Goal: Task Accomplishment & Management: Manage account settings

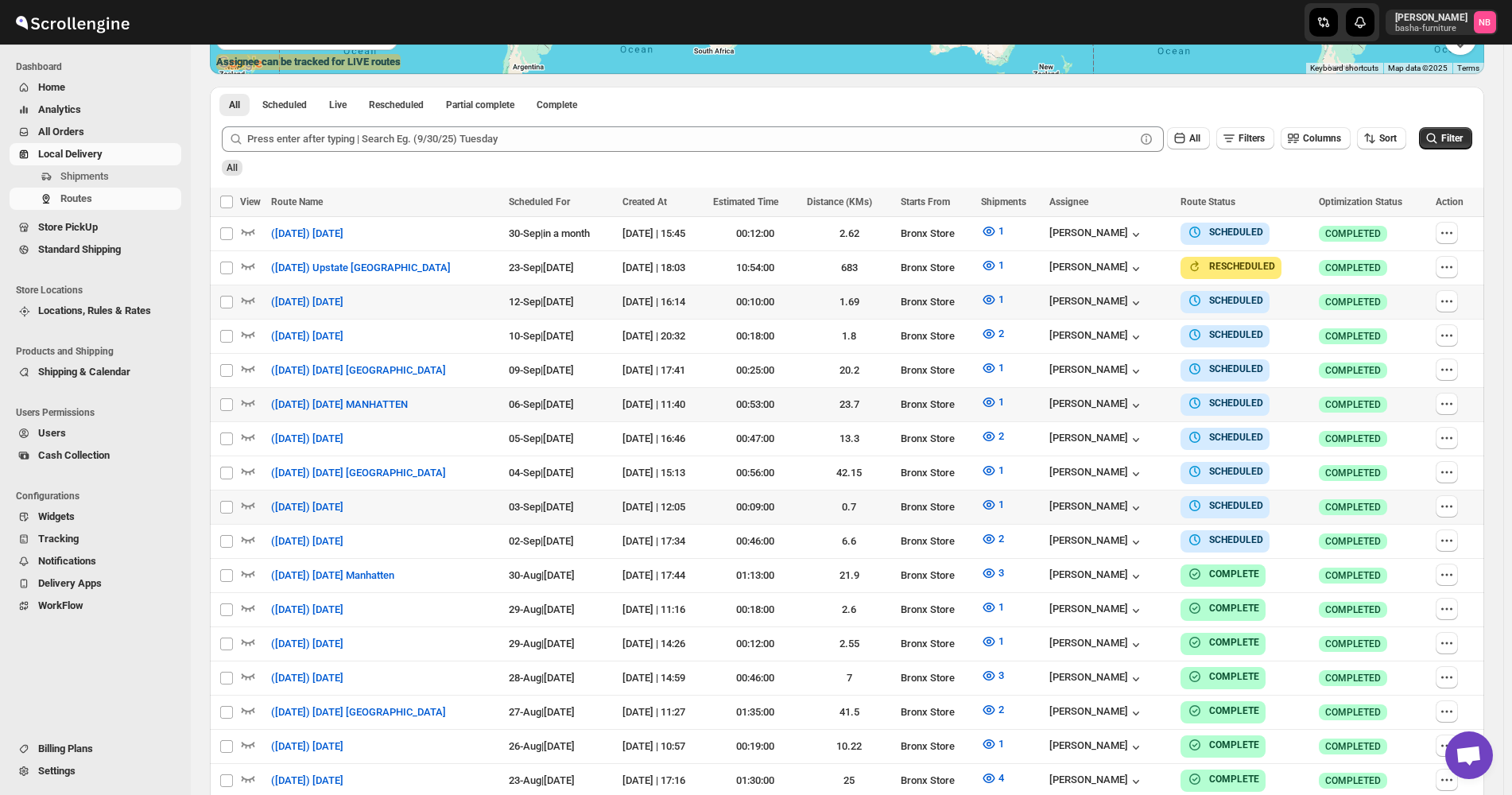
scroll to position [398, 0]
click at [997, 439] on button "2" at bounding box center [993, 437] width 42 height 25
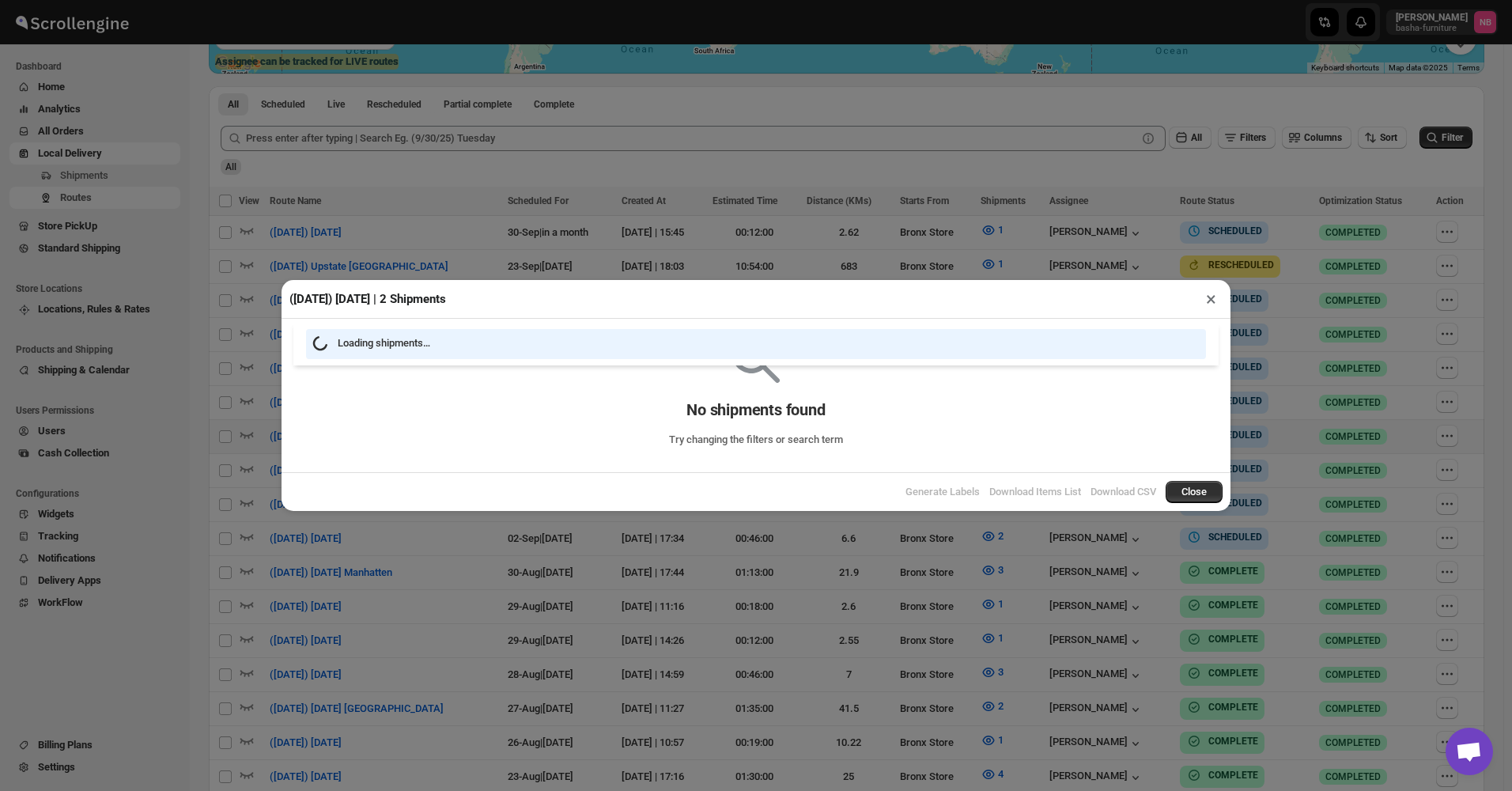
click at [793, 611] on div "([DATE]) [DATE] | 2 Shipments × Loading shipments… No shipments found Try chang…" at bounding box center [756, 396] width 1512 height 791
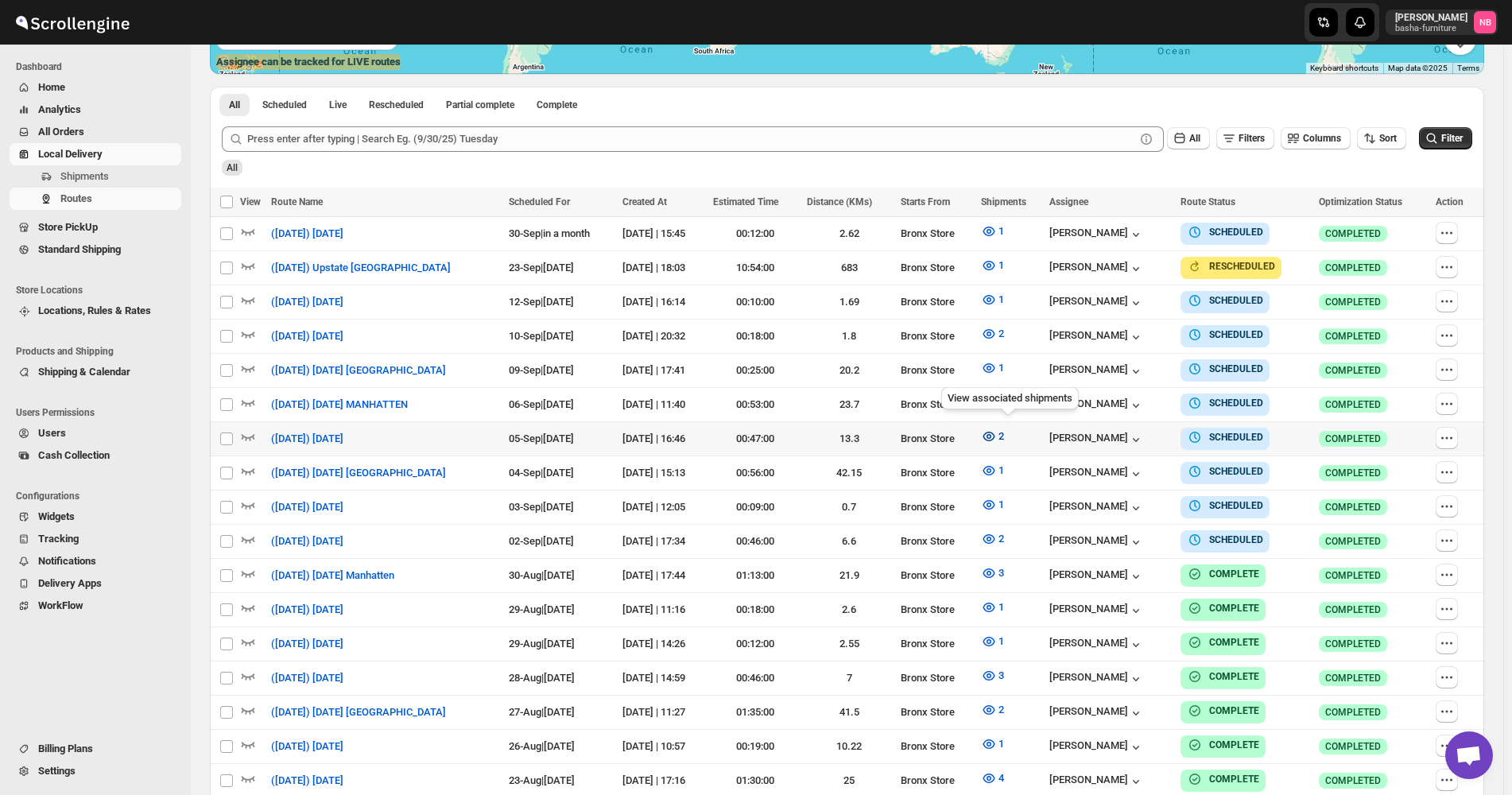
click at [1004, 438] on span "2" at bounding box center [1001, 436] width 5 height 15
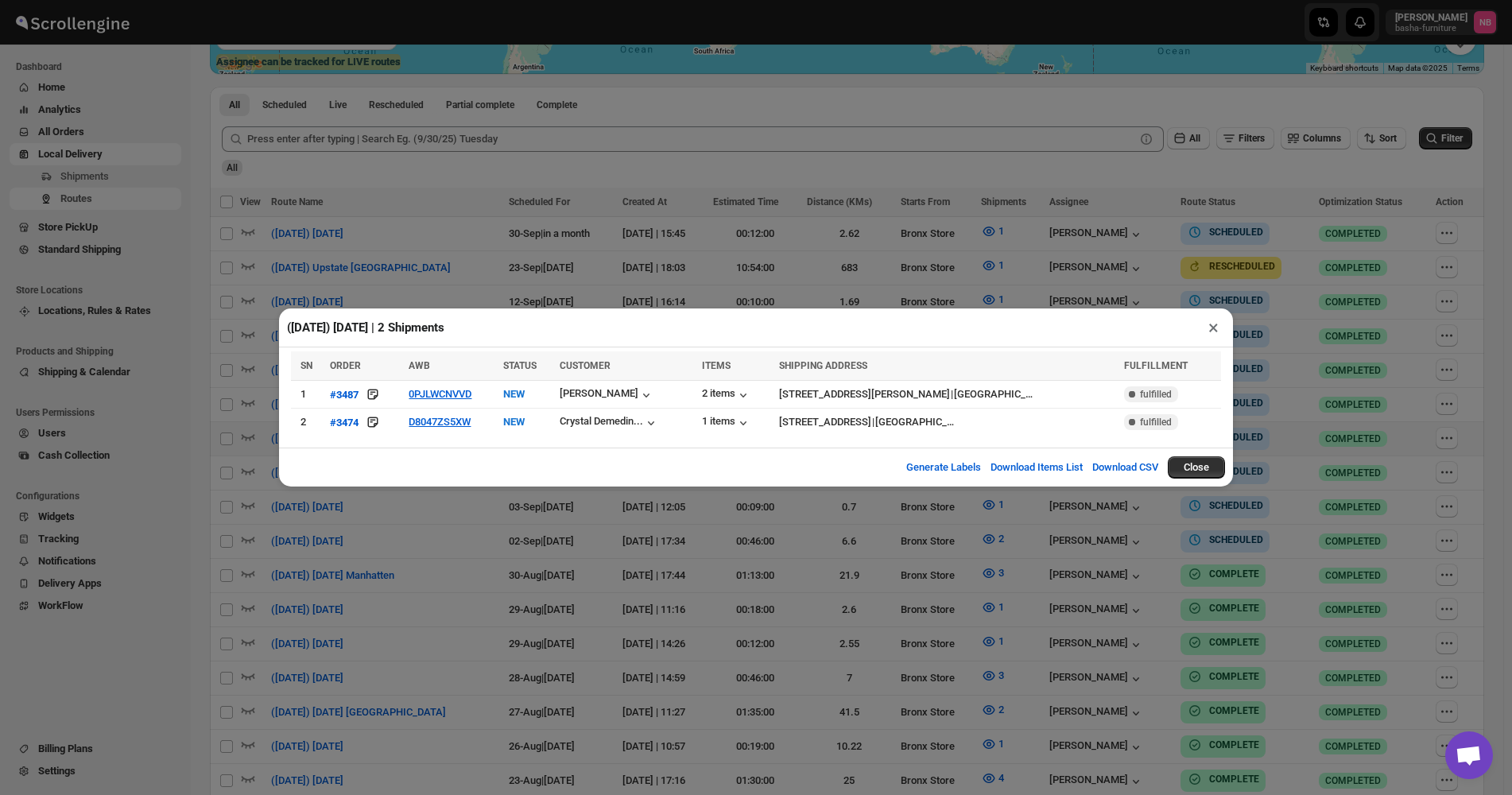
click at [595, 547] on div "([DATE]) [DATE] | 2 Shipments × SN ORDER AWB STATUS CUSTOMER ITEMS SHIPPING ADD…" at bounding box center [756, 398] width 1512 height 795
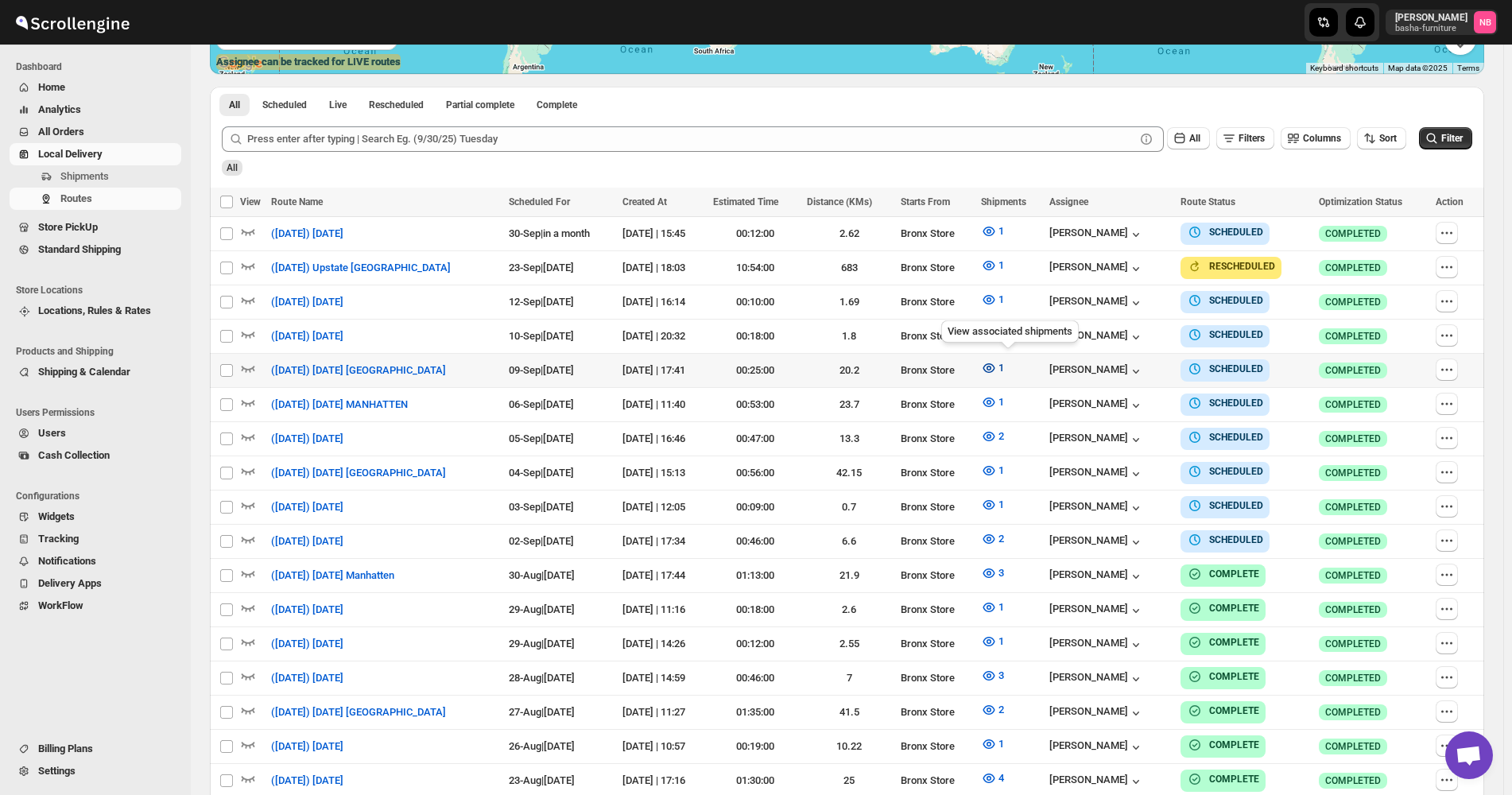
click at [1008, 374] on button "1" at bounding box center [993, 368] width 42 height 25
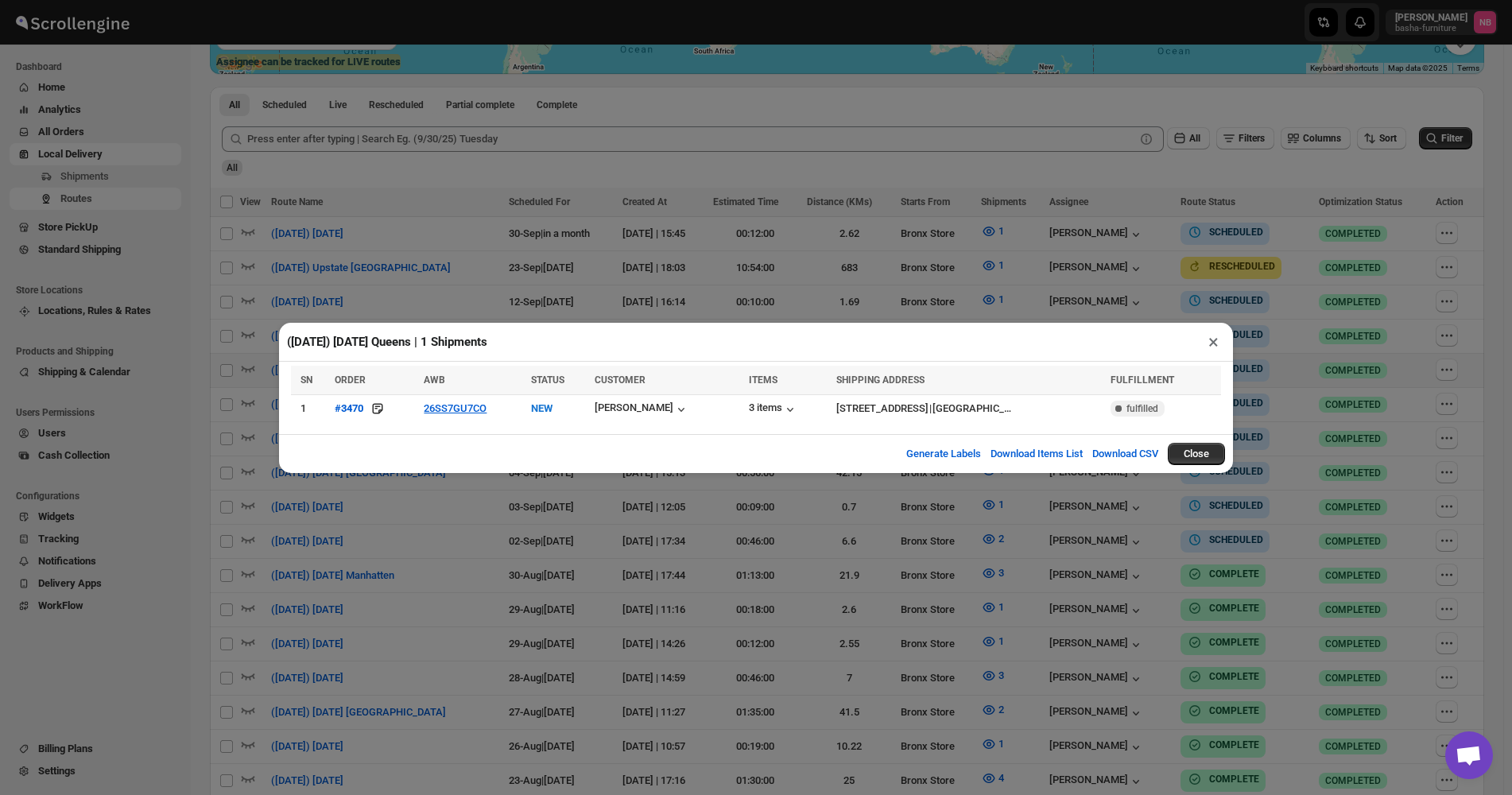
drag, startPoint x: 369, startPoint y: 604, endPoint x: 401, endPoint y: 583, distance: 38.3
click at [371, 603] on div "([DATE]) [DATE] Queens | 1 Shipments × SN ORDER AWB STATUS CUSTOMER ITEMS SHIPP…" at bounding box center [756, 398] width 1512 height 795
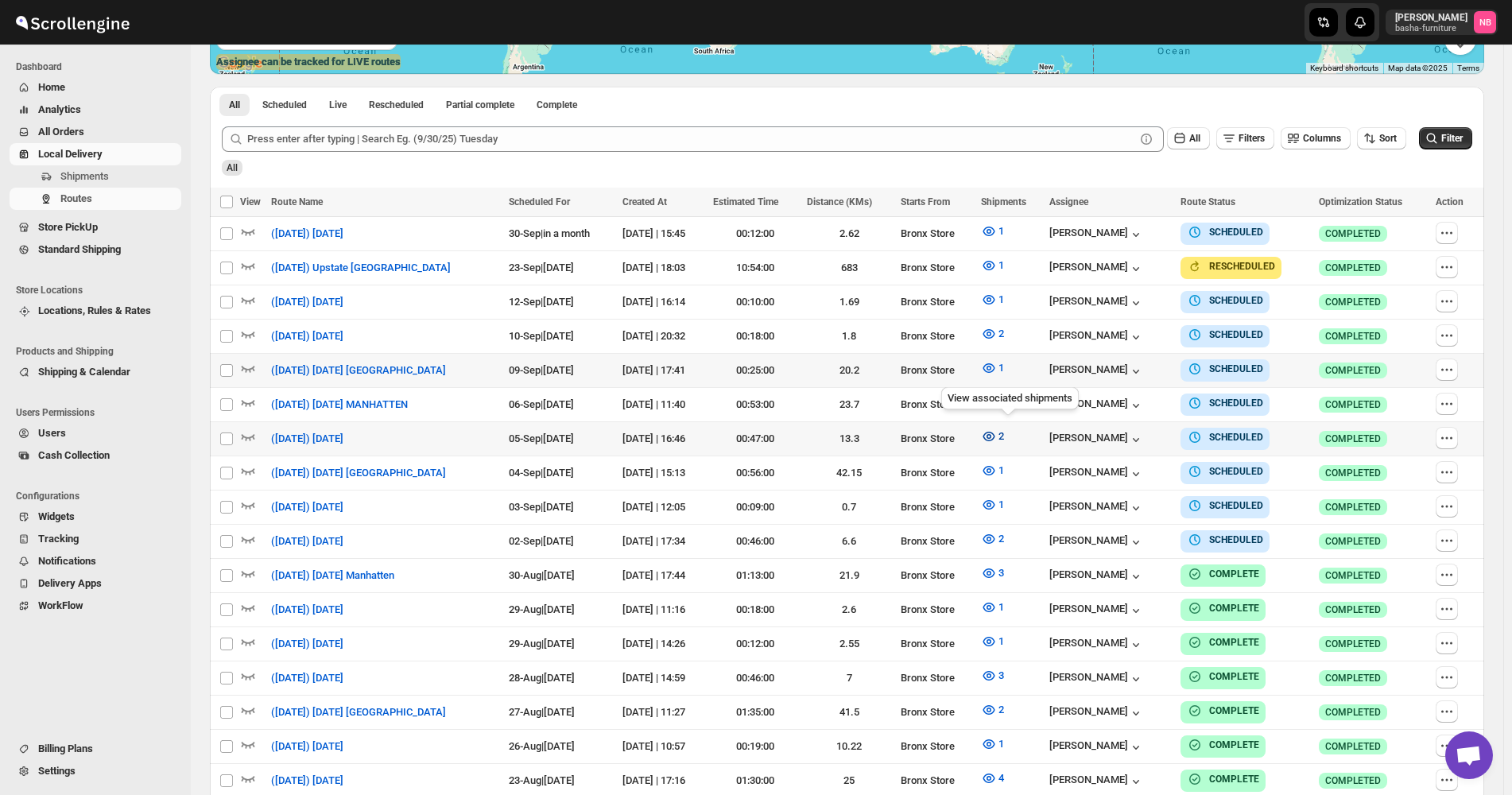
click at [997, 432] on icon "button" at bounding box center [988, 436] width 15 height 15
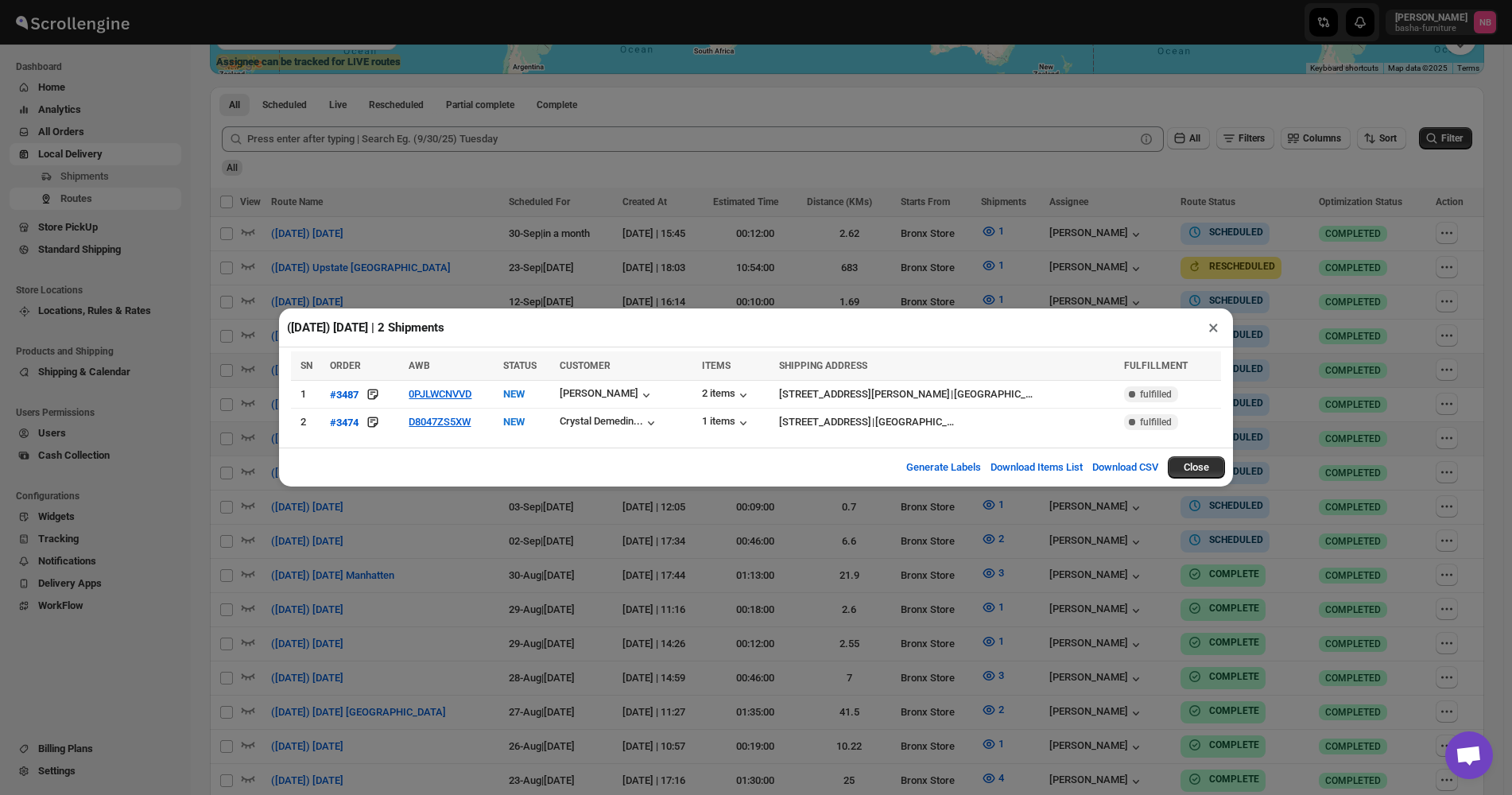
click at [461, 538] on div "([DATE]) [DATE] | 2 Shipments × SN ORDER AWB STATUS CUSTOMER ITEMS SHIPPING ADD…" at bounding box center [756, 398] width 1512 height 795
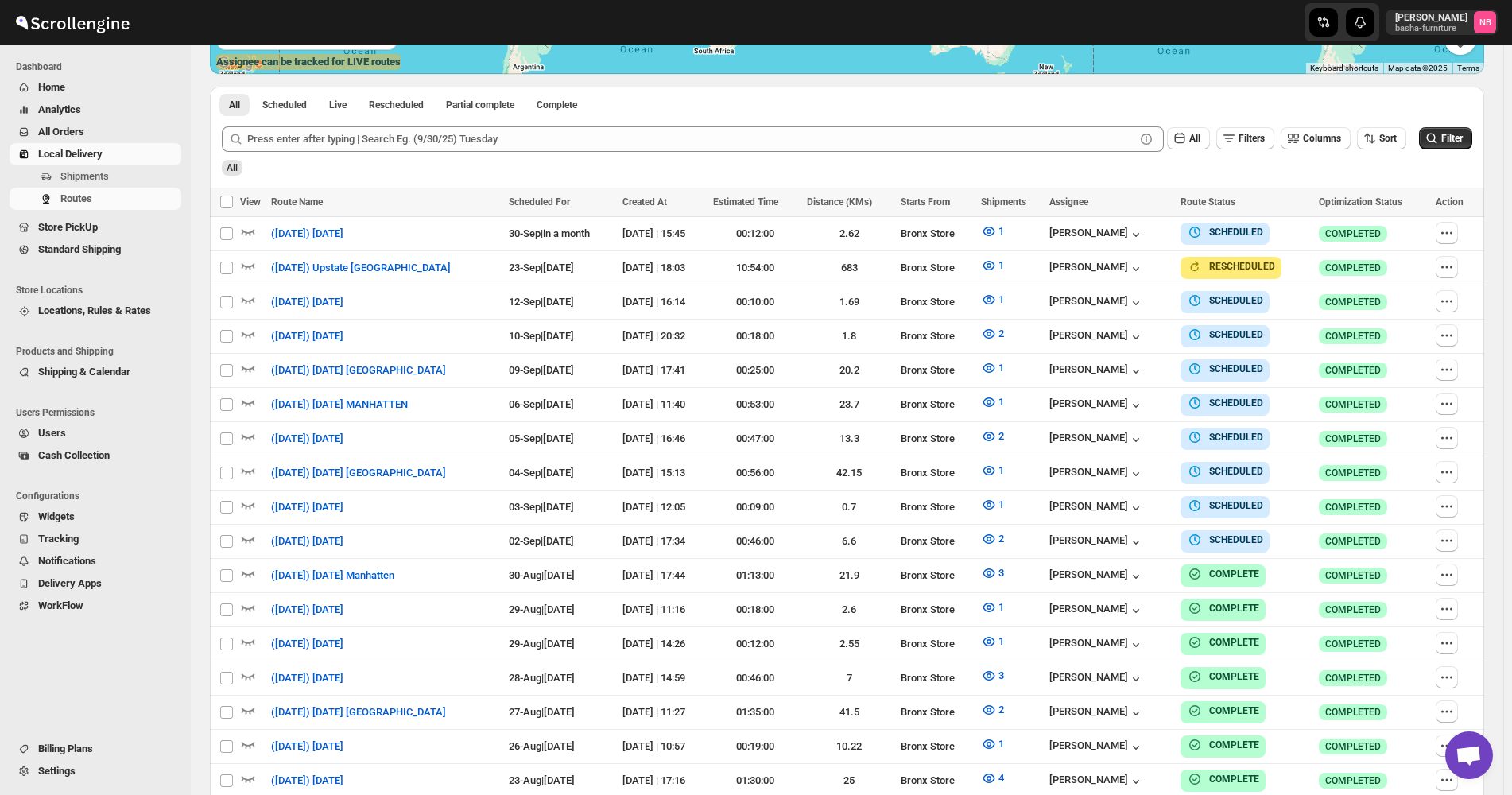
click at [85, 130] on span "All Orders" at bounding box center [61, 131] width 46 height 12
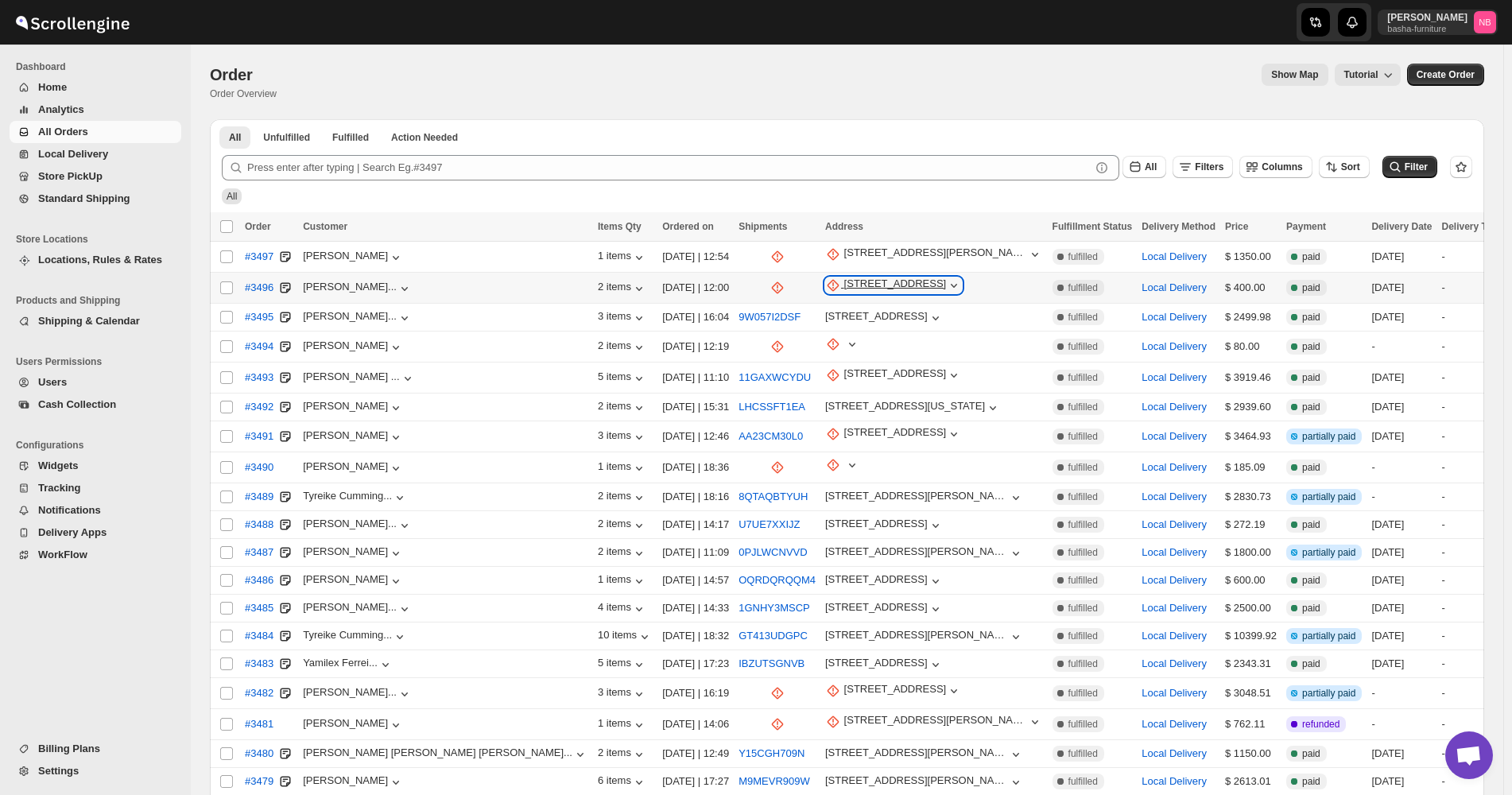
click at [844, 277] on div "[STREET_ADDRESS]" at bounding box center [895, 285] width 103 height 15
click at [716, 377] on span "Update manually" at bounding box center [736, 369] width 85 height 15
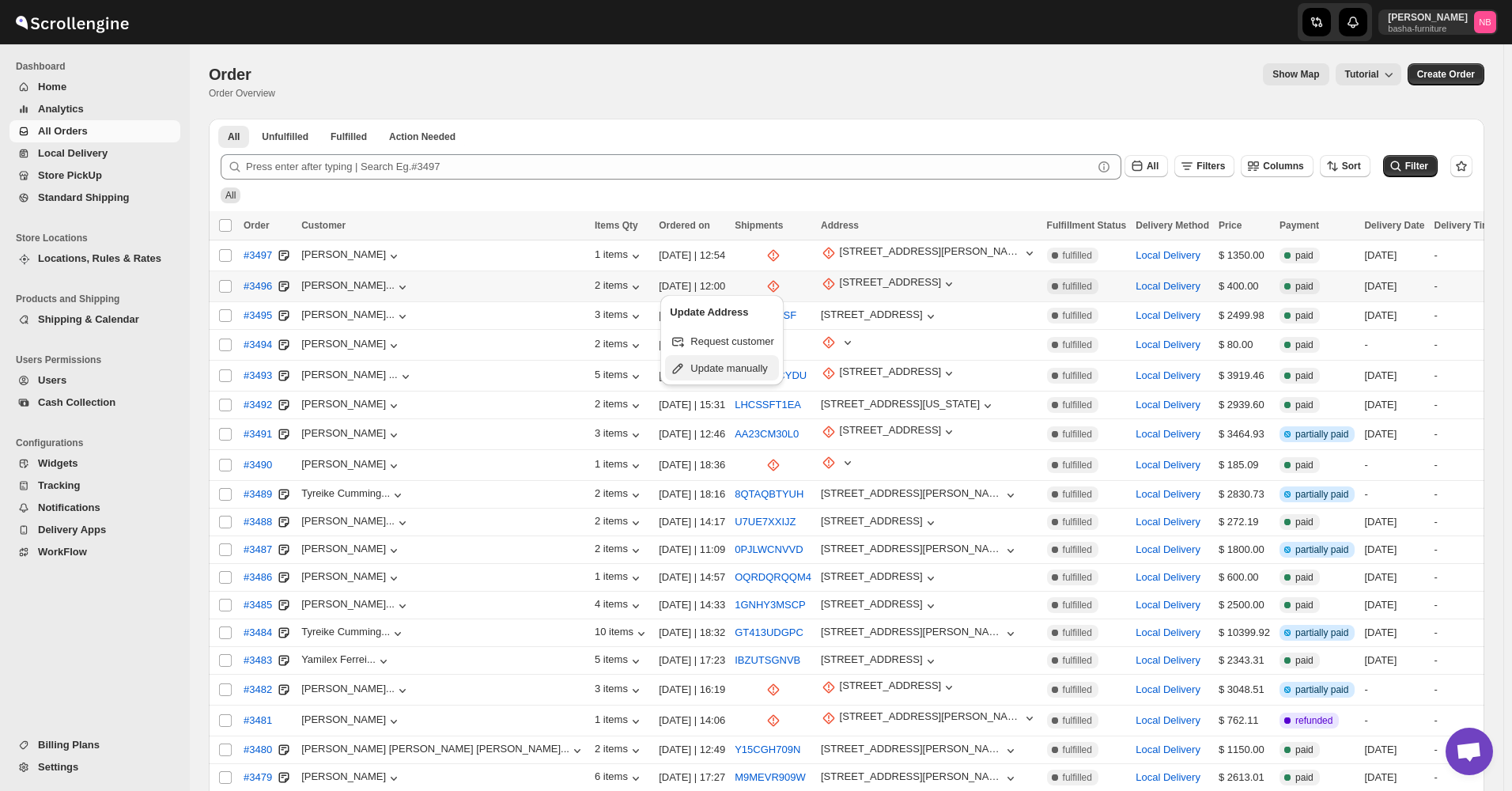
select select "US"
select select "New York"
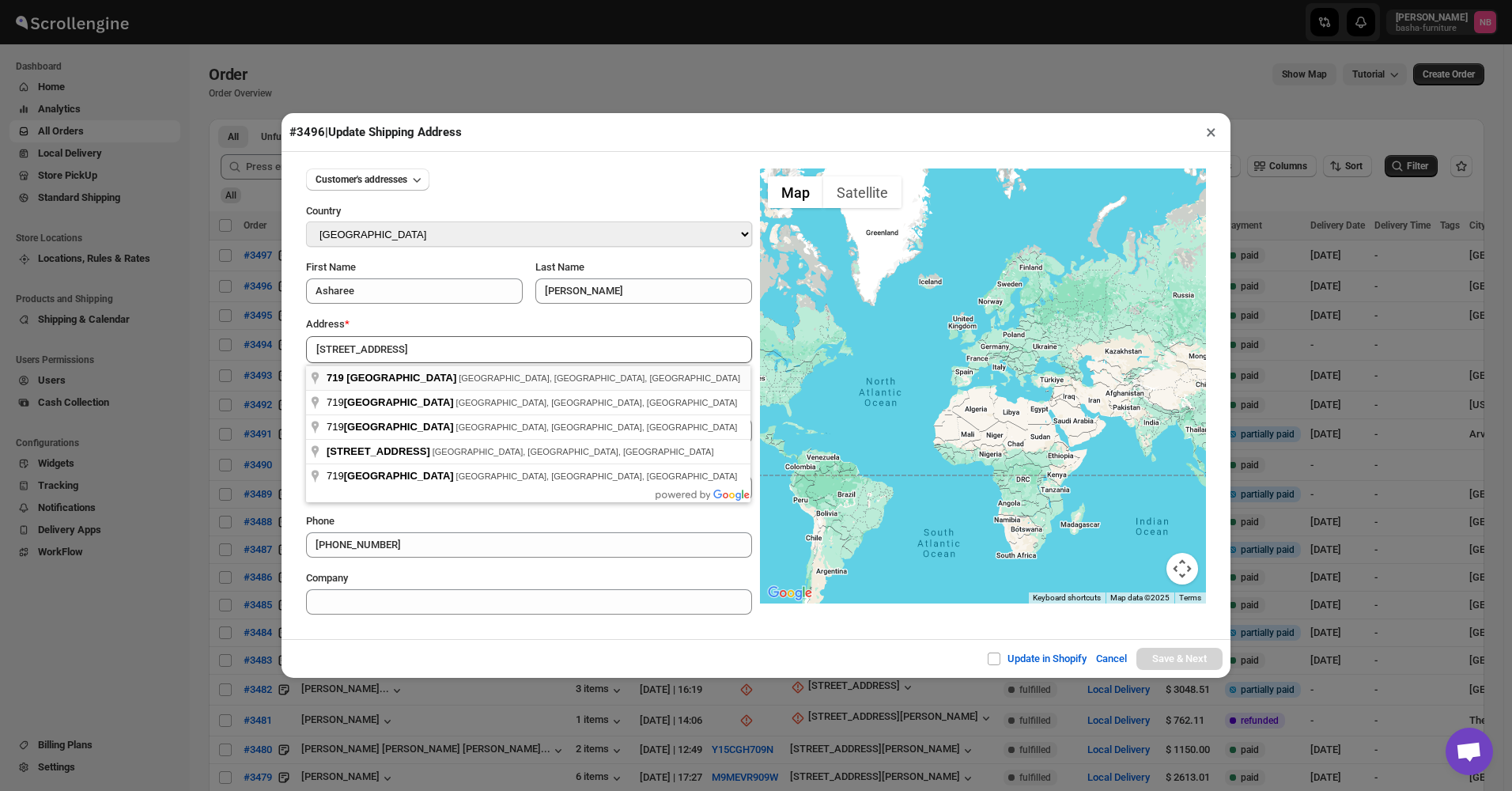
type input "719 East 242nd Street, The Bronx, NY, USA"
type input "[GEOGRAPHIC_DATA]"
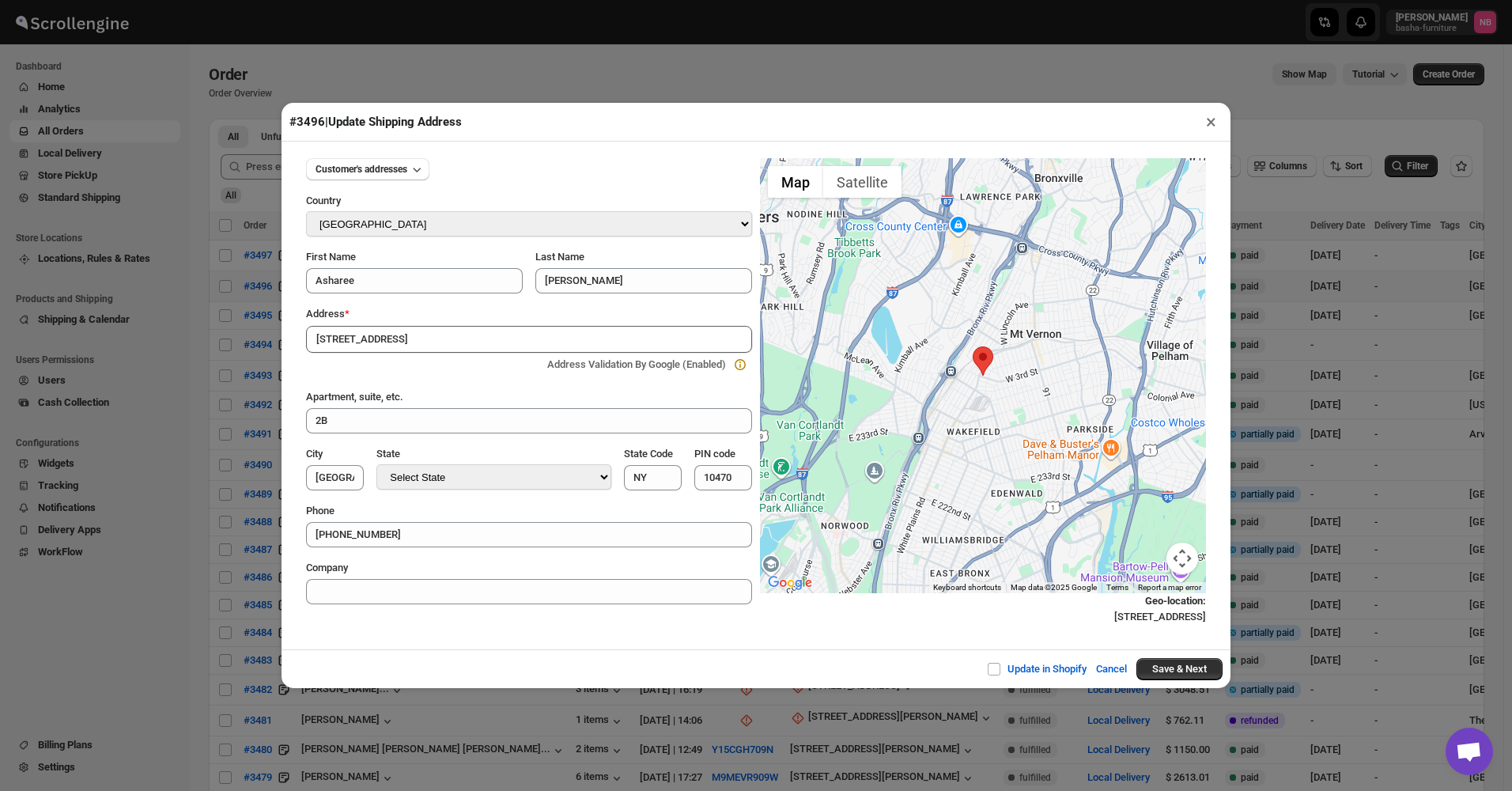
click at [1171, 692] on div "#3496 | Update Shipping Address × Customer's addresses Country Select Country A…" at bounding box center [756, 396] width 1512 height 791
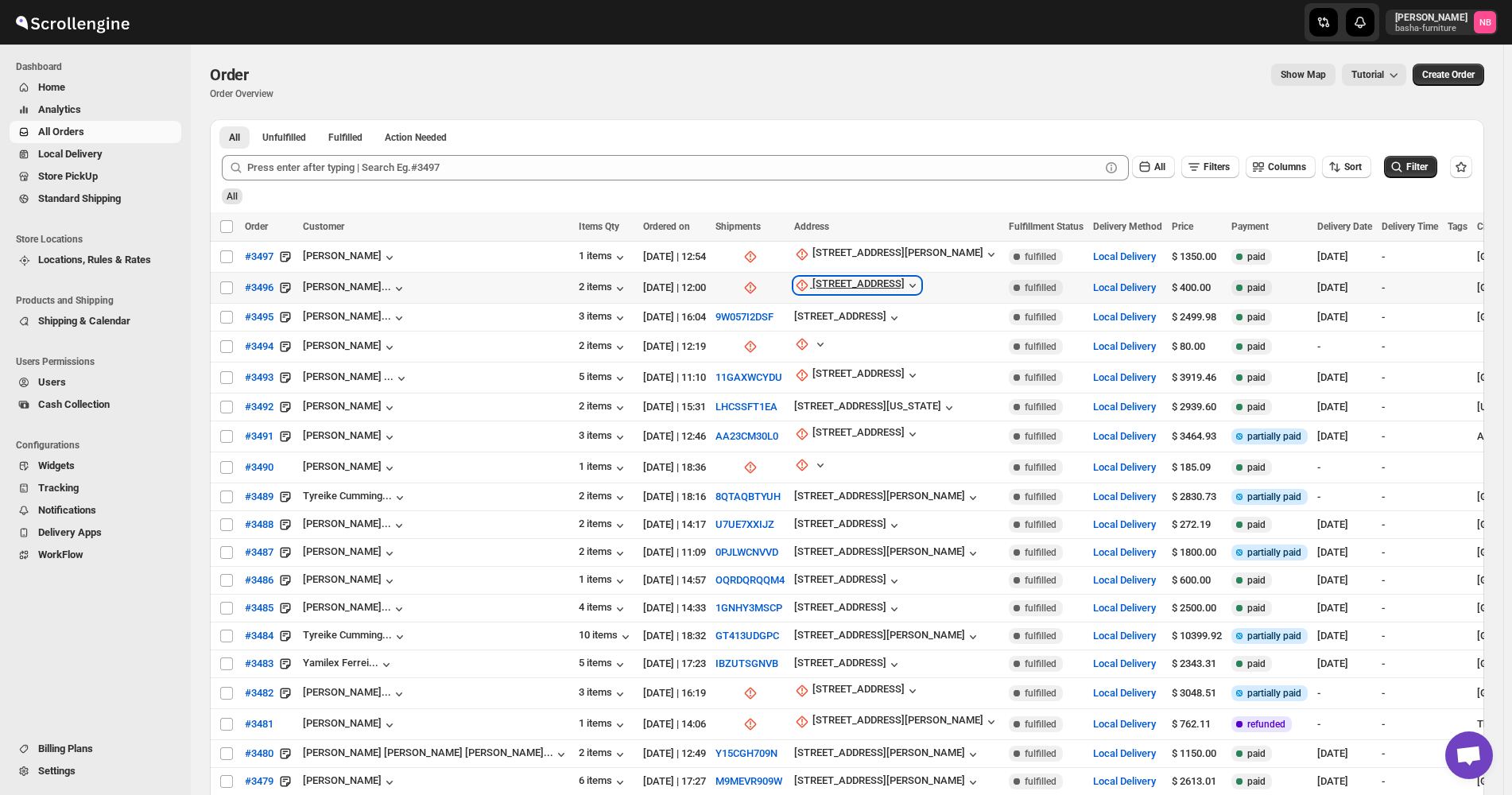
click at [812, 277] on div "[STREET_ADDRESS]" at bounding box center [858, 285] width 92 height 15
click at [722, 366] on span "Update manually" at bounding box center [731, 369] width 76 height 12
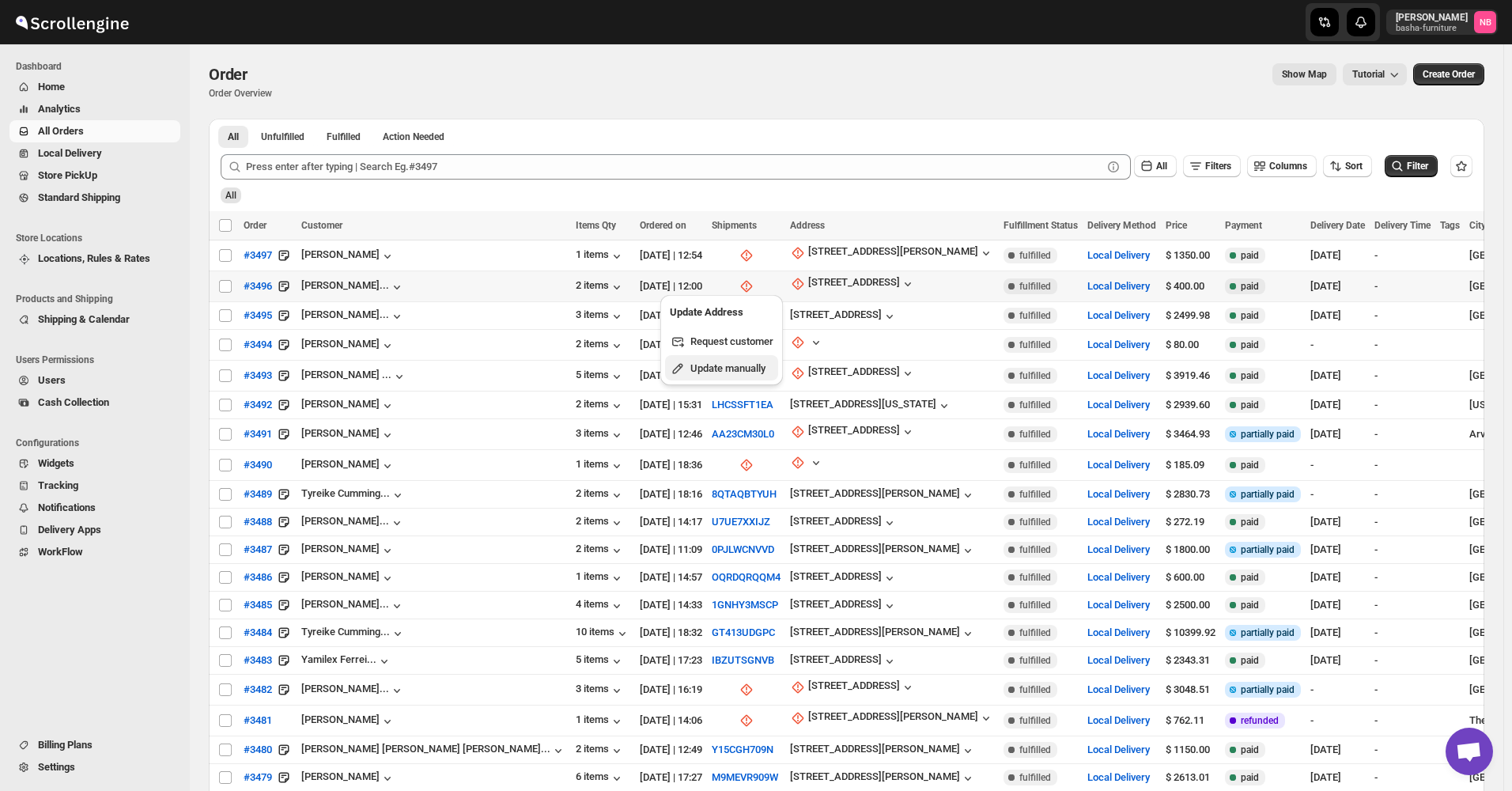
select select "US"
select select "New York"
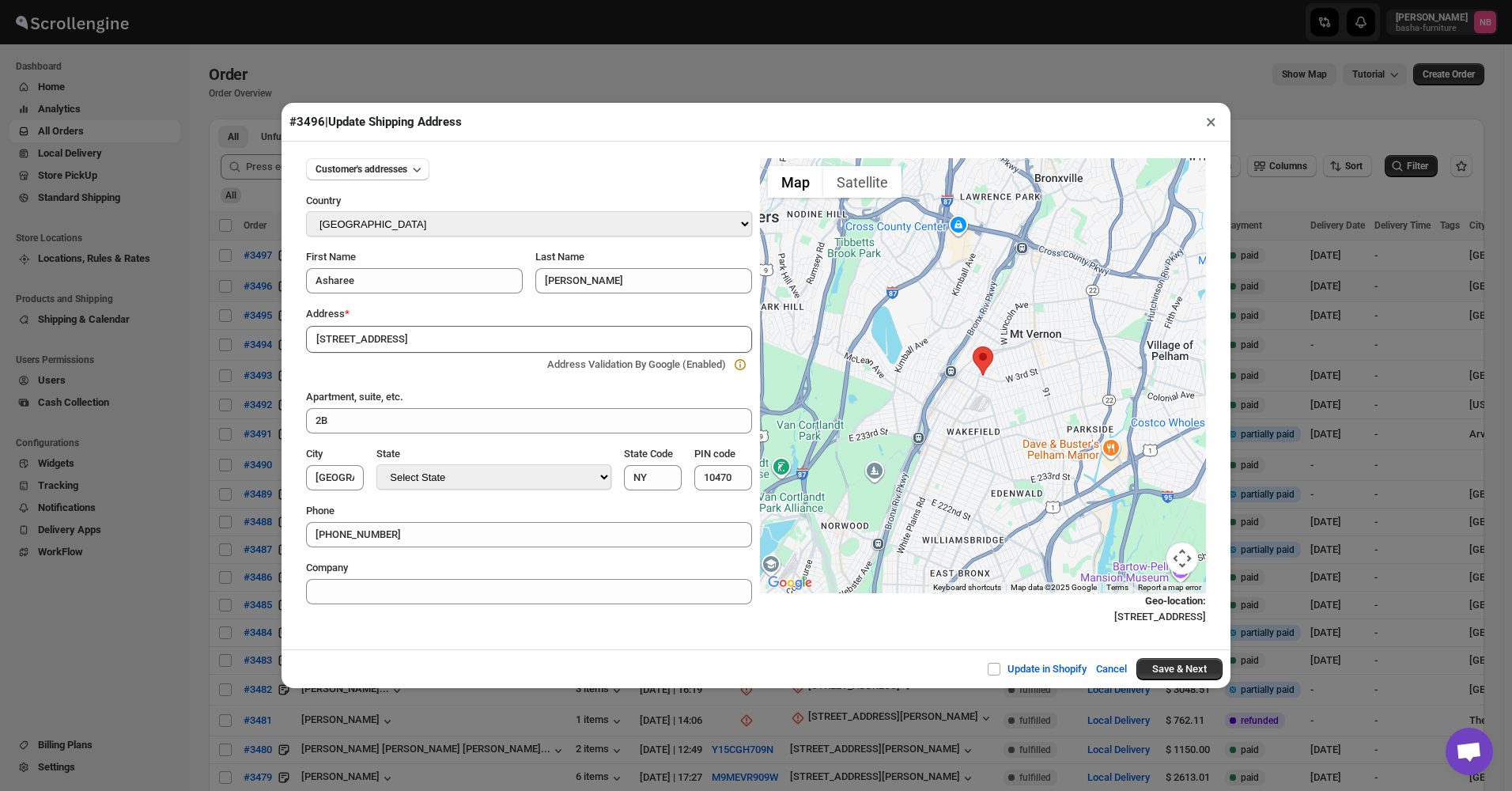
drag, startPoint x: 433, startPoint y: 367, endPoint x: 609, endPoint y: 418, distance: 183.2
click at [1161, 666] on button "Save & Next" at bounding box center [1179, 669] width 86 height 22
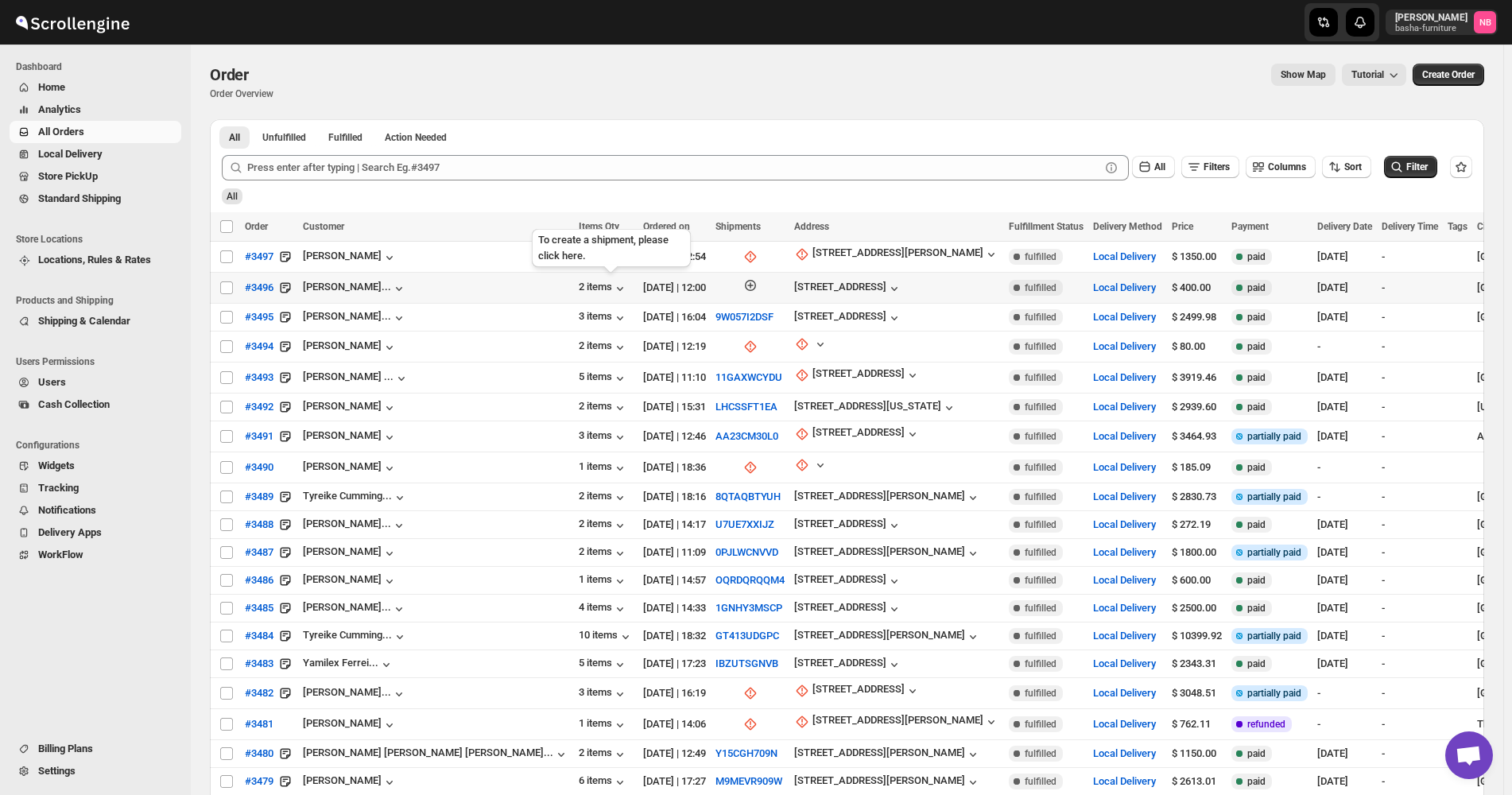
click at [742, 292] on icon "button" at bounding box center [750, 285] width 15 height 15
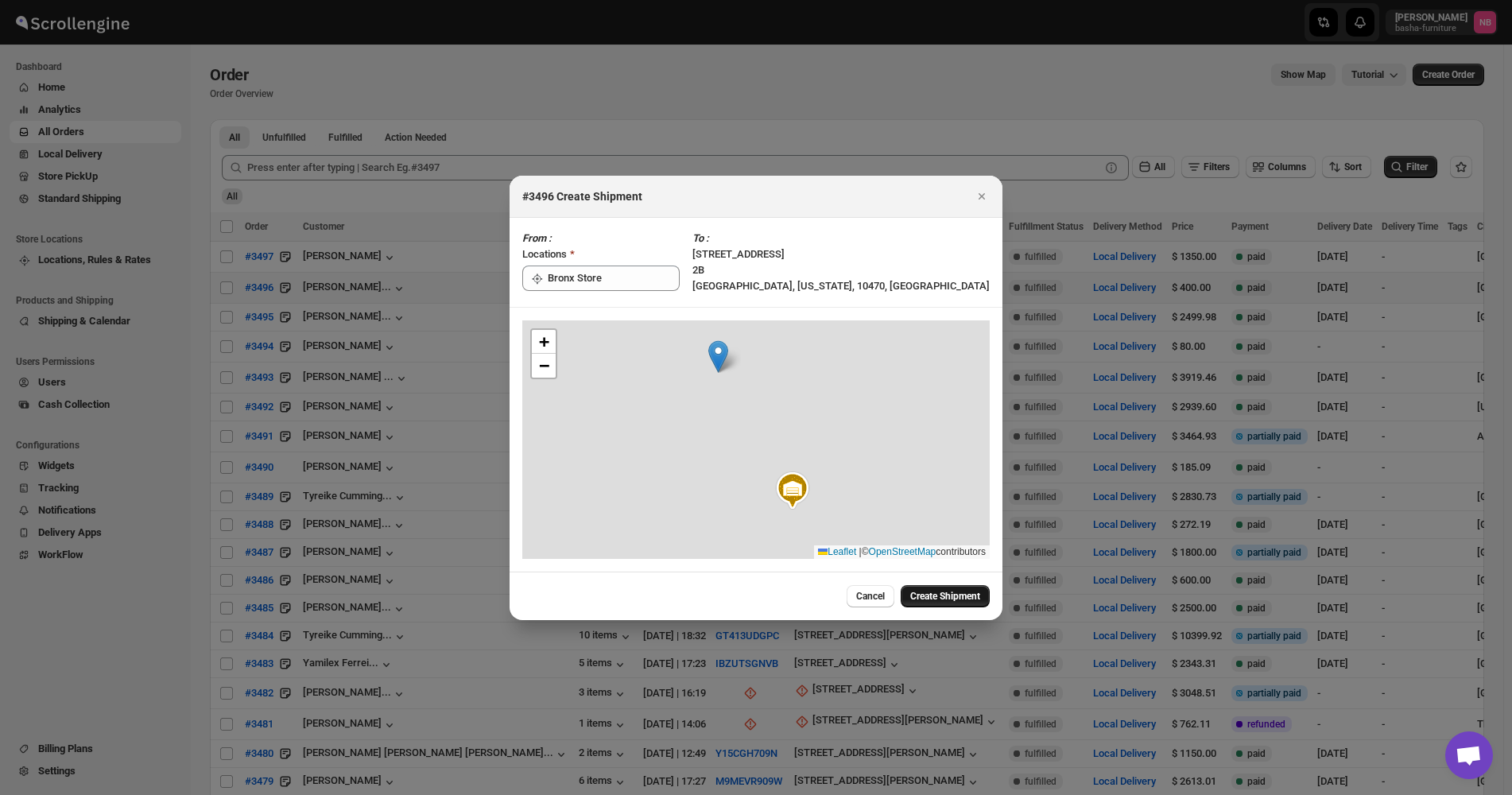
click at [938, 590] on span "Create Shipment" at bounding box center [944, 596] width 70 height 13
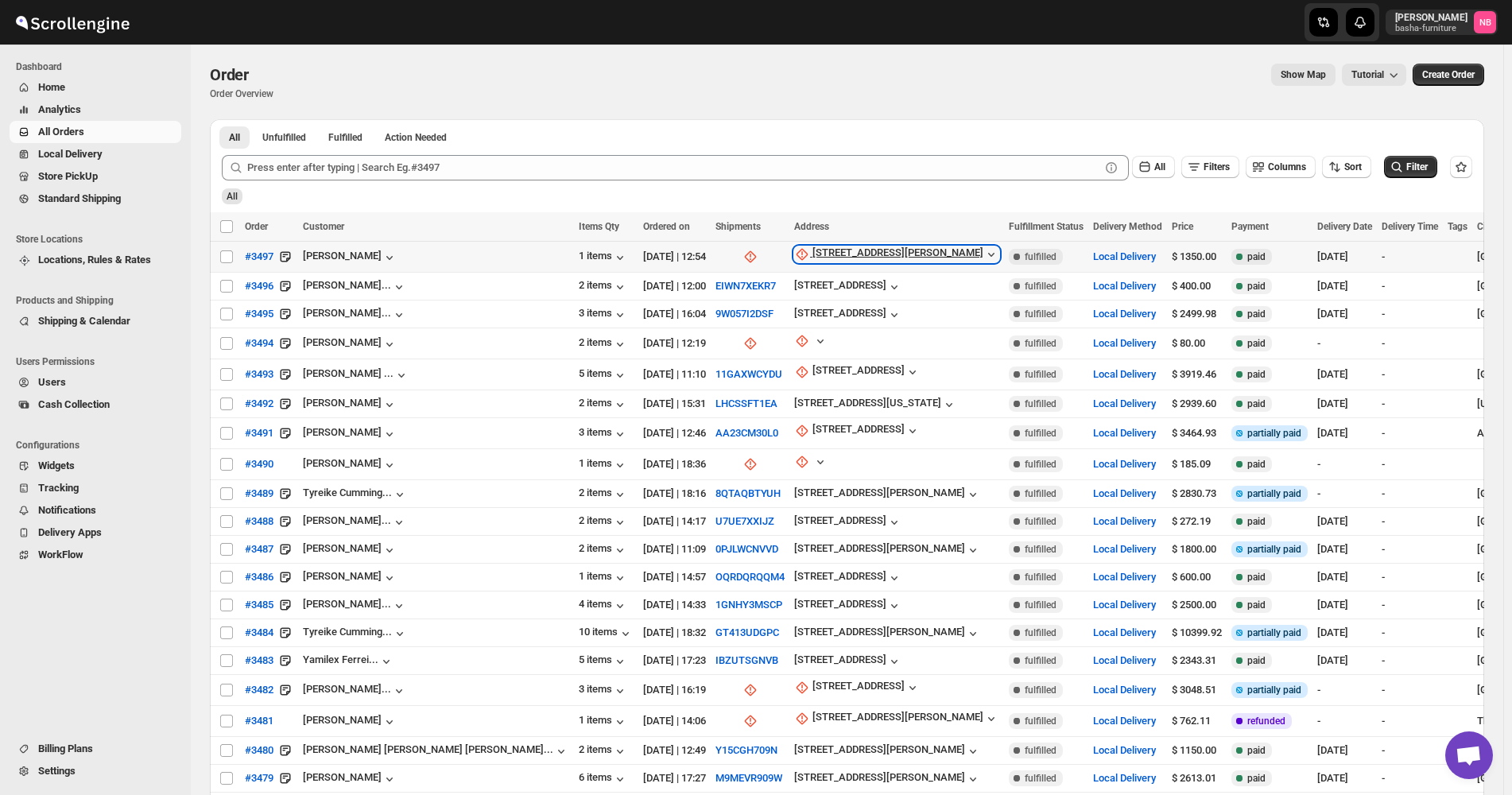
click at [812, 253] on div "[STREET_ADDRESS][PERSON_NAME]" at bounding box center [898, 254] width 171 height 15
click at [716, 338] on span "Update manually" at bounding box center [728, 339] width 76 height 12
select select "US"
select select "New York"
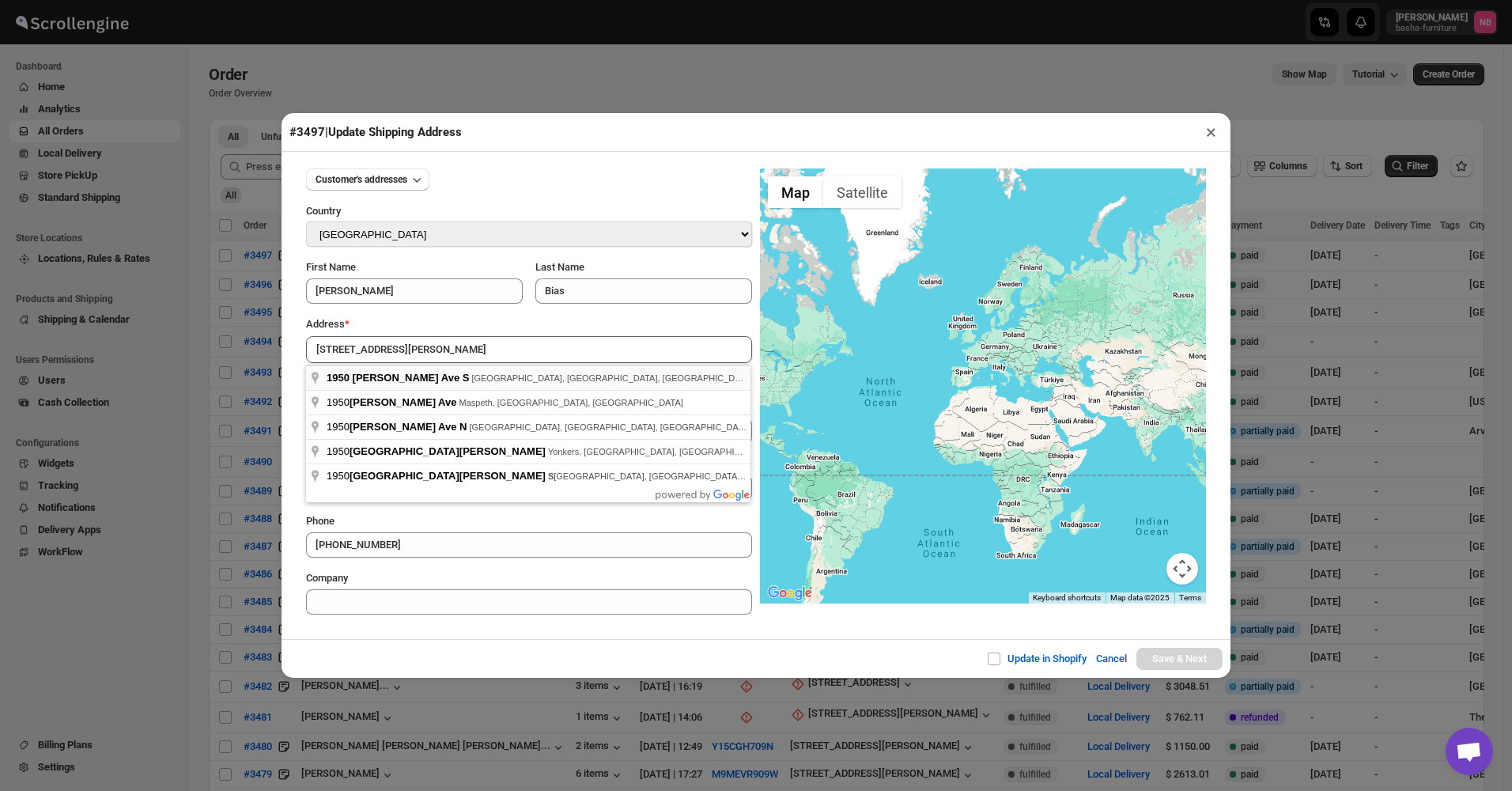
type input "1950 Andrews Ave S, The Bronx, NY, USA"
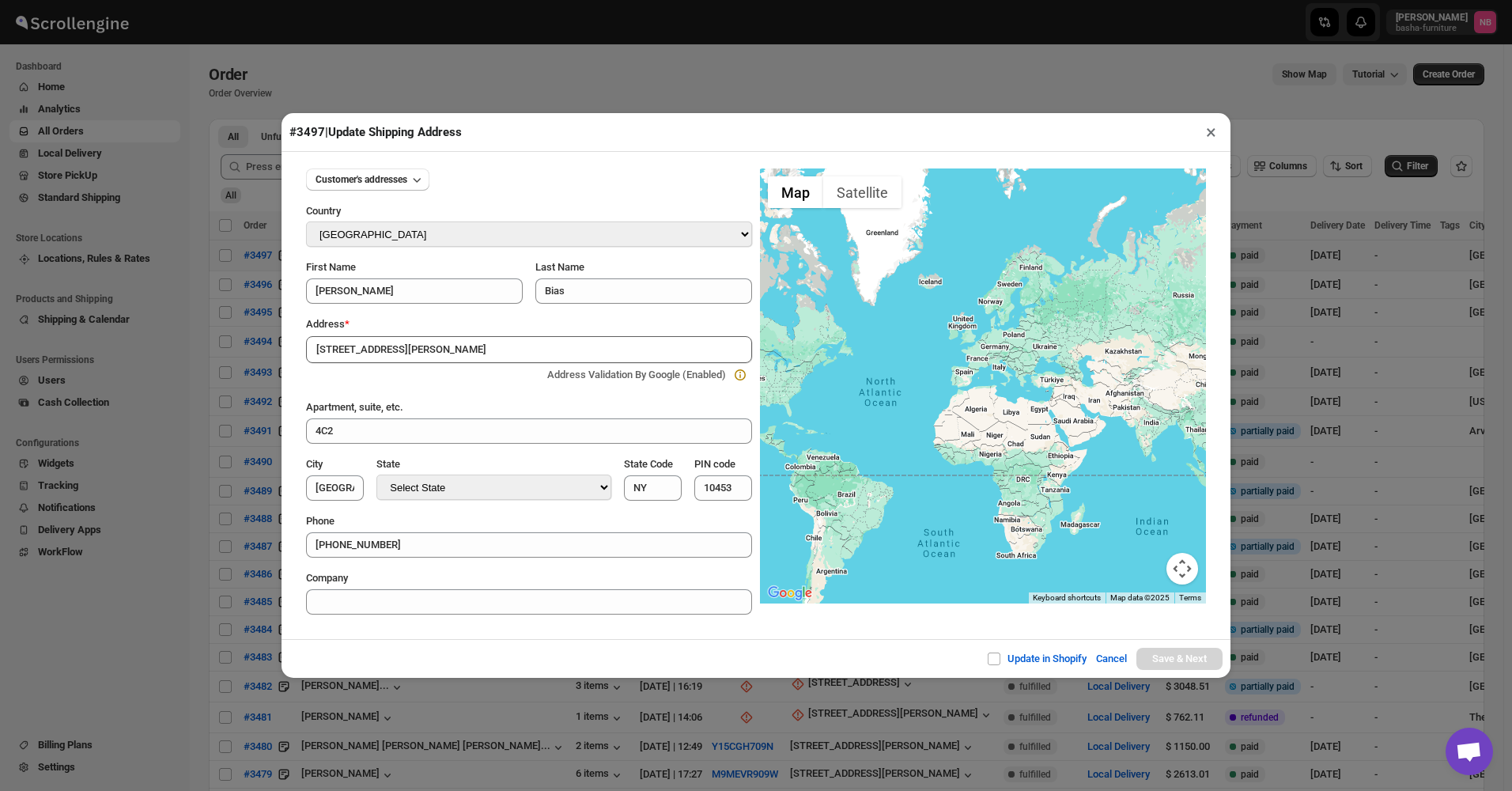
type input "[GEOGRAPHIC_DATA]"
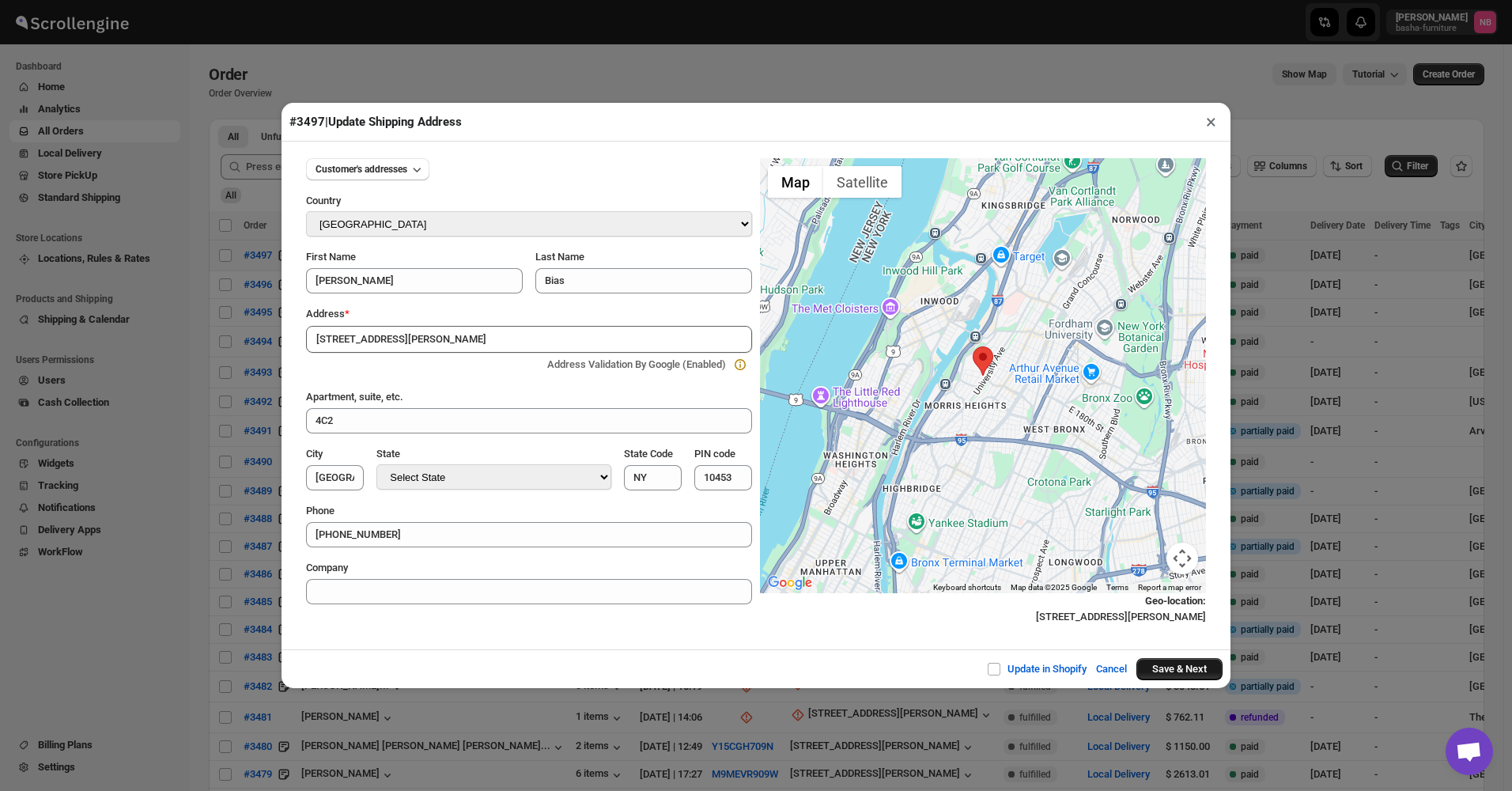
click at [1188, 663] on button "Save & Next" at bounding box center [1179, 669] width 86 height 22
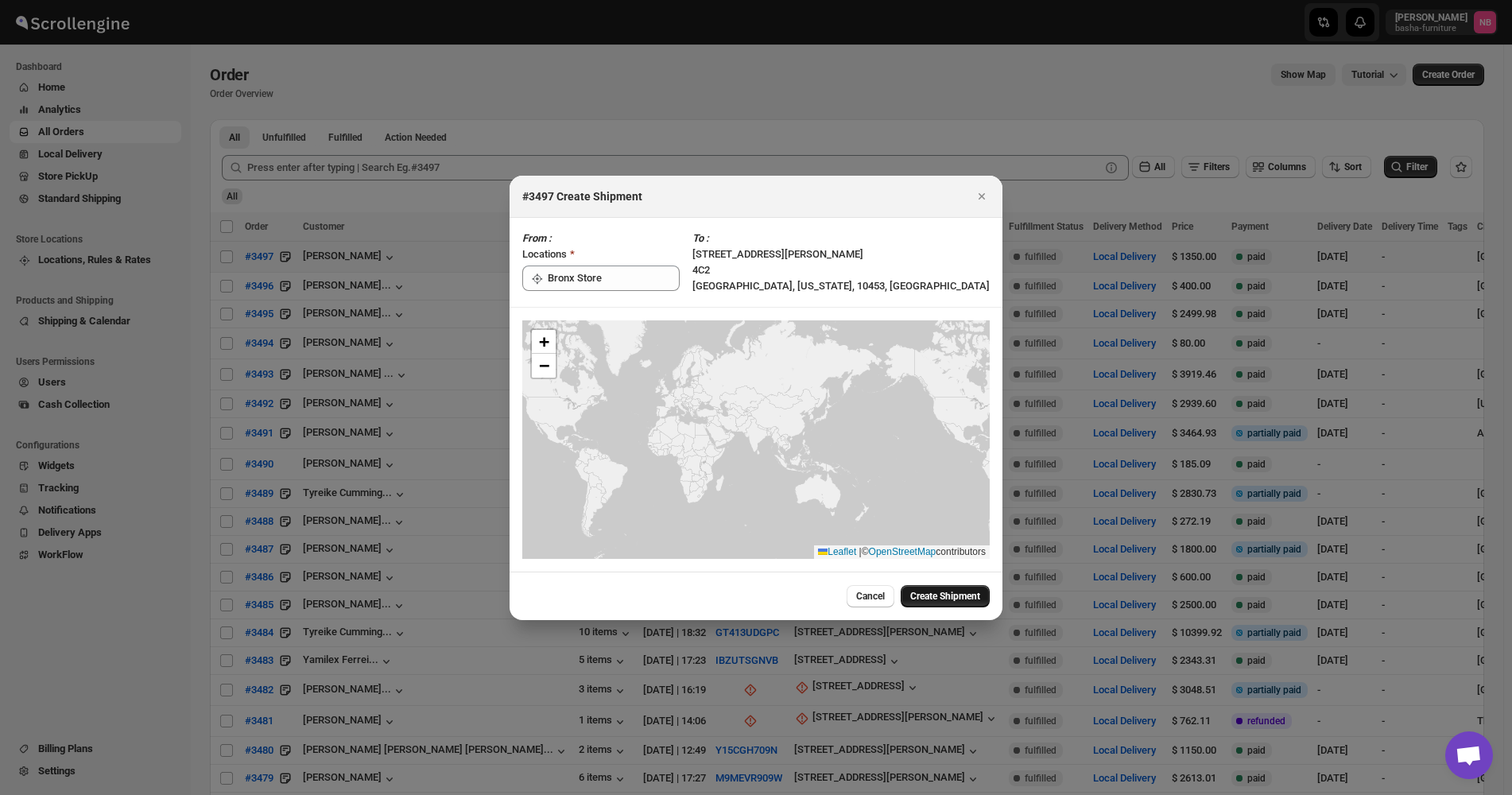
click at [939, 598] on span "Create Shipment" at bounding box center [944, 596] width 70 height 13
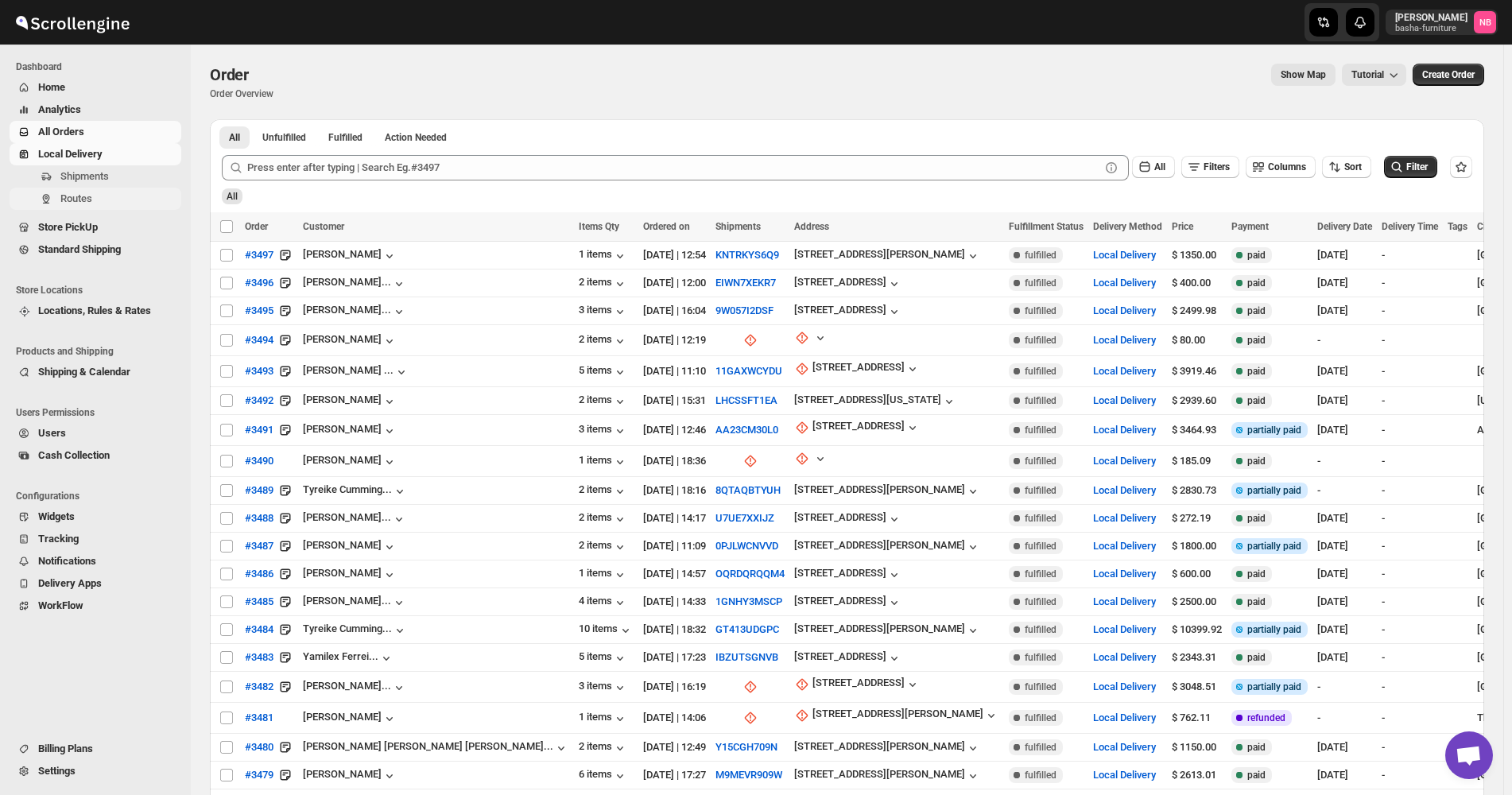
click at [98, 203] on span "Routes" at bounding box center [118, 198] width 117 height 15
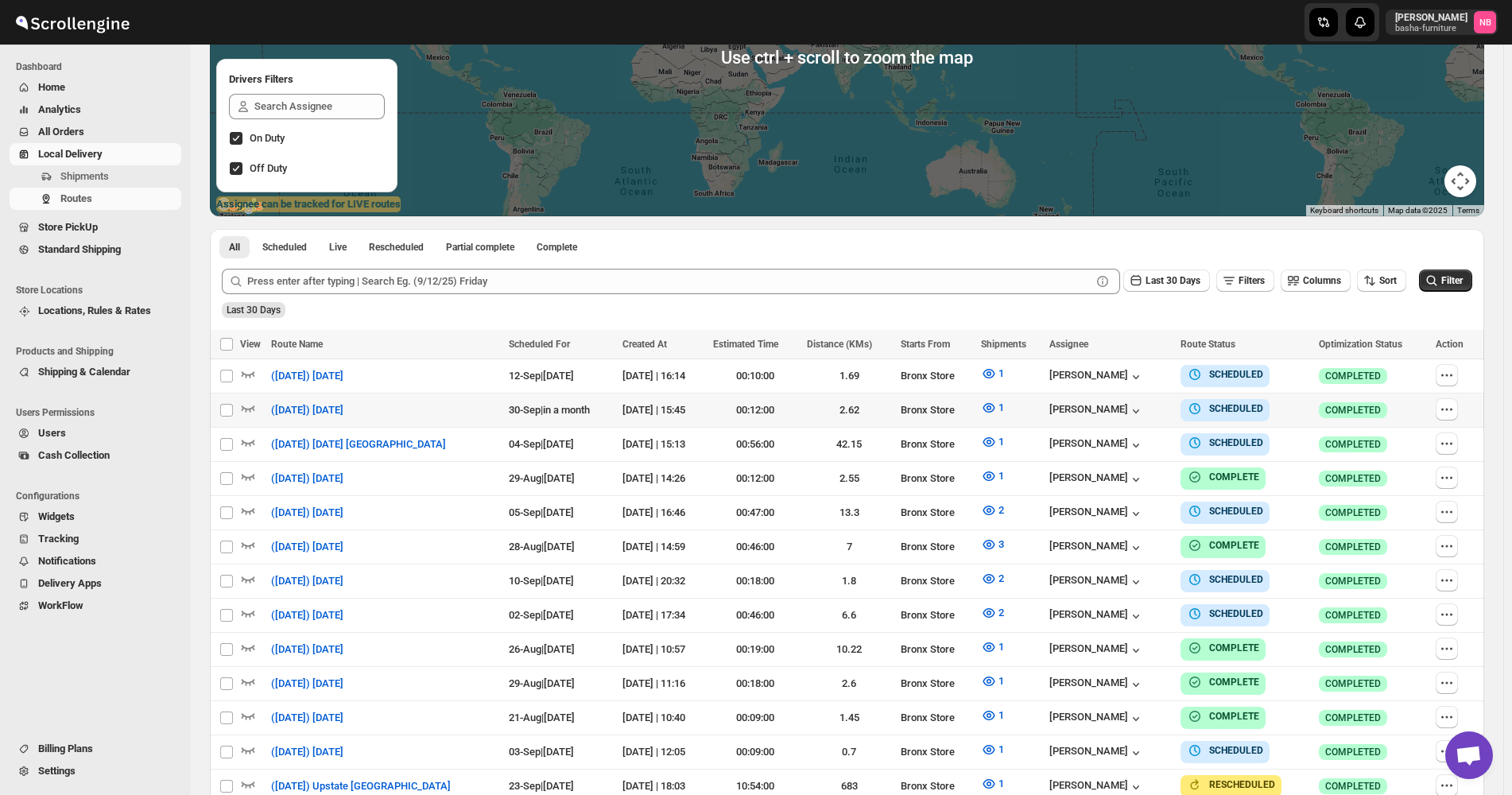
scroll to position [318, 0]
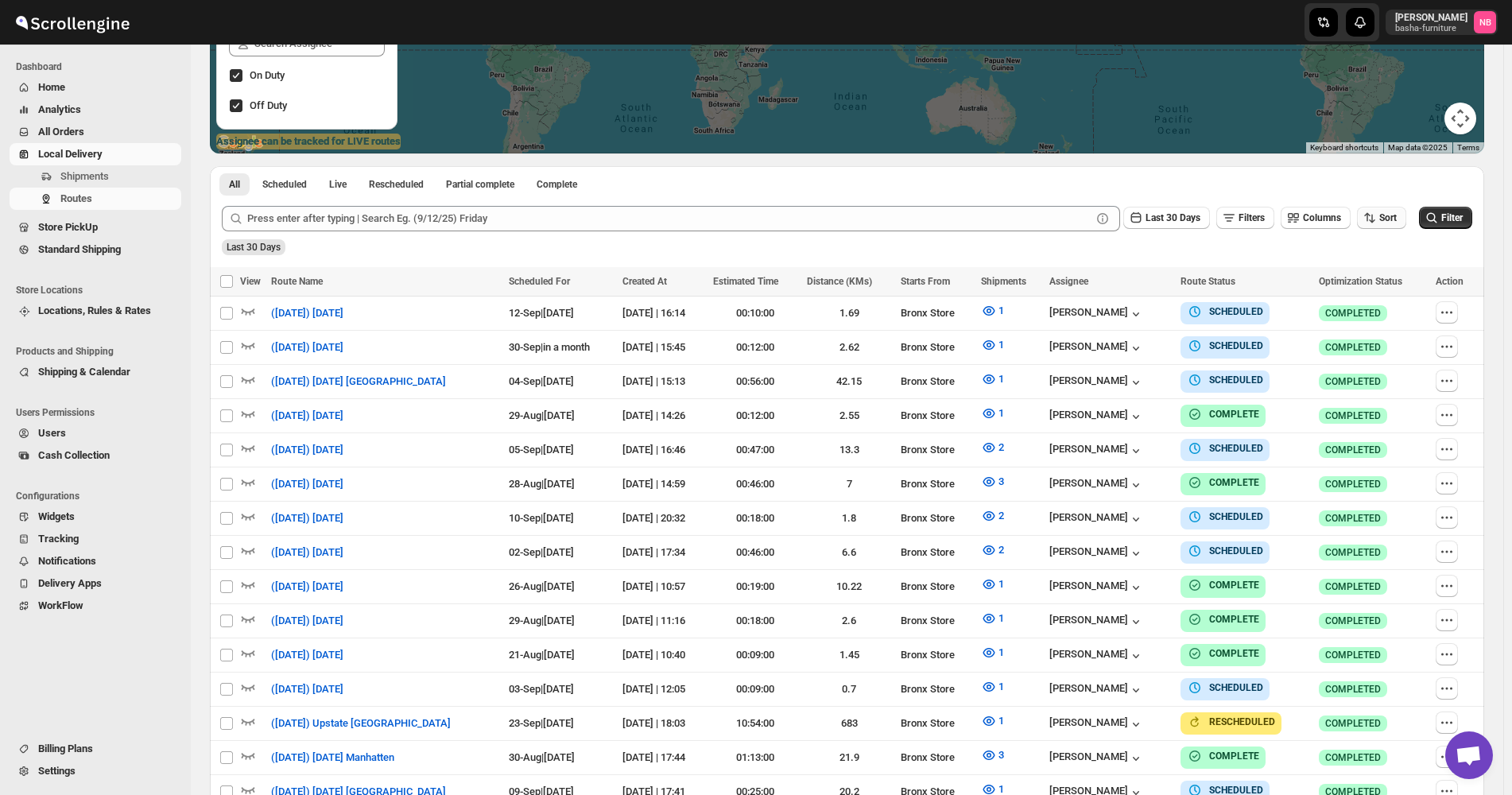
click at [1396, 217] on span "Sort" at bounding box center [1387, 217] width 17 height 11
click at [1386, 297] on button "Due Date" at bounding box center [1386, 304] width 96 height 25
click at [1171, 224] on span "Last 30 Days" at bounding box center [1173, 217] width 55 height 11
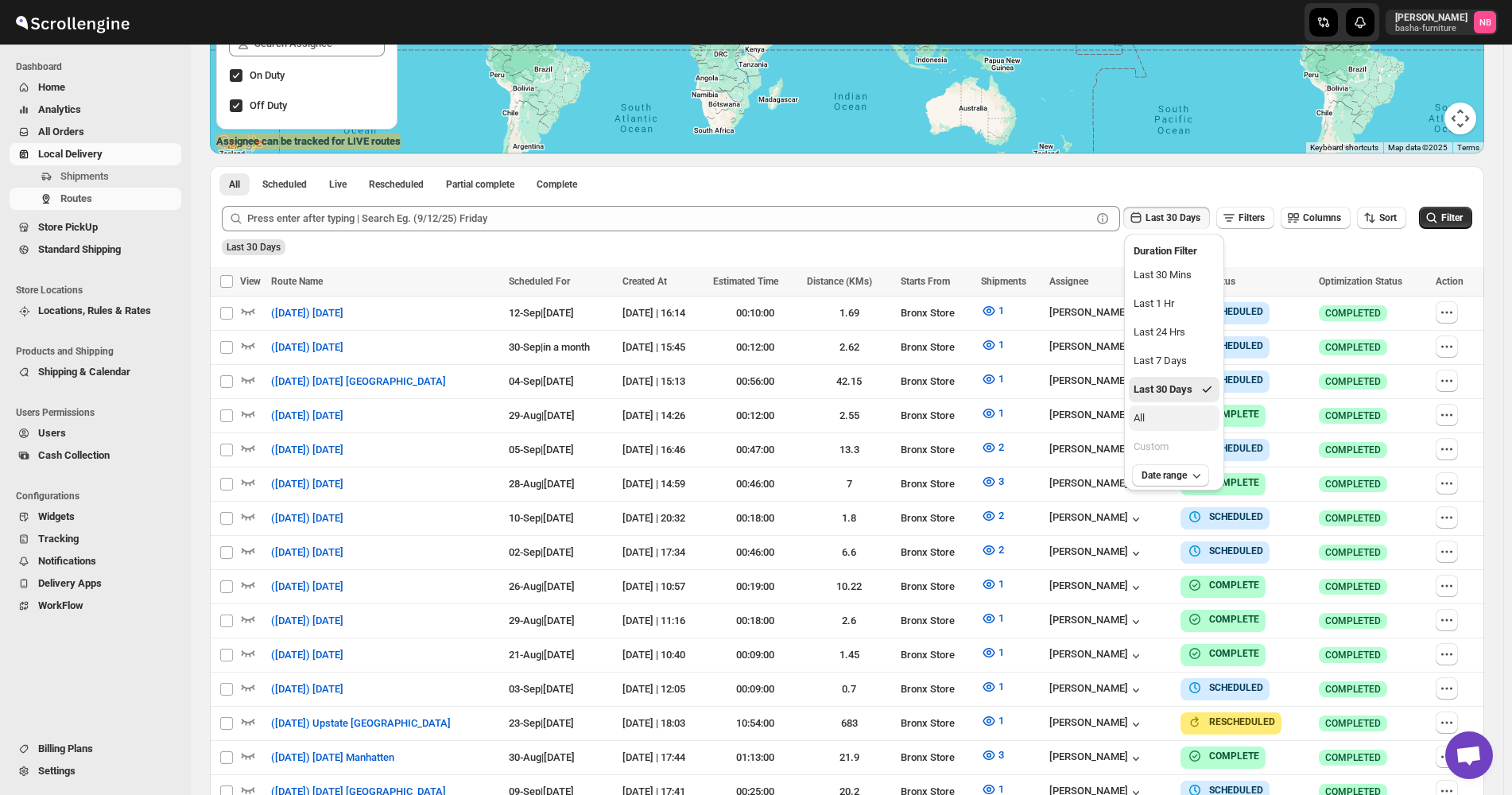
click at [1174, 421] on button "All" at bounding box center [1174, 418] width 91 height 25
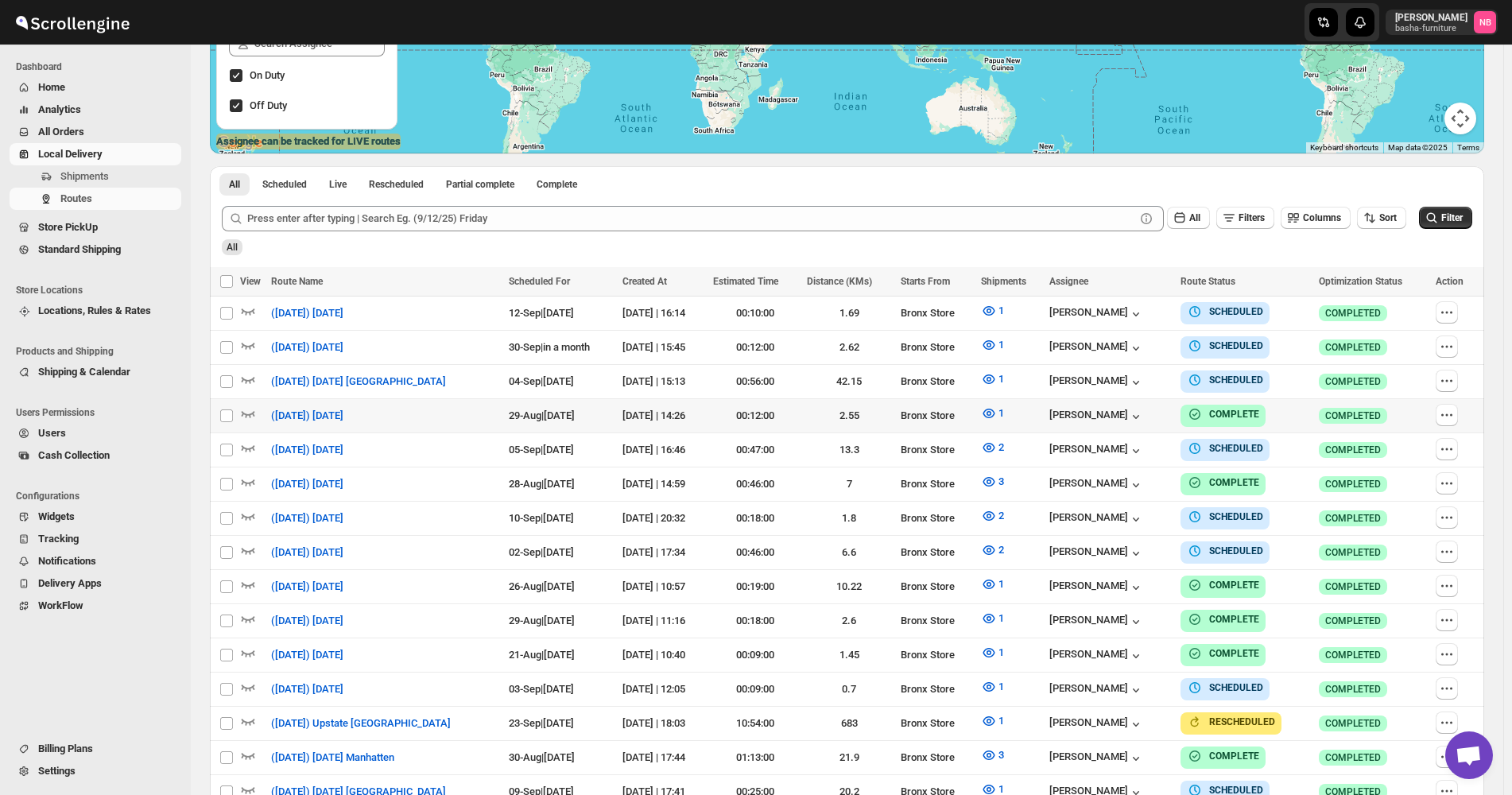
drag, startPoint x: 1464, startPoint y: 216, endPoint x: 1440, endPoint y: 268, distance: 57.3
click at [1463, 216] on span "Filter" at bounding box center [1452, 217] width 22 height 11
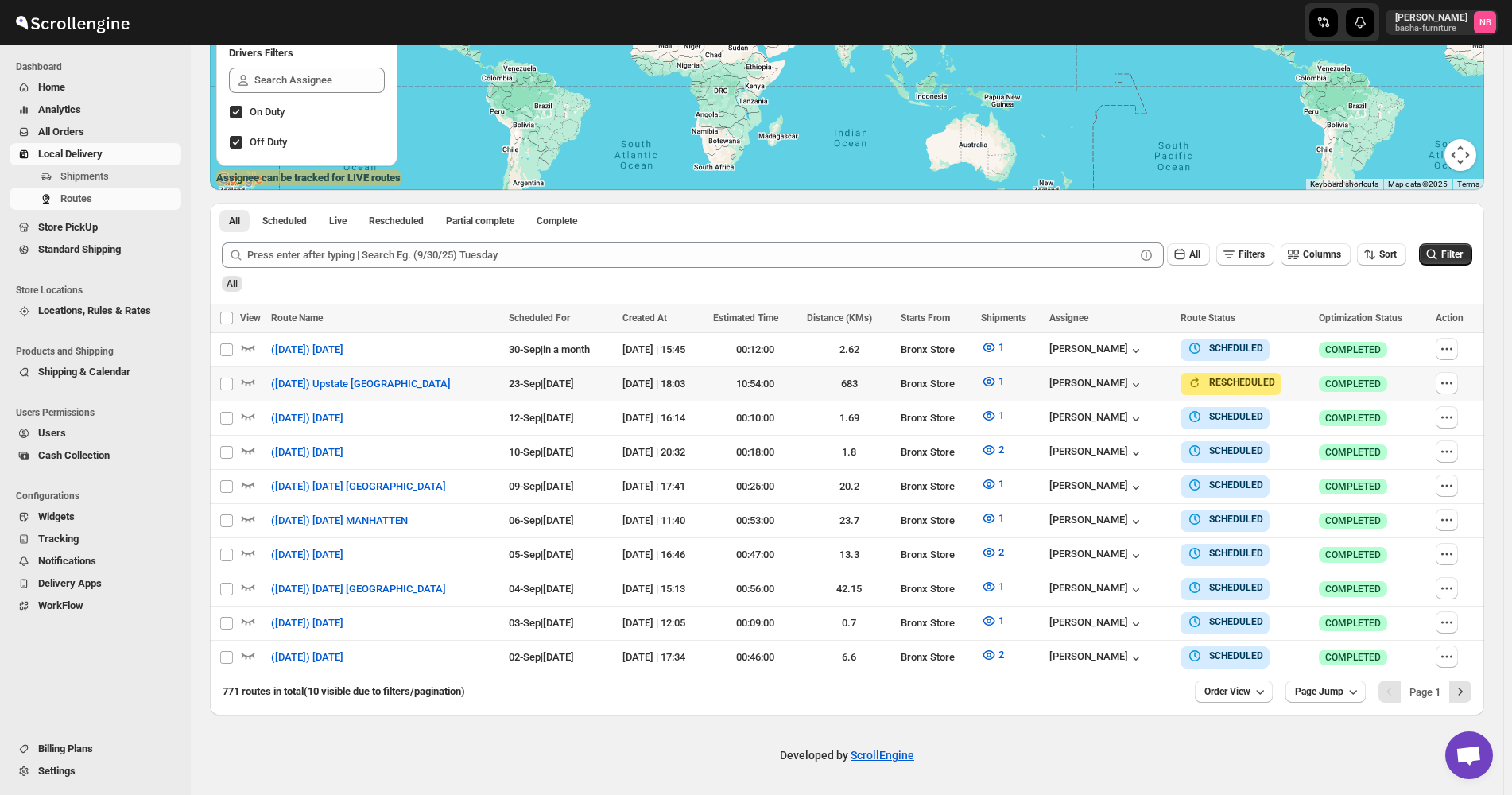
scroll to position [274, 0]
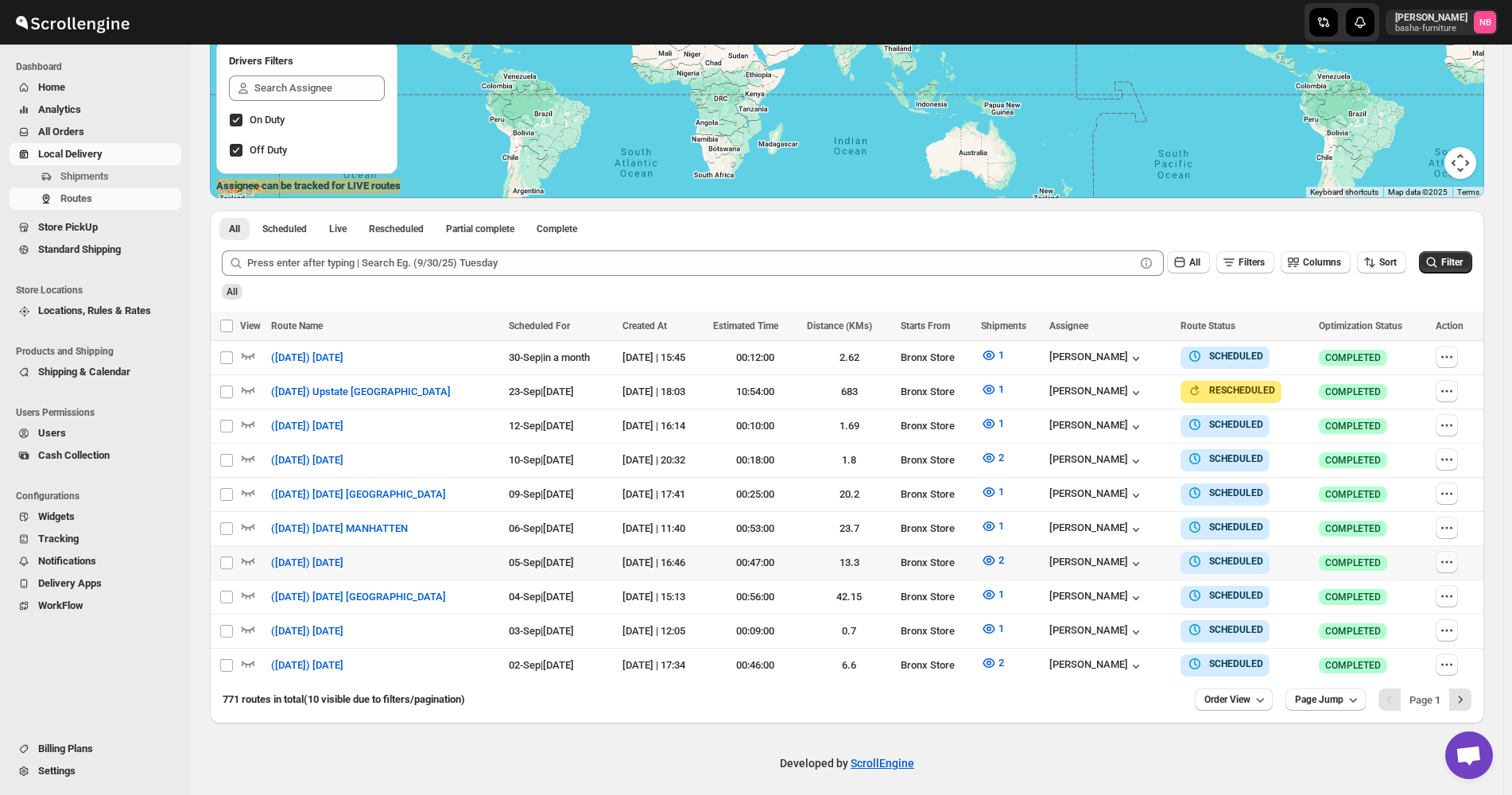
click at [1448, 561] on icon "button" at bounding box center [1446, 562] width 3 height 3
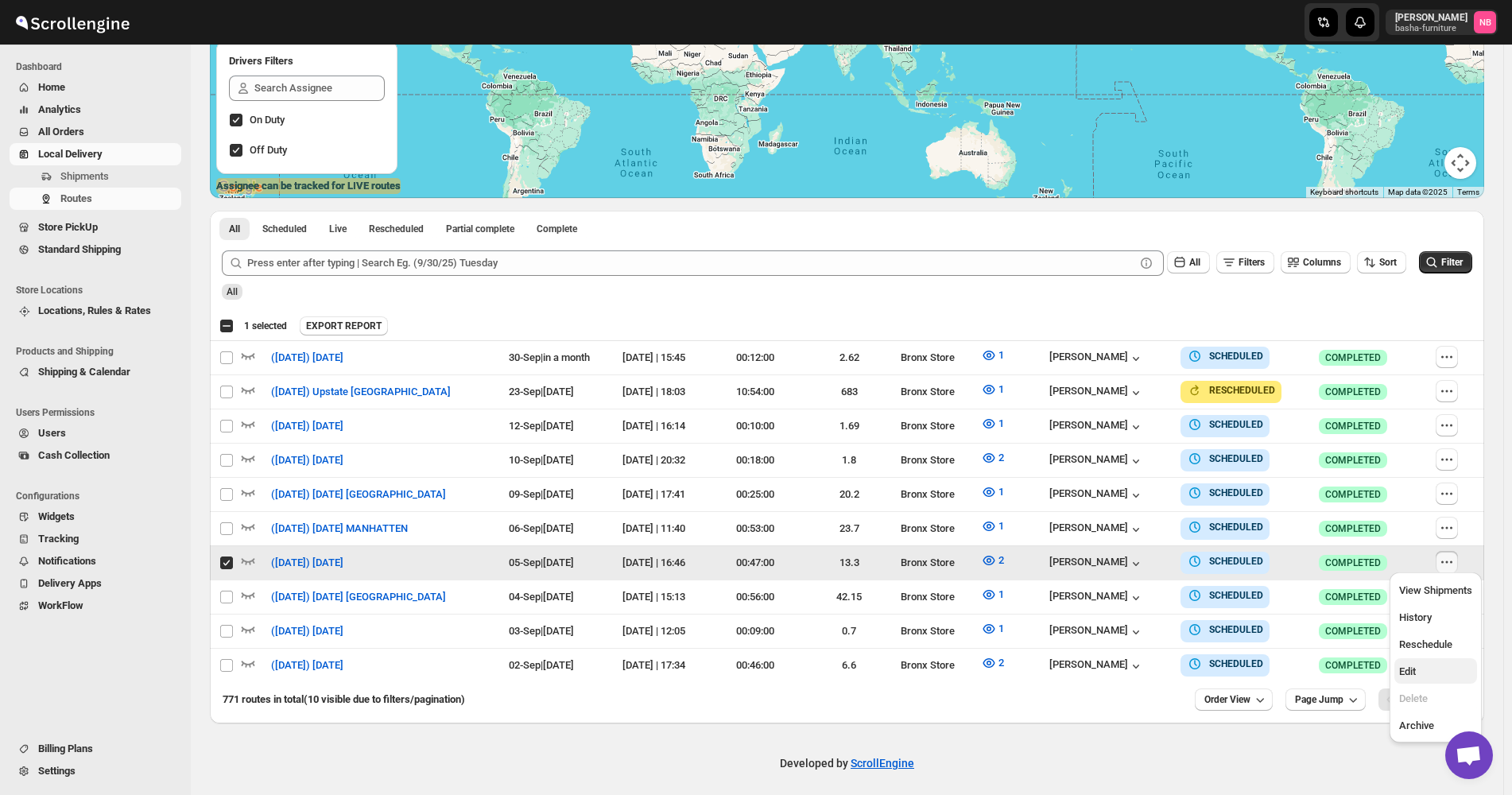
click at [1411, 662] on button "Edit" at bounding box center [1436, 670] width 83 height 25
checkbox input "false"
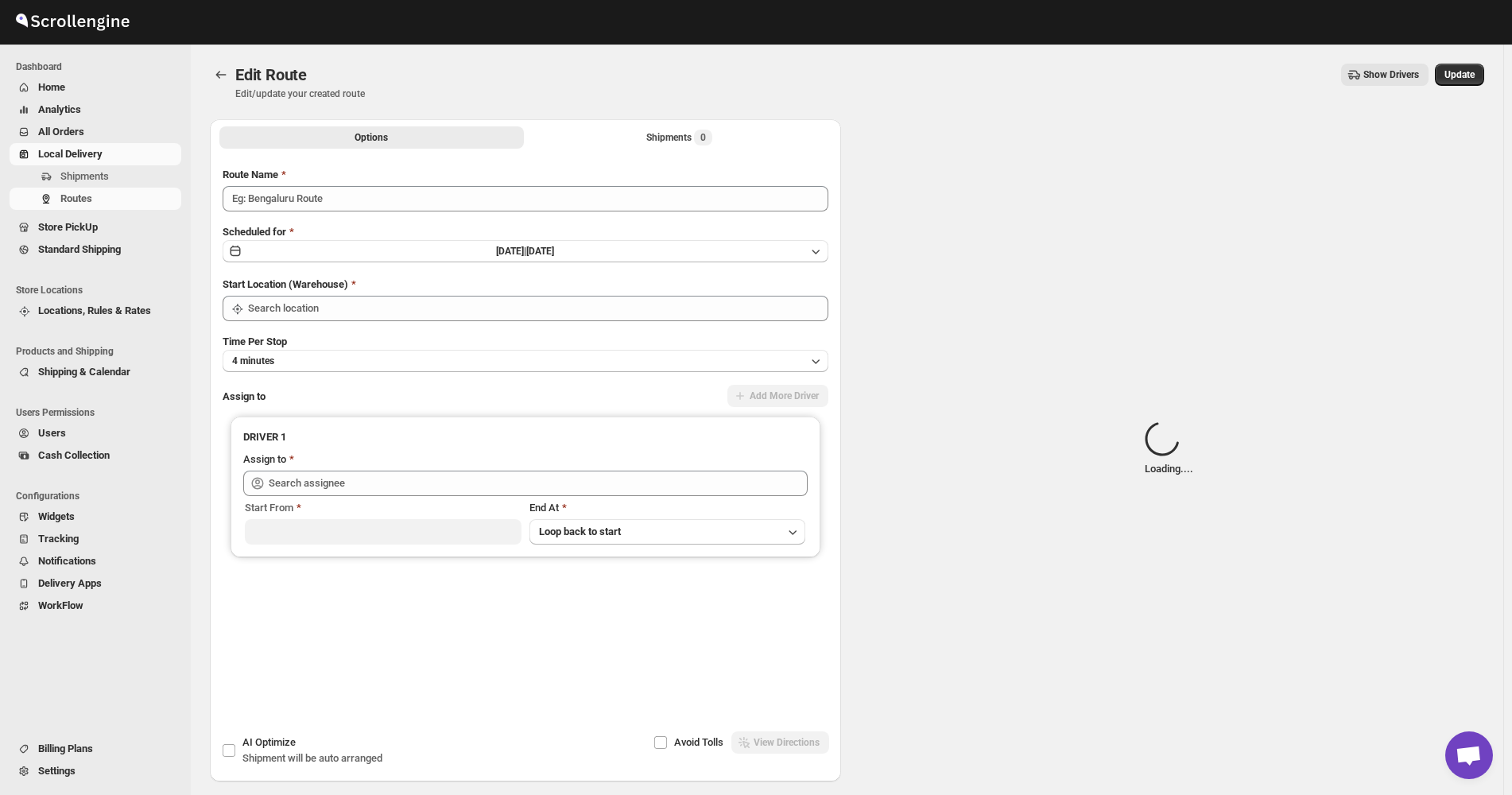
type input "([DATE]) [DATE]"
type input "Bronx Store"
type input "Kumar Budhram (kumar16ld@gmail.com)"
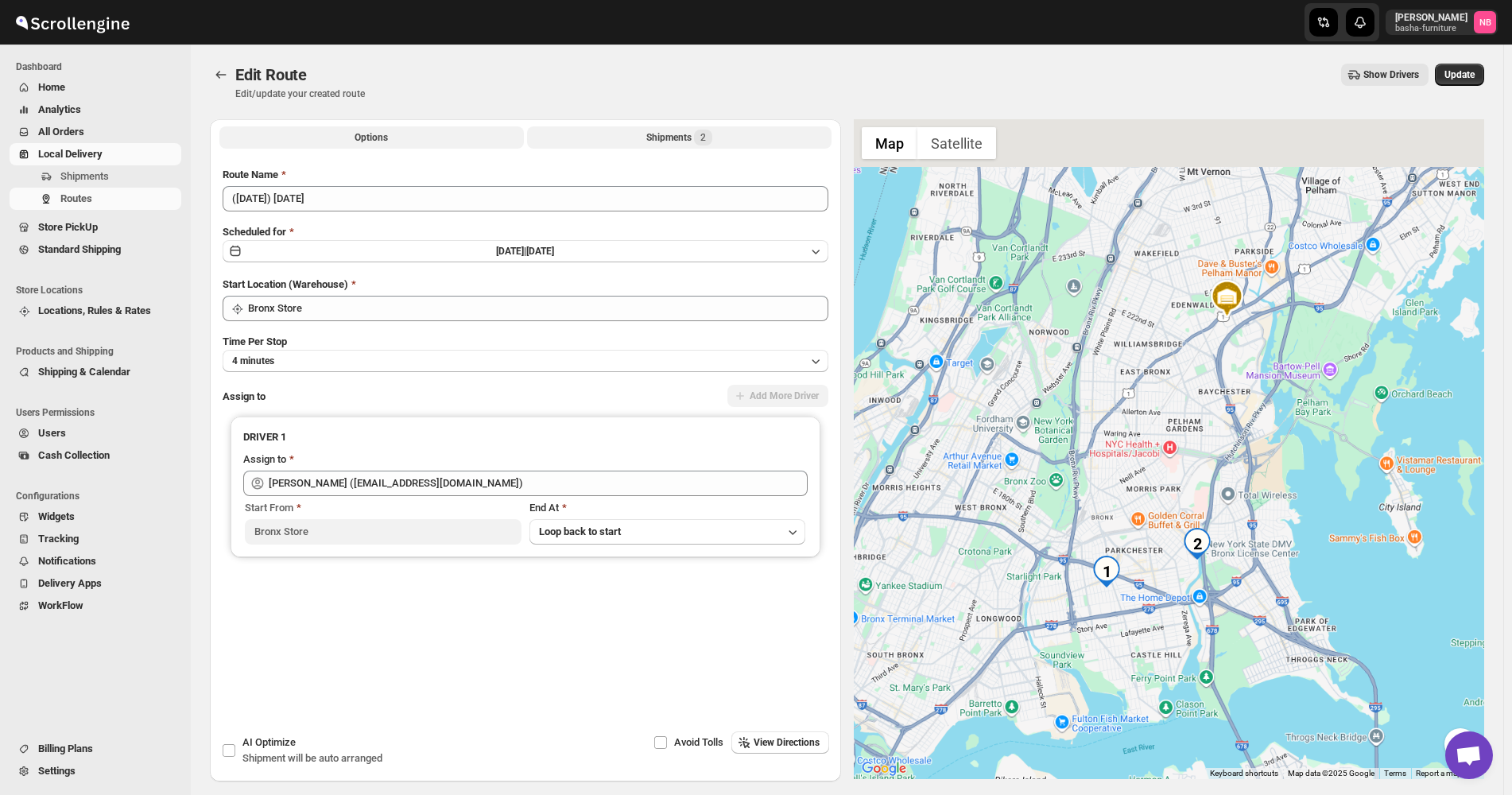
click at [620, 134] on button "Shipments 2" at bounding box center [679, 137] width 305 height 22
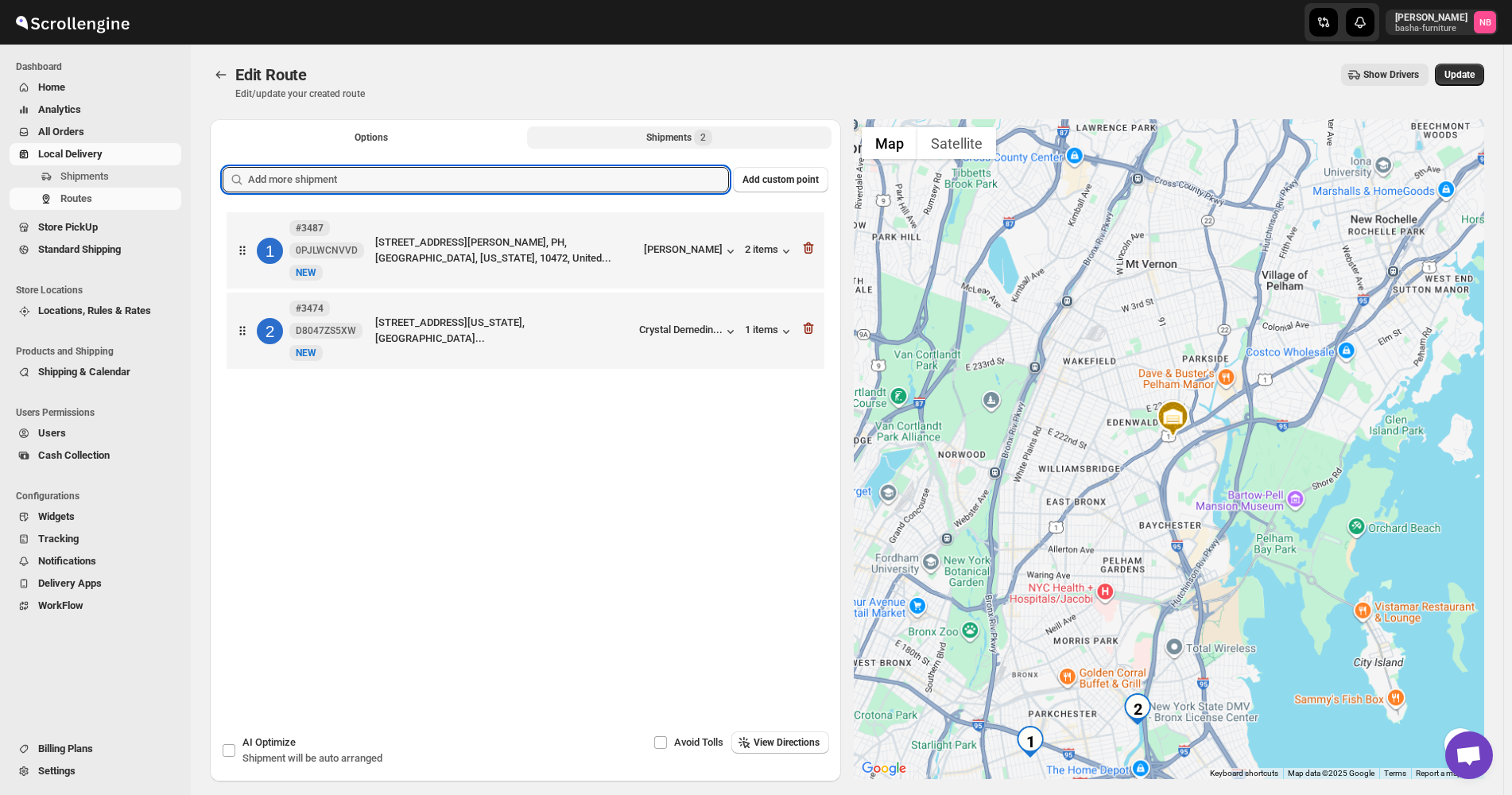
click at [585, 187] on input "text" at bounding box center [489, 179] width 481 height 25
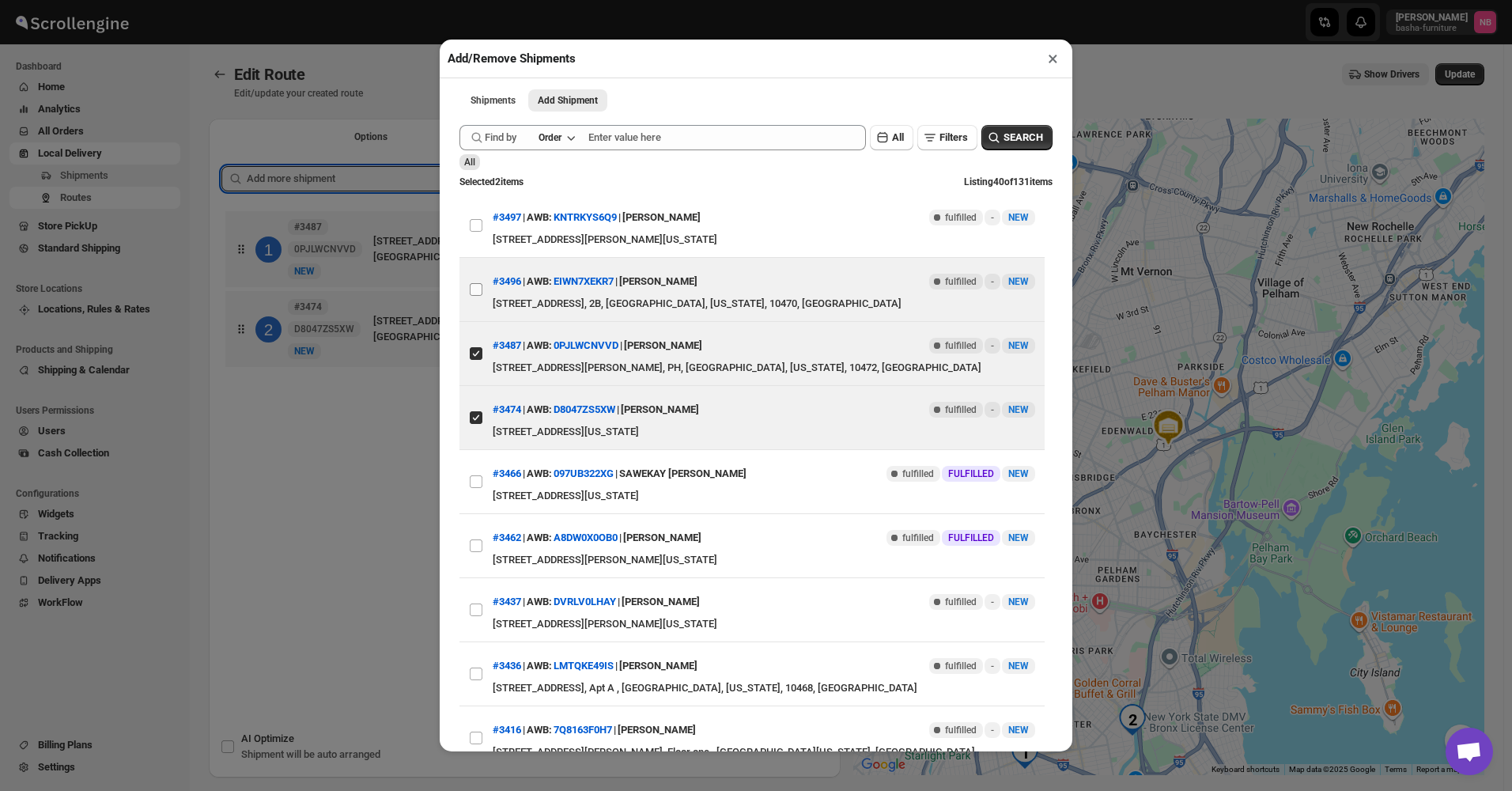
click at [472, 291] on input "View details for 68b47ee8c0fa9a00bc710467" at bounding box center [476, 290] width 13 height 13
checkbox input "true"
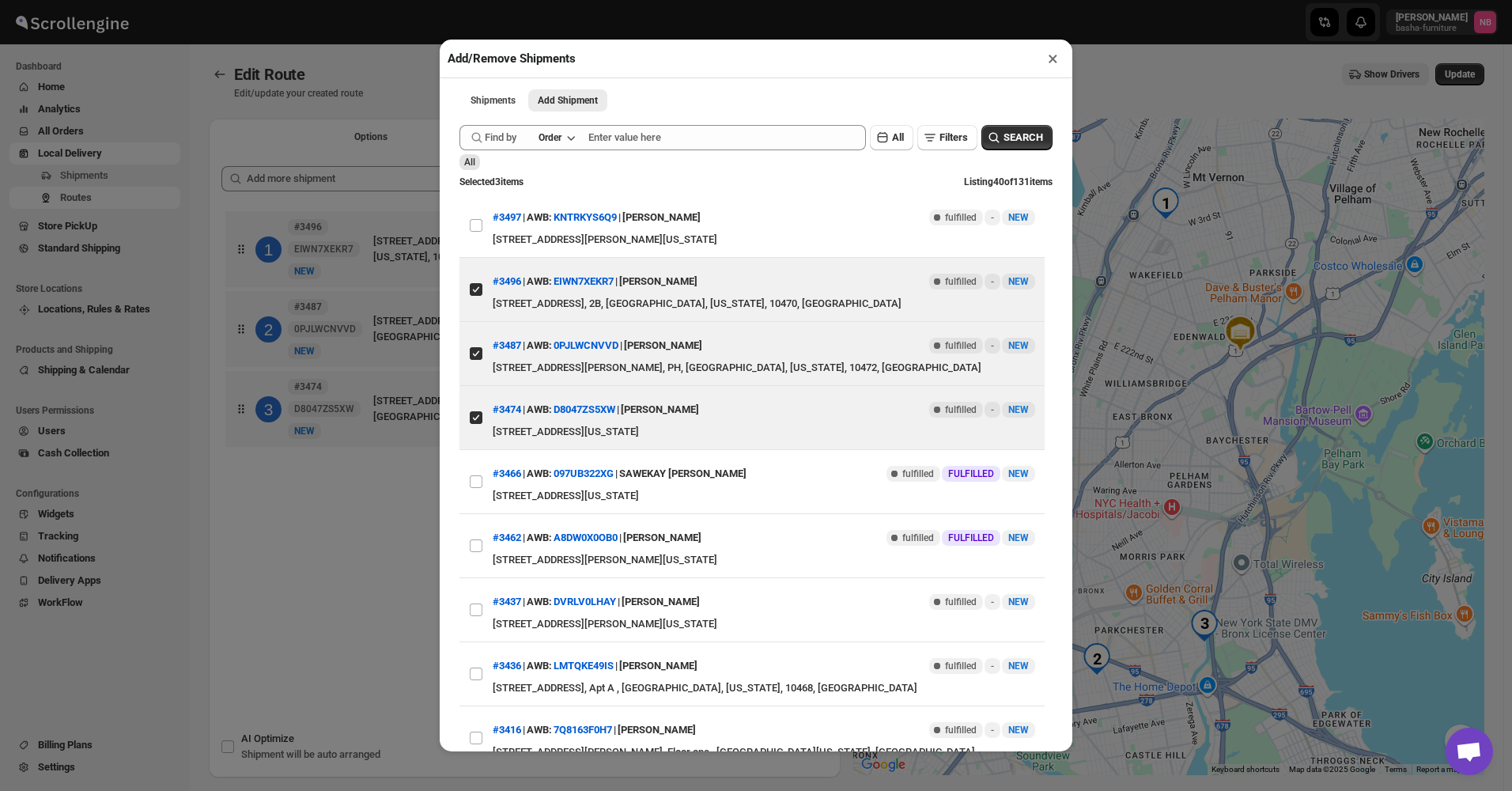
click at [369, 530] on div "Add/Remove Shipments × Shipments Add Shipment More views Shipments Add Shipment…" at bounding box center [756, 396] width 1512 height 791
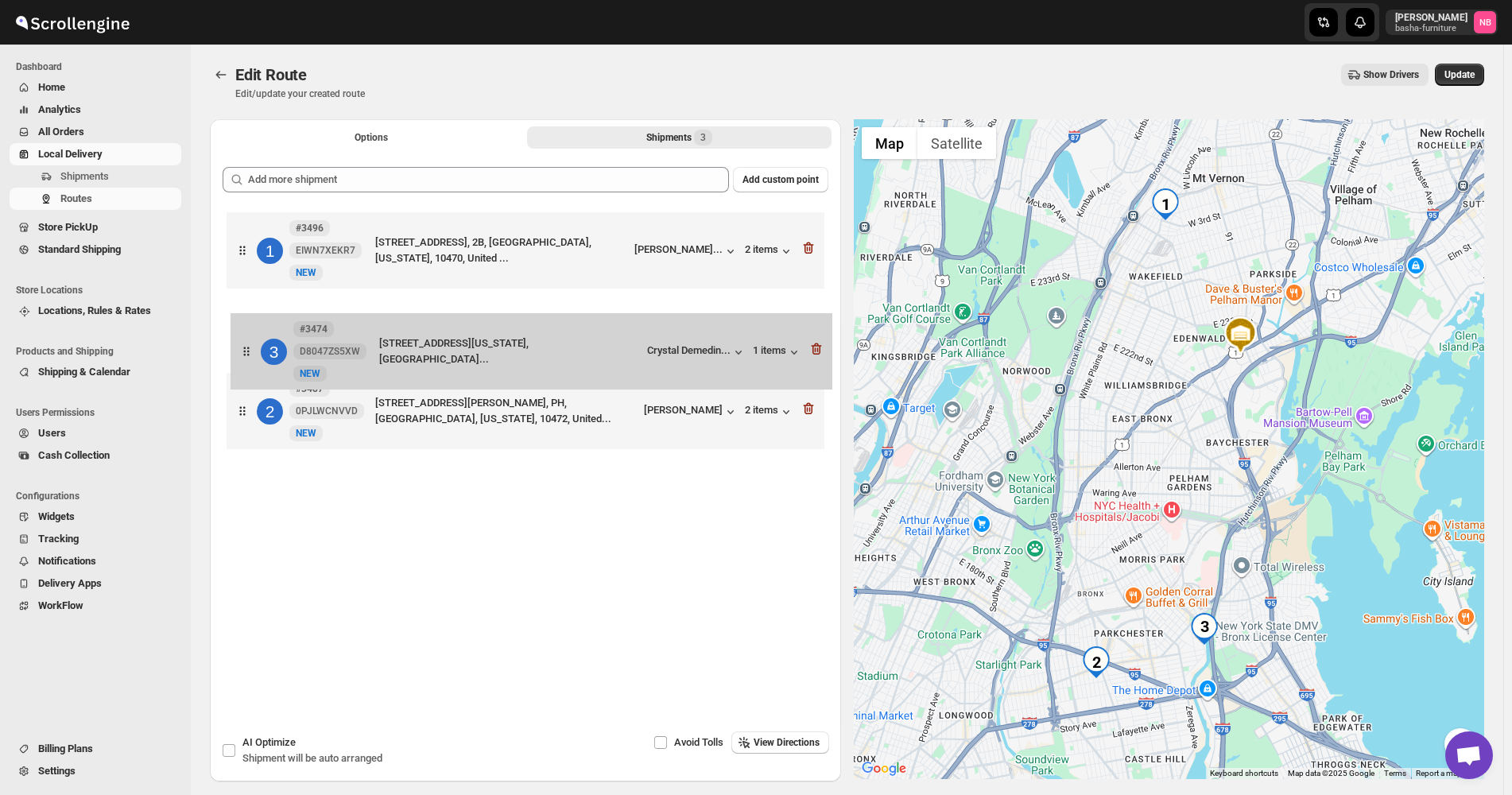
drag, startPoint x: 592, startPoint y: 420, endPoint x: 578, endPoint y: 387, distance: 35.8
click at [582, 377] on div "1 #3496 EIWN7XEKR7 New NEW 719 E 242nd St, Bronx, NY 10470, USA, 2B, Bronx Coun…" at bounding box center [526, 332] width 606 height 248
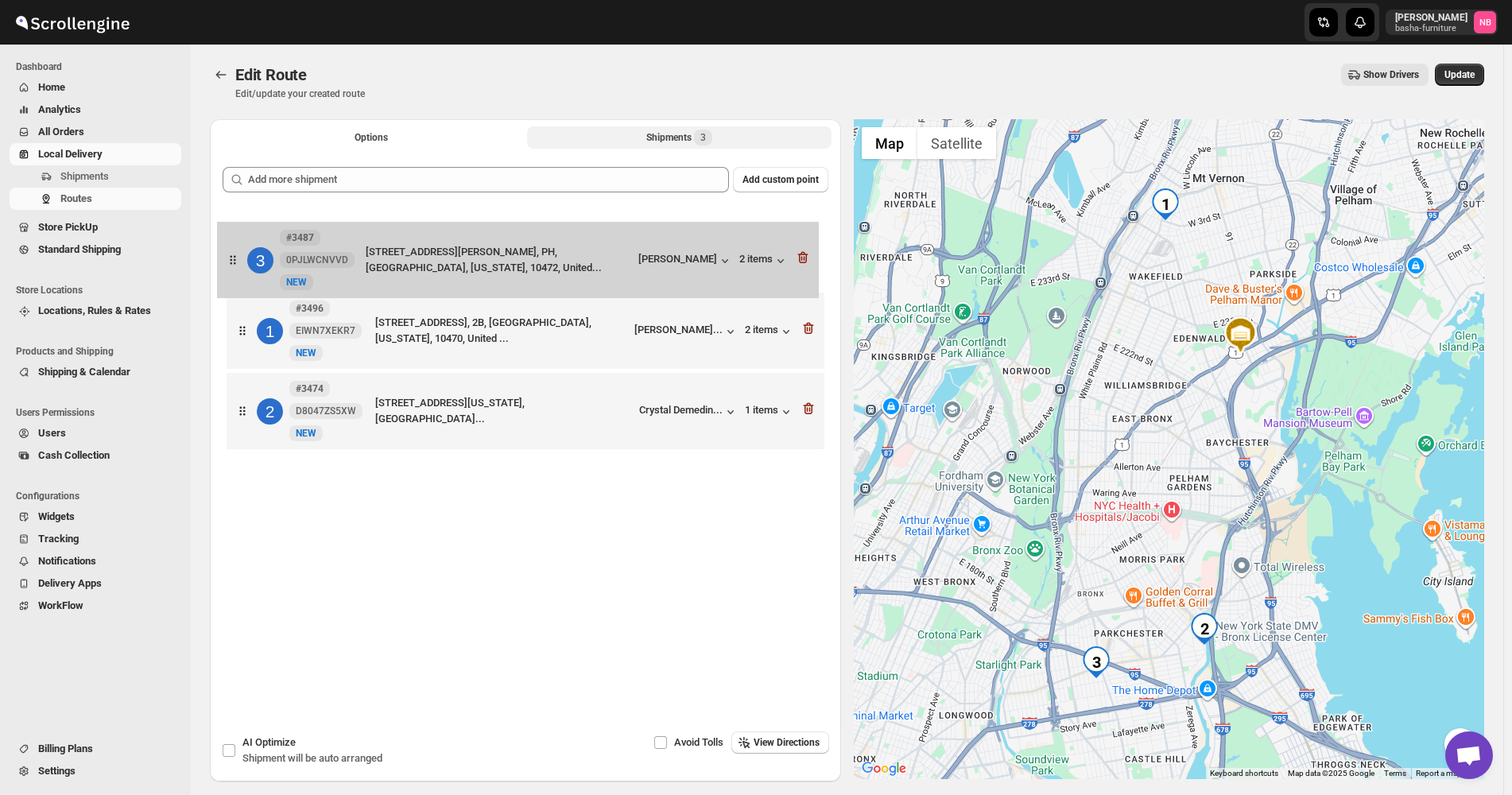
drag, startPoint x: 587, startPoint y: 417, endPoint x: 574, endPoint y: 223, distance: 194.4
click at [575, 226] on div "1 #3496 EIWN7XEKR7 New NEW 719 E 242nd St, Bronx, NY 10470, USA, 2B, Bronx Coun…" at bounding box center [526, 332] width 606 height 248
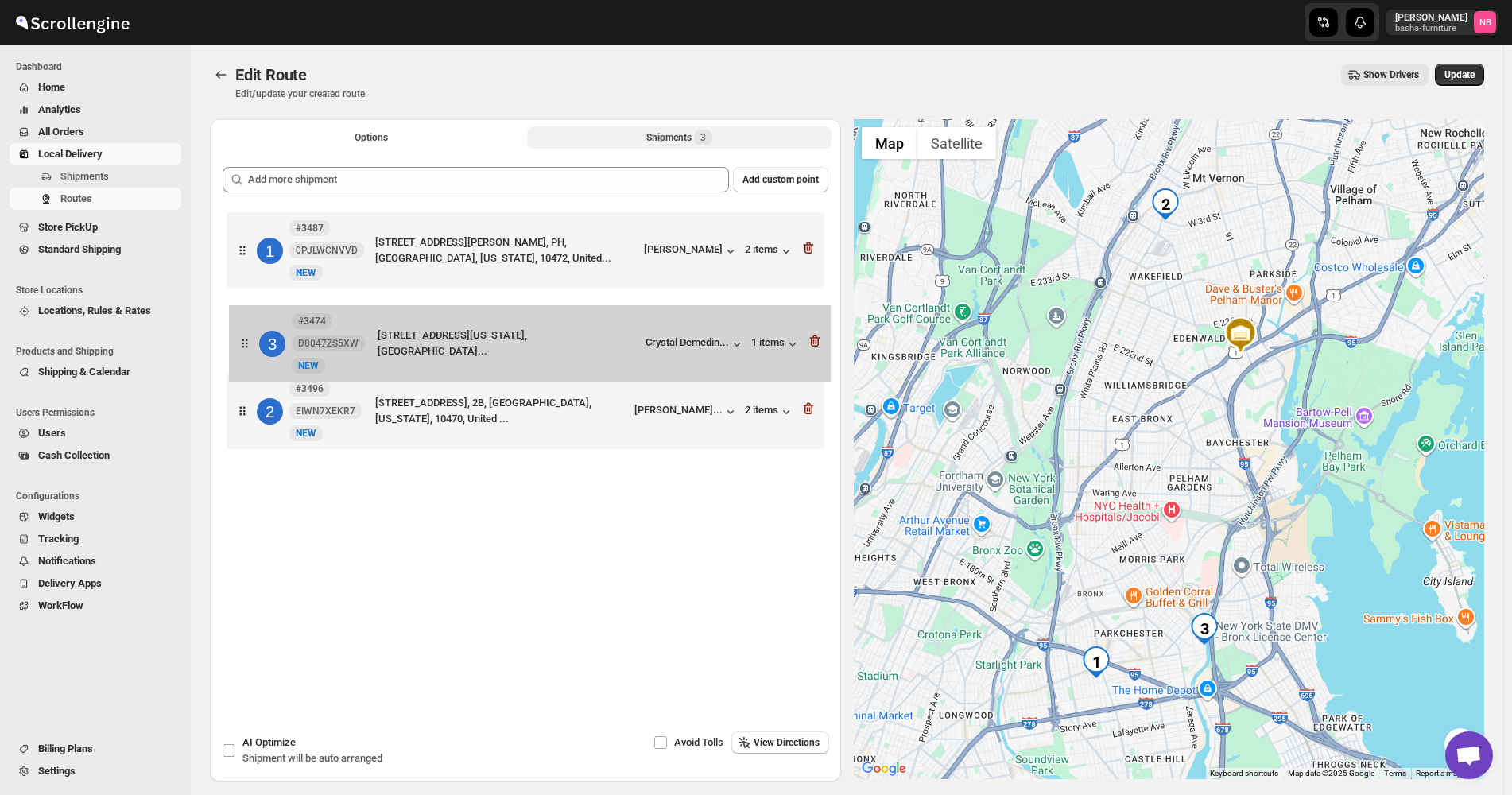
drag, startPoint x: 571, startPoint y: 434, endPoint x: 576, endPoint y: 359, distance: 75.2
click at [576, 359] on div "1 #3487 0PJLWCNVVD New NEW 1221 Leland Ave, Bronx, NY 10472, USA, PH, Bronx Cou…" at bounding box center [526, 332] width 606 height 248
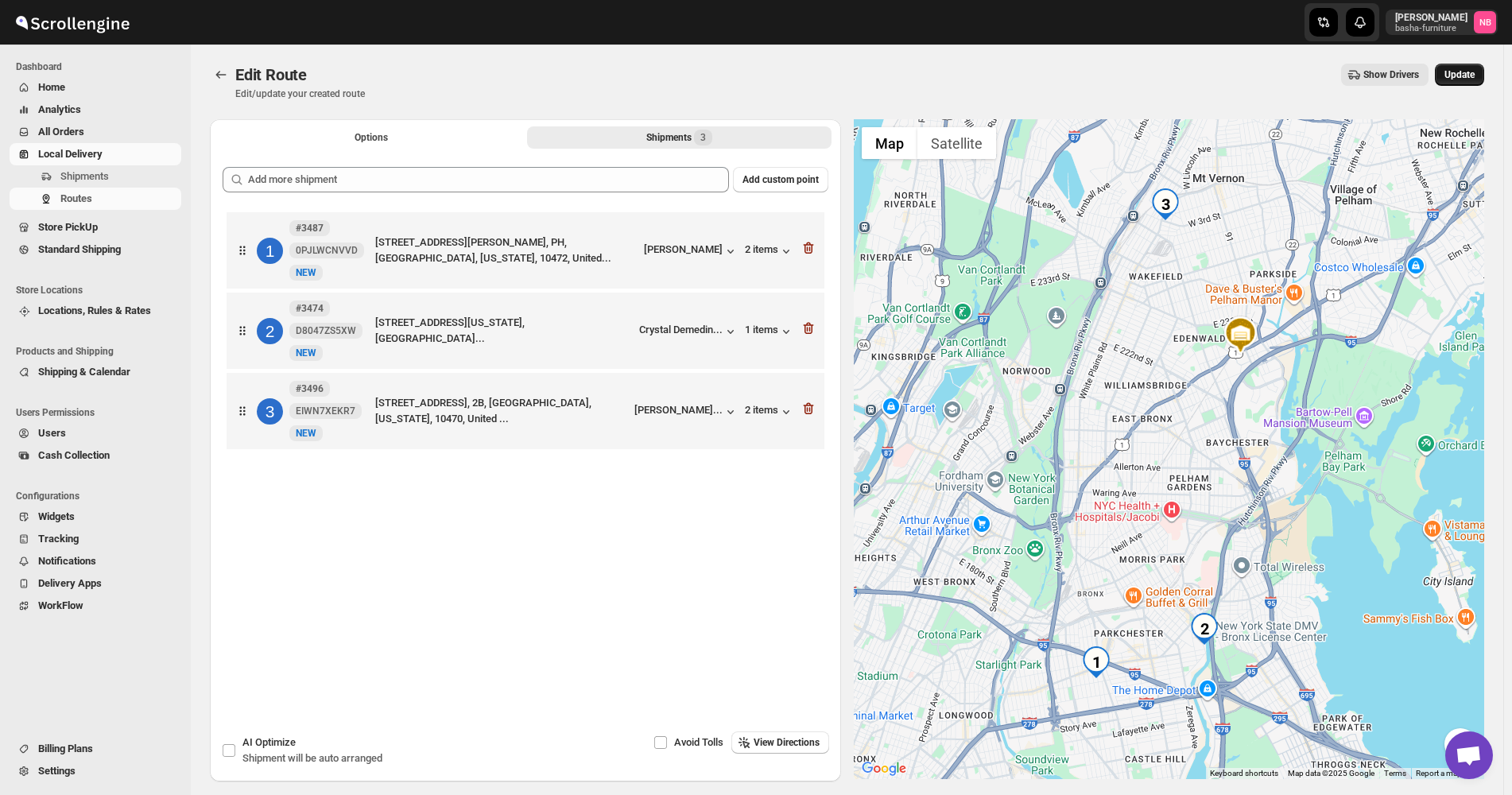
click at [1475, 77] on span "Update" at bounding box center [1459, 75] width 30 height 13
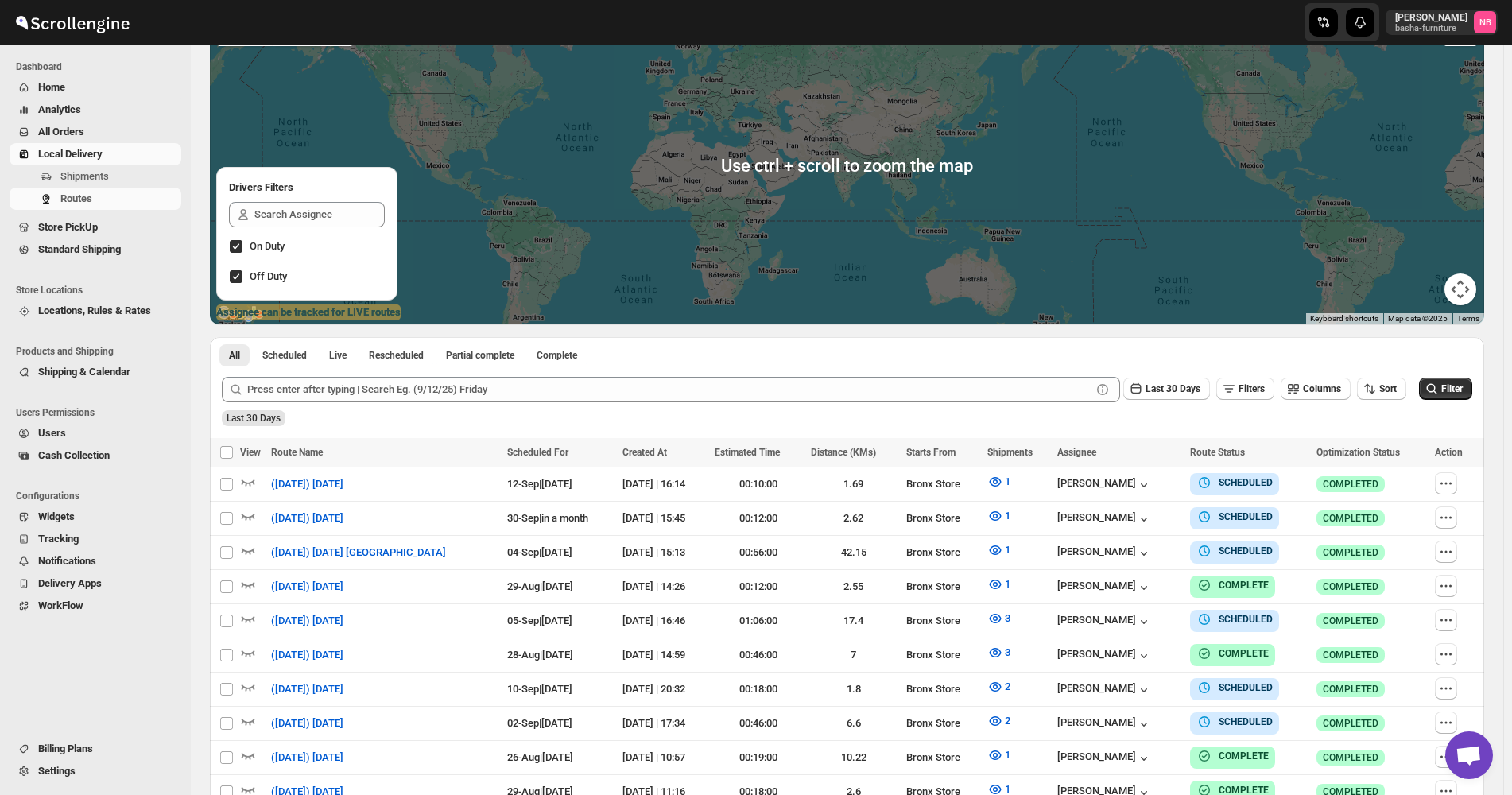
scroll to position [274, 0]
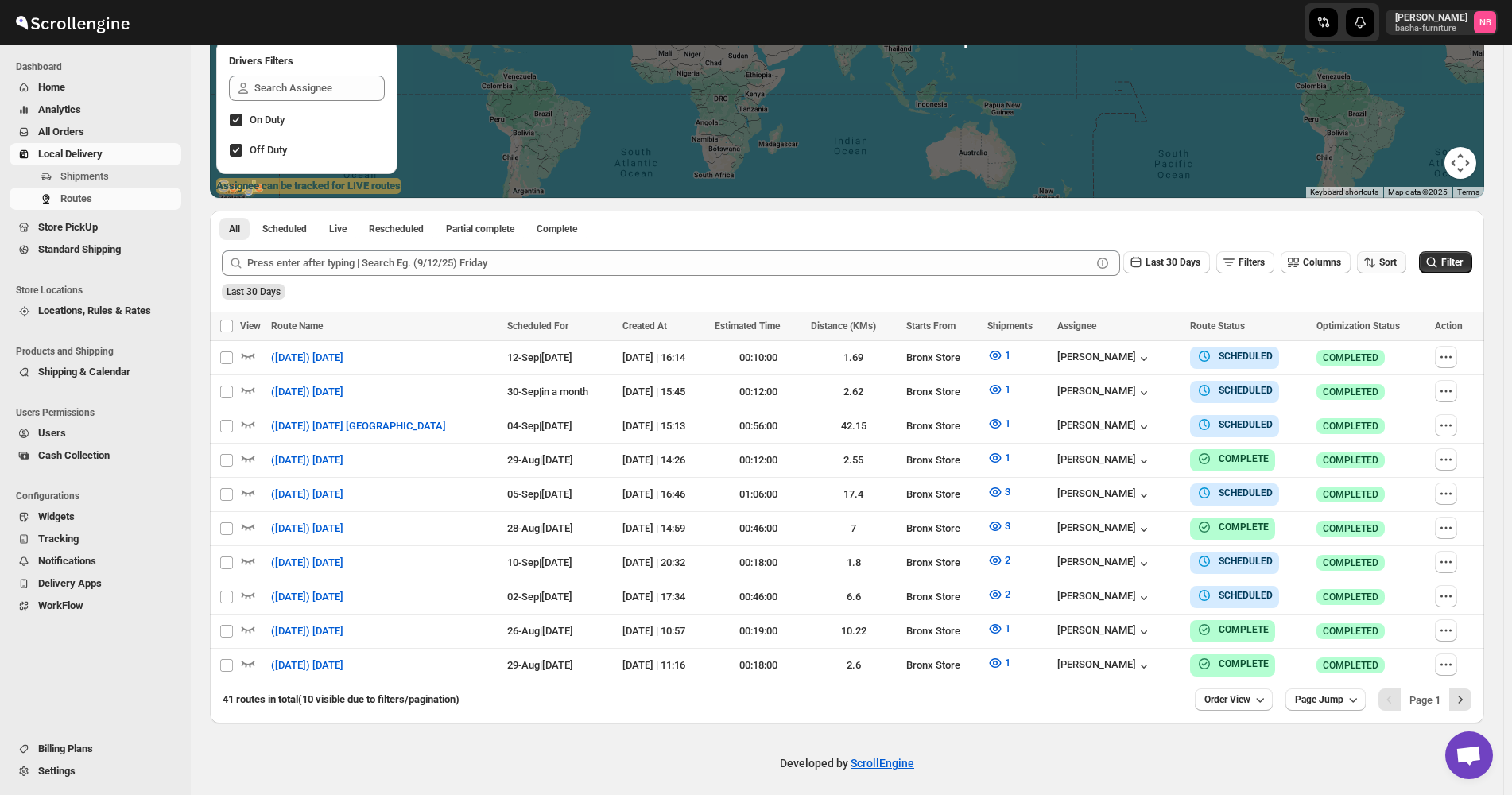
click at [1389, 262] on span "Sort" at bounding box center [1387, 262] width 17 height 11
click at [1377, 336] on button "Due Date" at bounding box center [1386, 348] width 96 height 25
click at [1181, 262] on span "Last 30 Days" at bounding box center [1173, 262] width 55 height 11
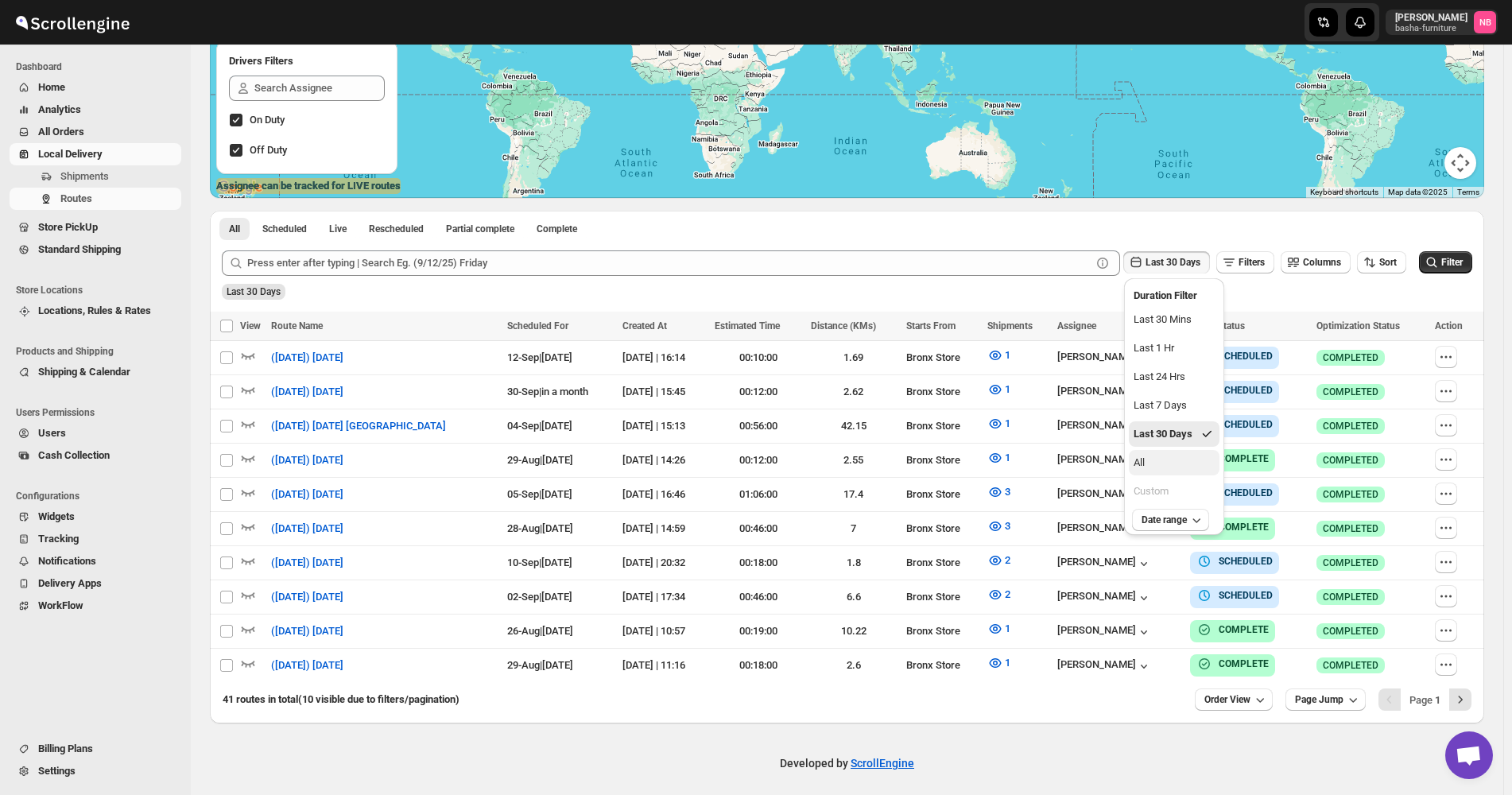
click at [1169, 456] on button "All" at bounding box center [1174, 463] width 91 height 25
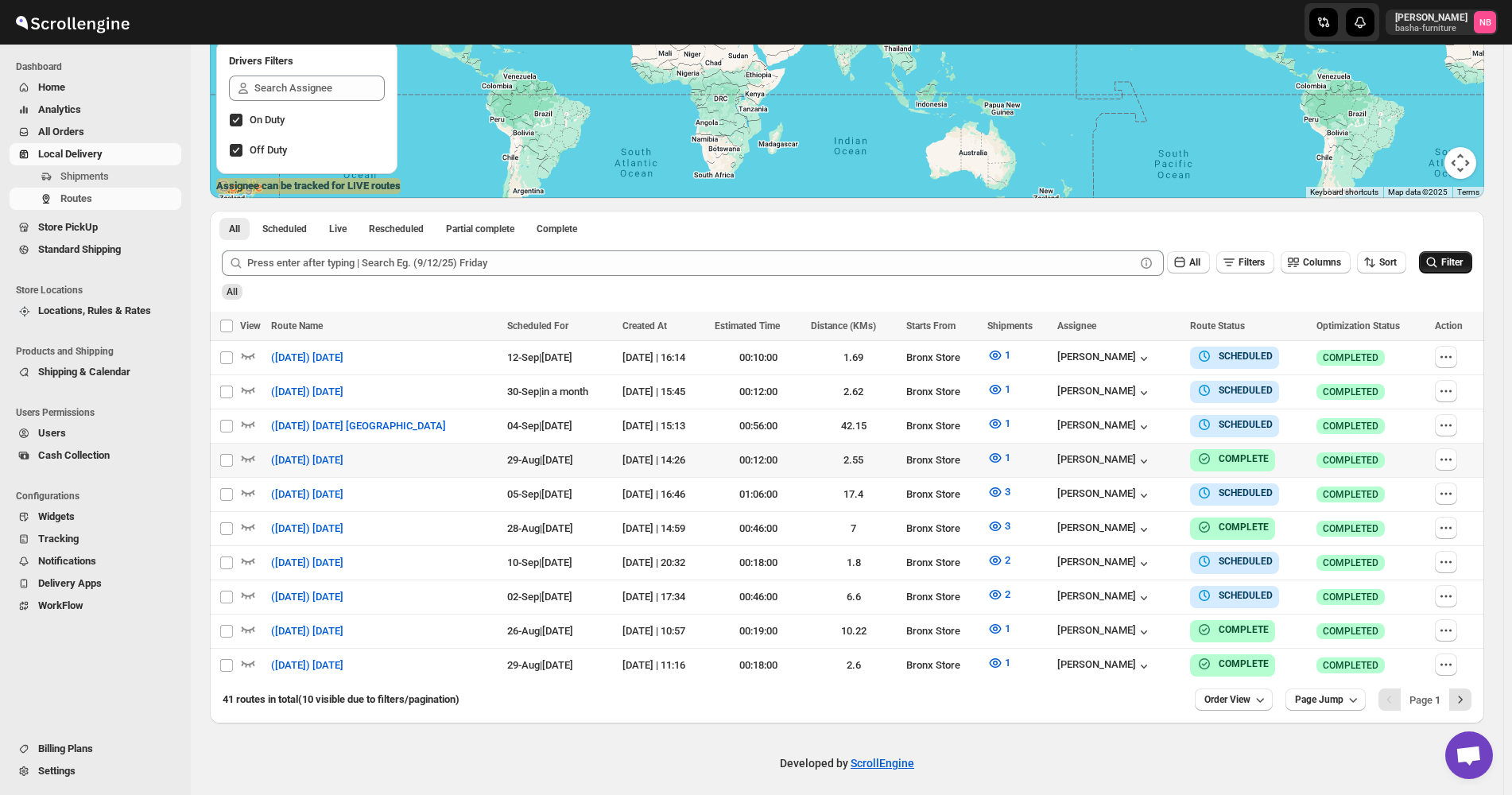
click at [1463, 257] on span "Filter" at bounding box center [1452, 262] width 22 height 11
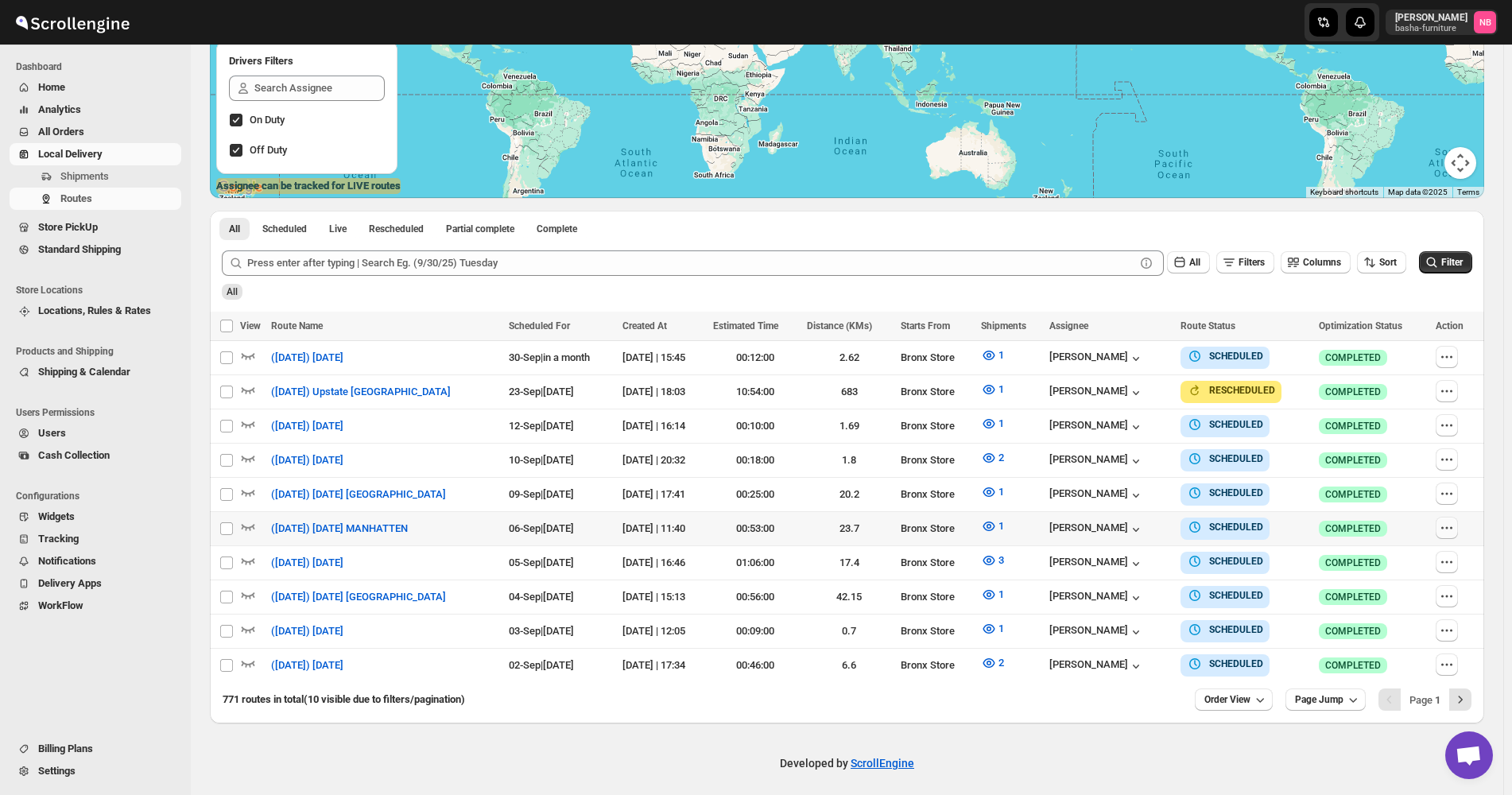
click at [1455, 519] on icon "button" at bounding box center [1446, 527] width 15 height 15
checkbox input "true"
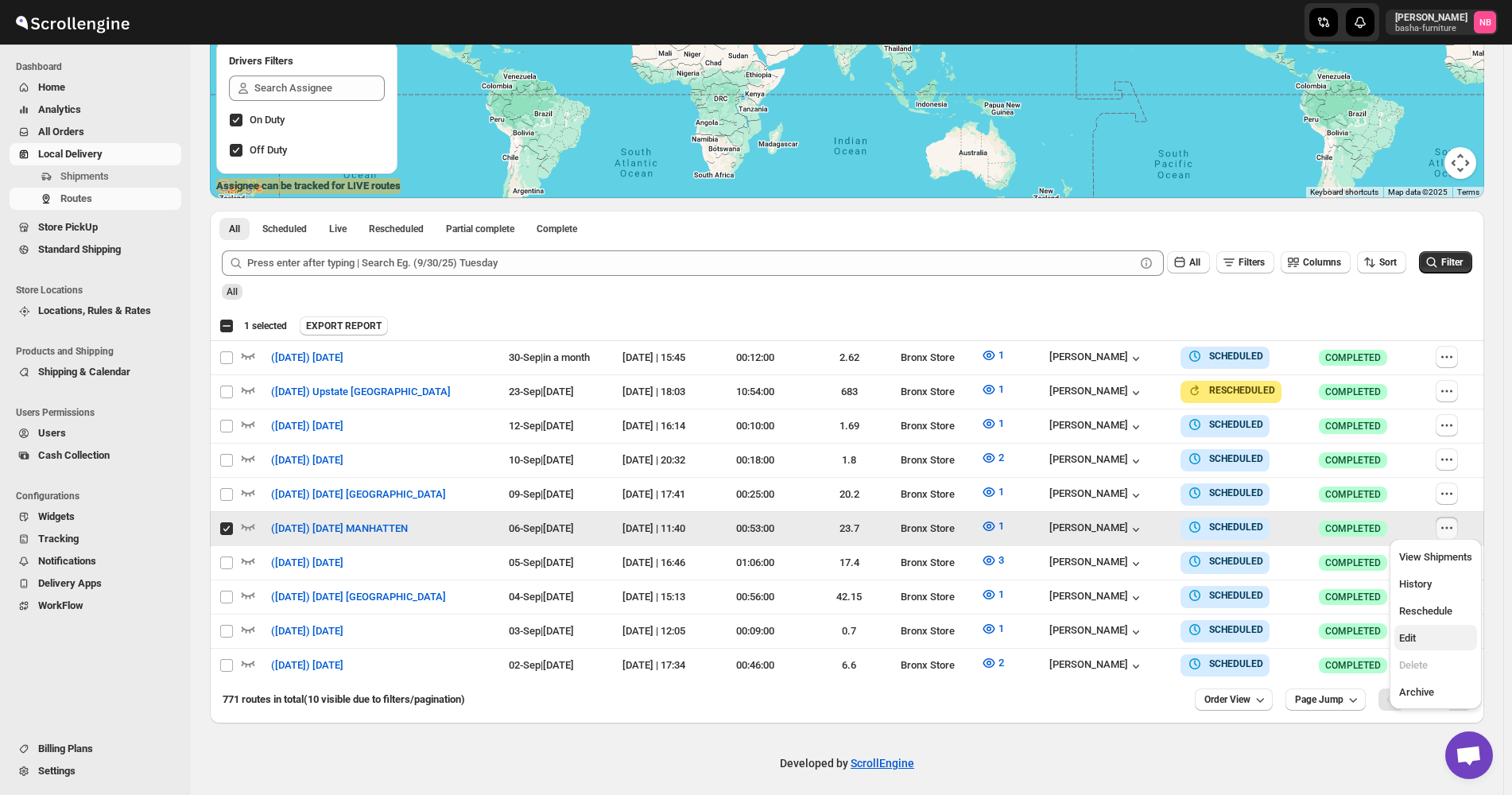
click at [1435, 626] on button "Edit" at bounding box center [1436, 638] width 83 height 25
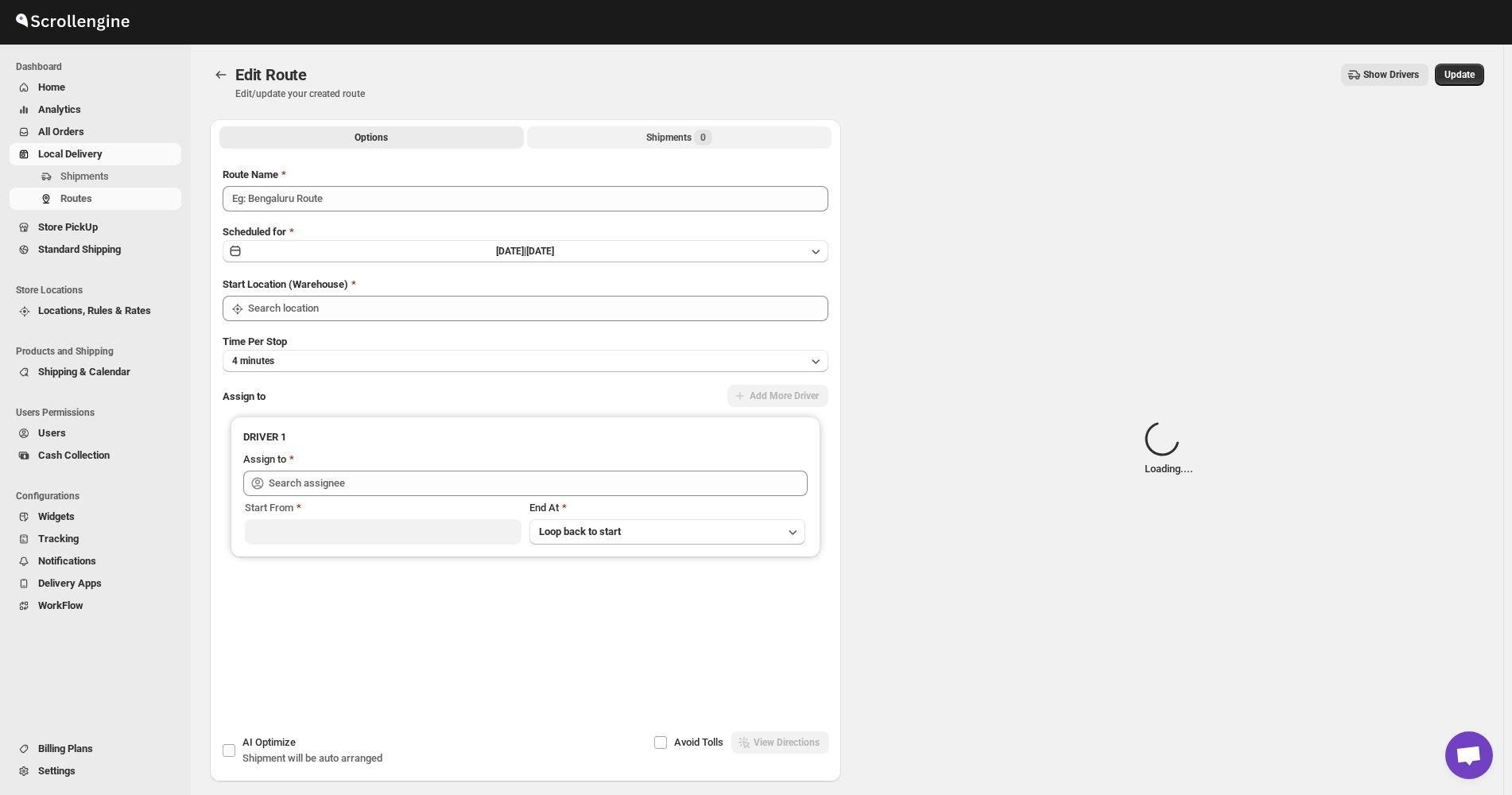
type input "([DATE]) [DATE] MANHATTEN"
type input "Bronx Store"
type input "Kumar Budhram (kumar16ld@gmail.com)"
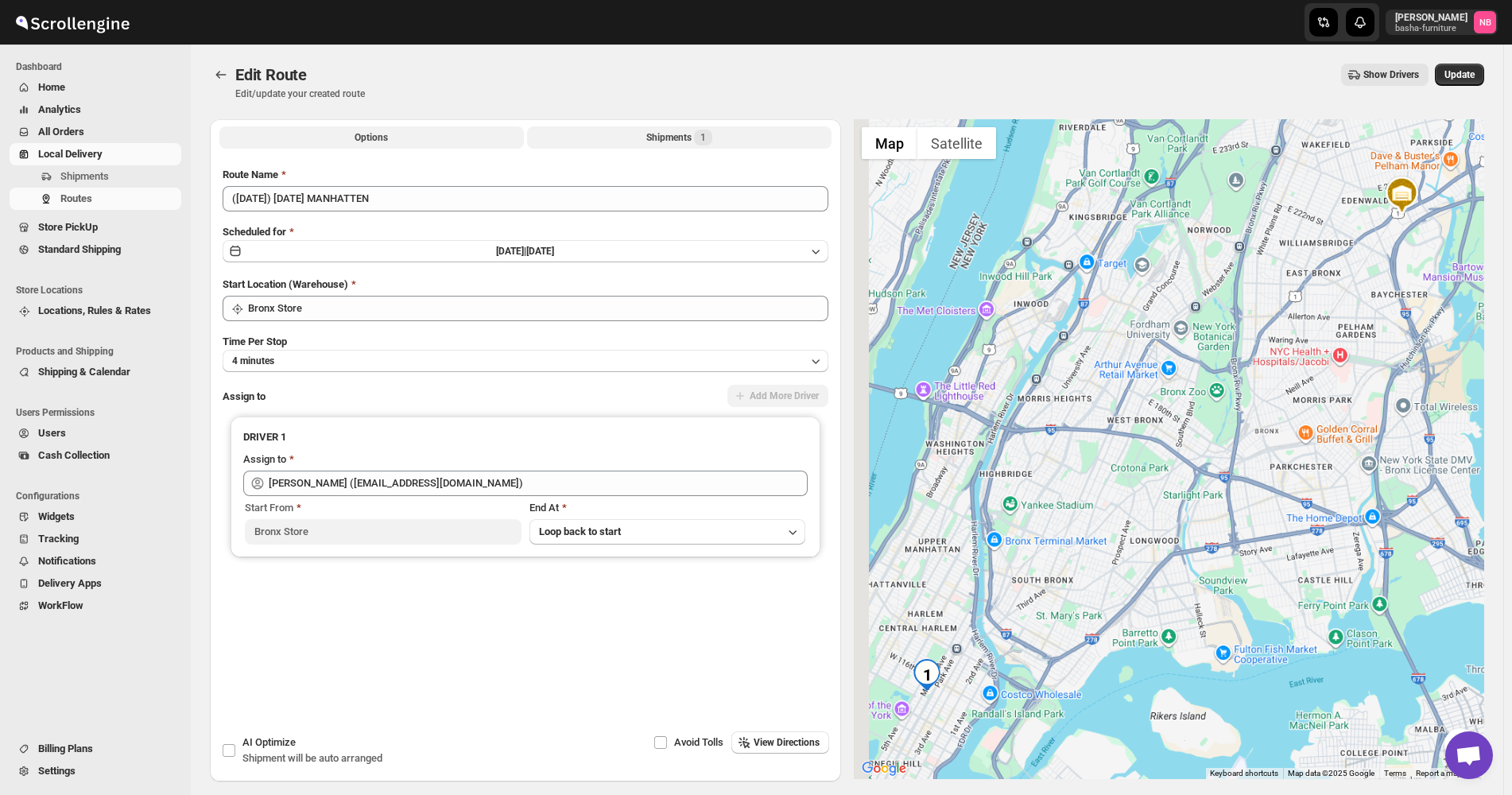
click at [617, 135] on button "Shipments 1" at bounding box center [679, 137] width 305 height 22
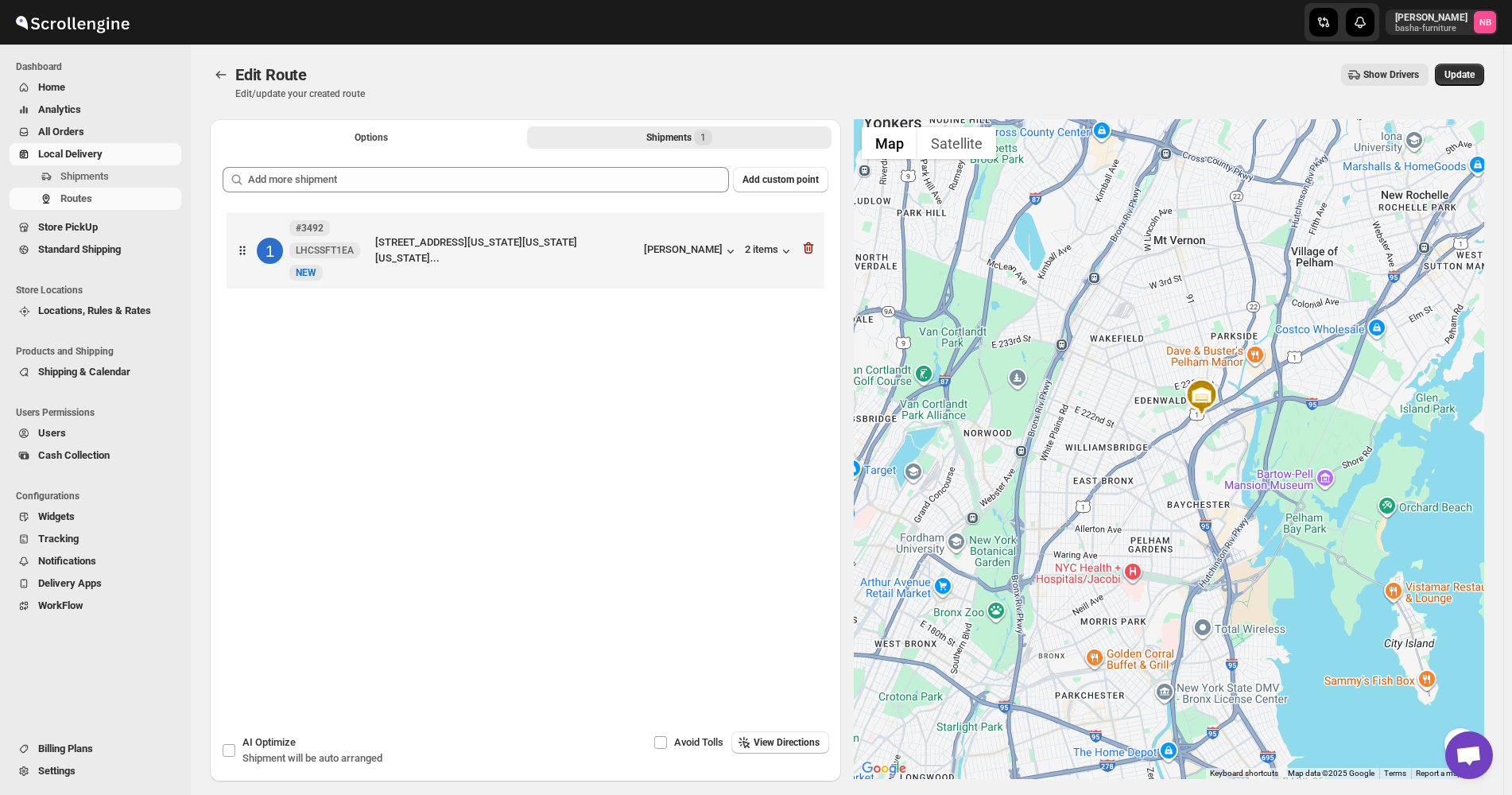
click at [579, 198] on div "Add custom point 1 #3492 LHCSSFT1EA New NEW 1695 Madison Ave, New York, NY 1002…" at bounding box center [526, 418] width 606 height 502
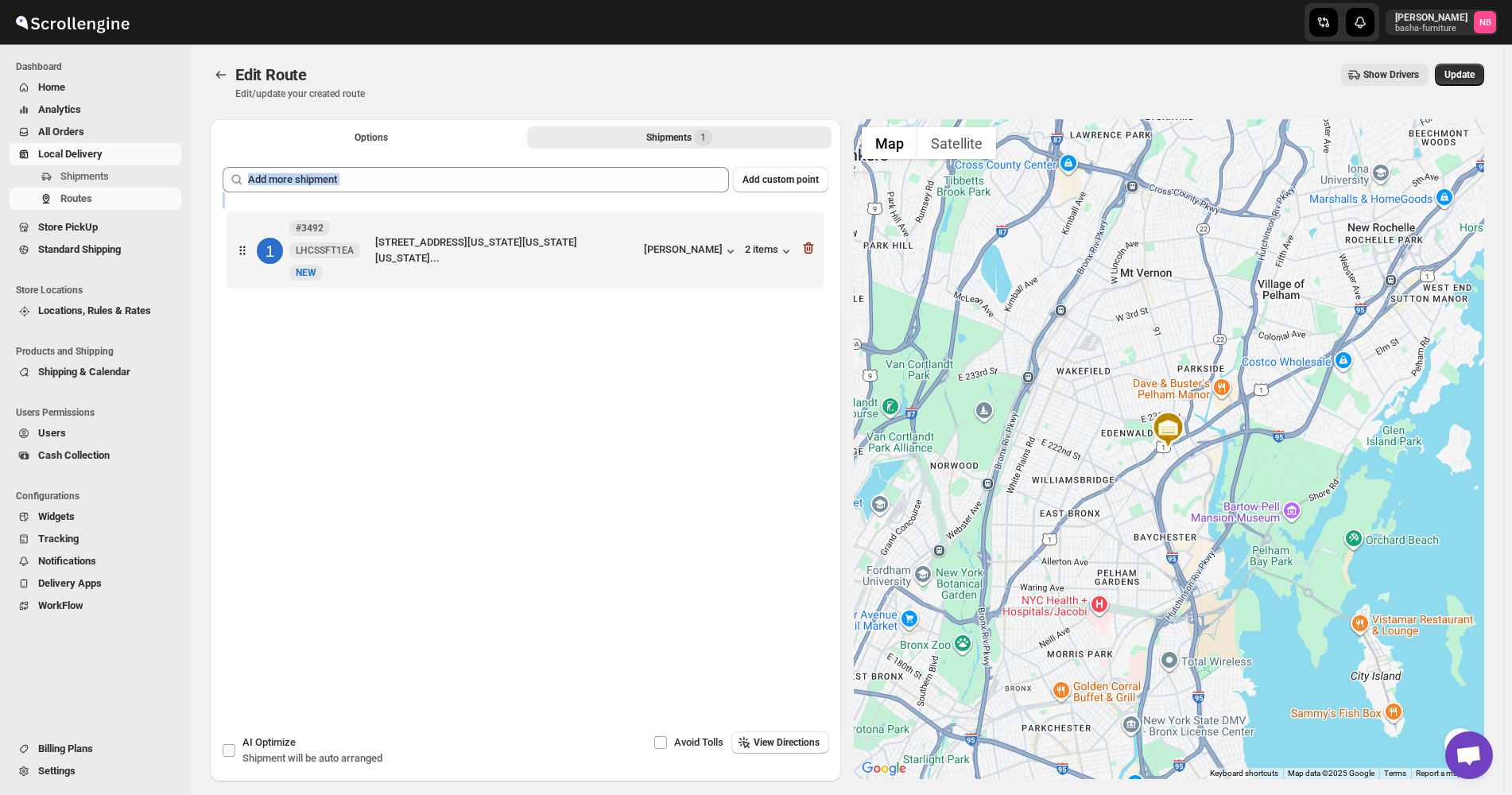
click at [579, 198] on div "Add custom point 1 #3492 LHCSSFT1EA New NEW 1695 Madison Ave, New York, NY 1002…" at bounding box center [526, 418] width 606 height 502
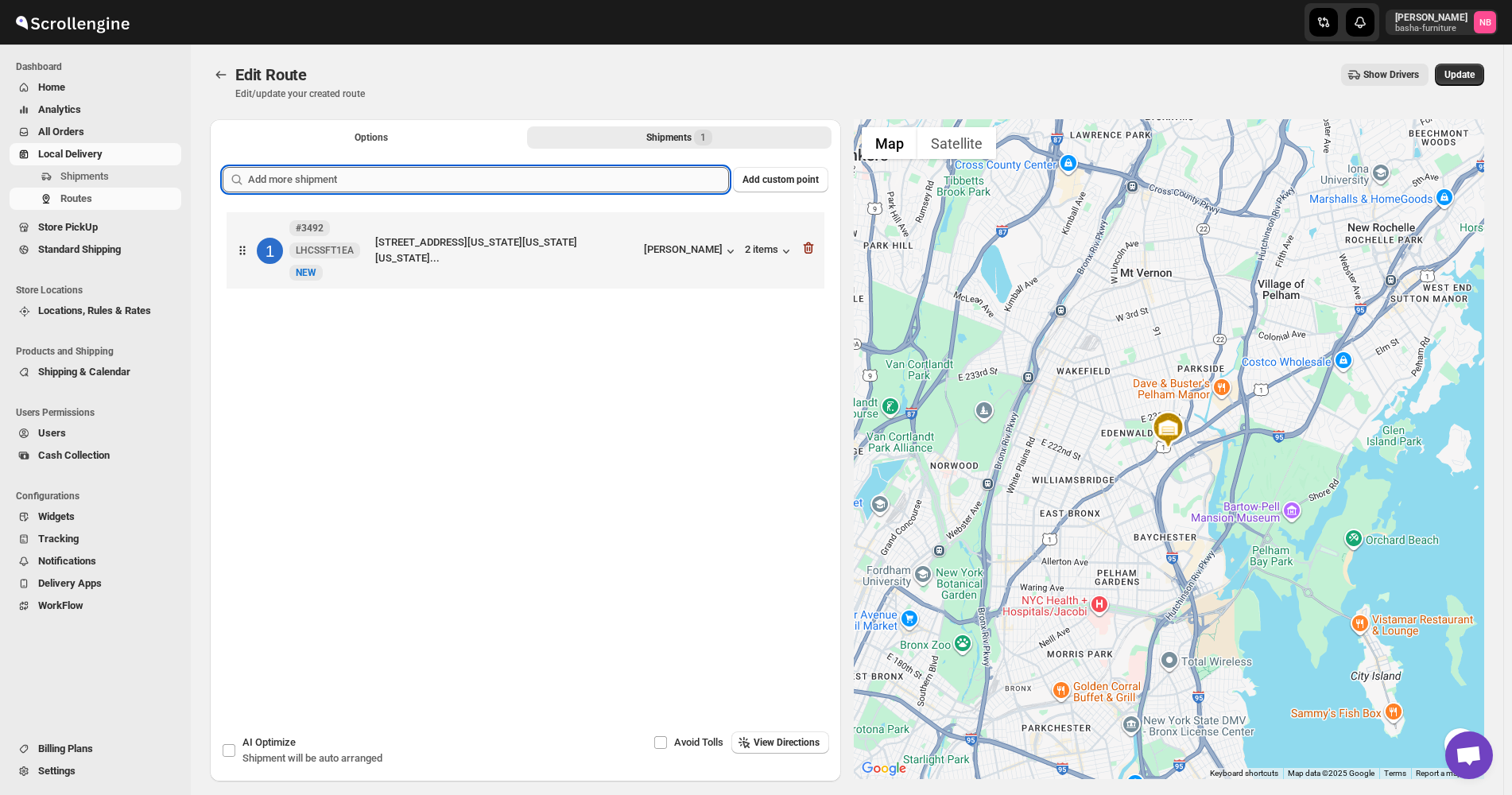
drag, startPoint x: 579, startPoint y: 198, endPoint x: 572, endPoint y: 184, distance: 15.7
click at [572, 184] on input "text" at bounding box center [489, 179] width 481 height 25
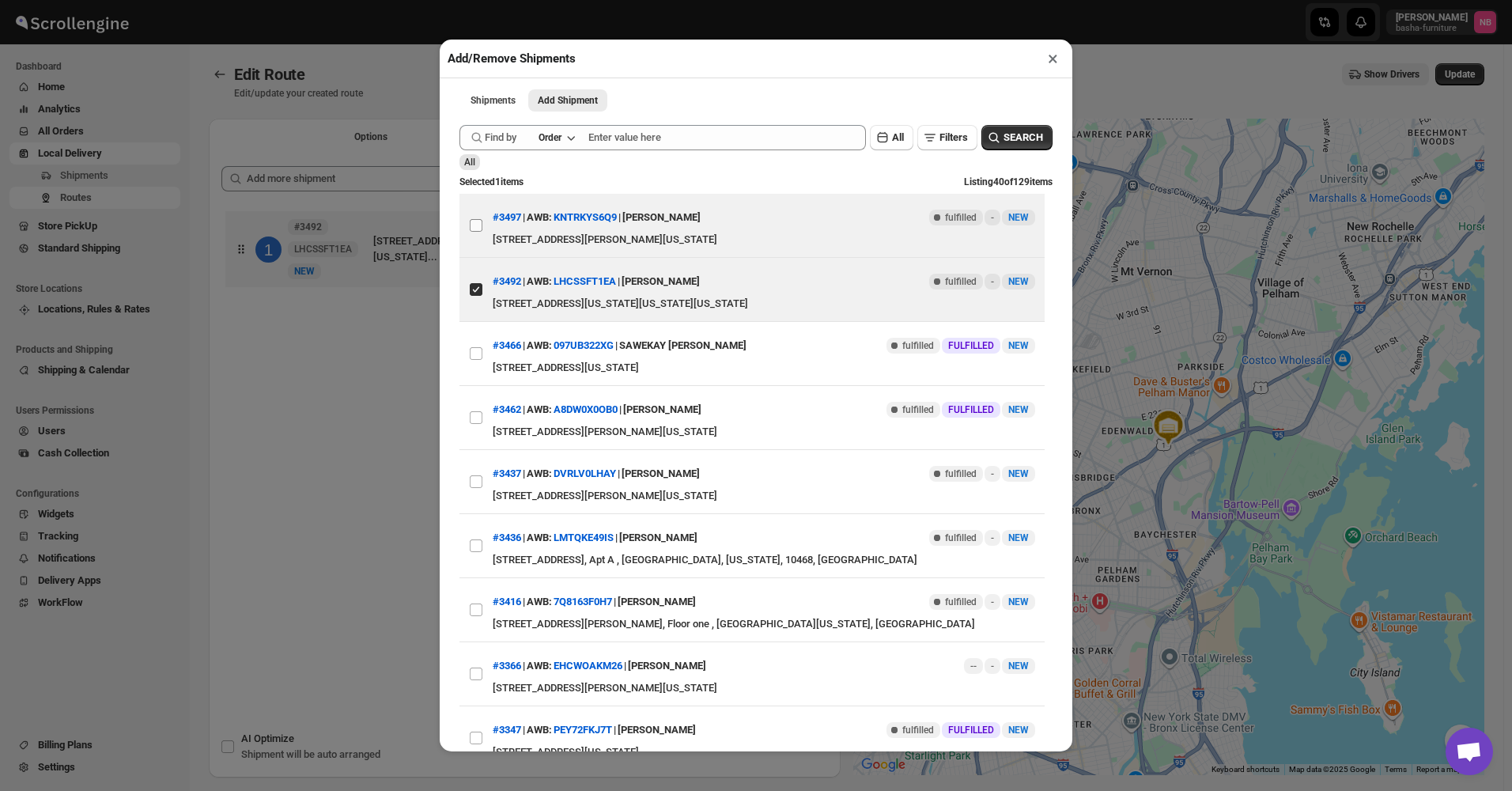
click at [480, 223] on input "View details for 68b47ef2c0fa9a00bc710468" at bounding box center [476, 225] width 13 height 13
checkbox input "true"
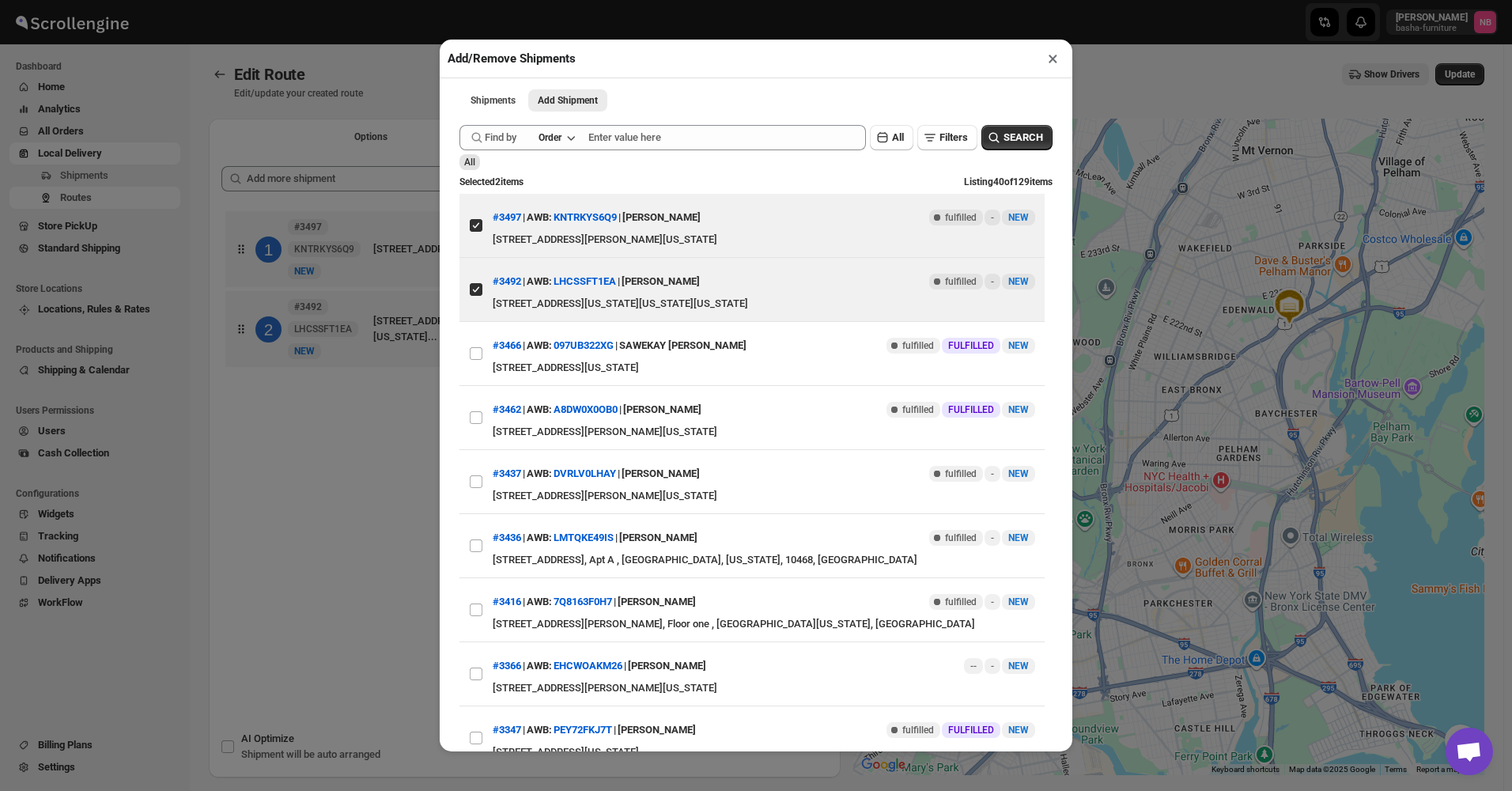
click at [342, 567] on div "Add/Remove Shipments × Shipments Add Shipment More views Shipments Add Shipment…" at bounding box center [756, 396] width 1512 height 791
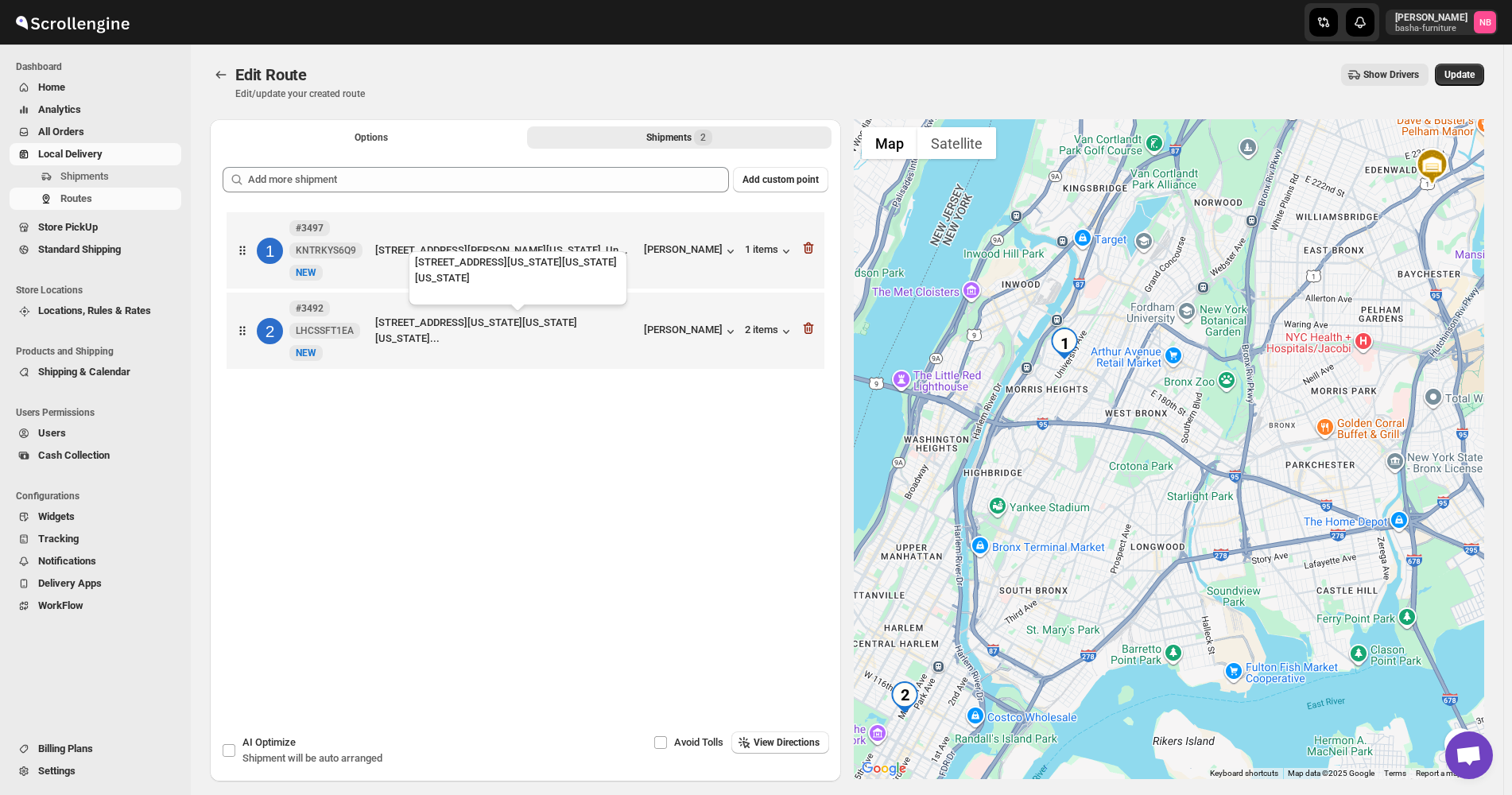
drag, startPoint x: 494, startPoint y: 330, endPoint x: 510, endPoint y: 247, distance: 84.5
click at [509, 278] on div "1 #3497 KNTRKYS6Q9 New NEW 1950 Andrews Ave S, Bronx, NY 10453, USA, 4C2, Bronx…" at bounding box center [526, 292] width 606 height 168
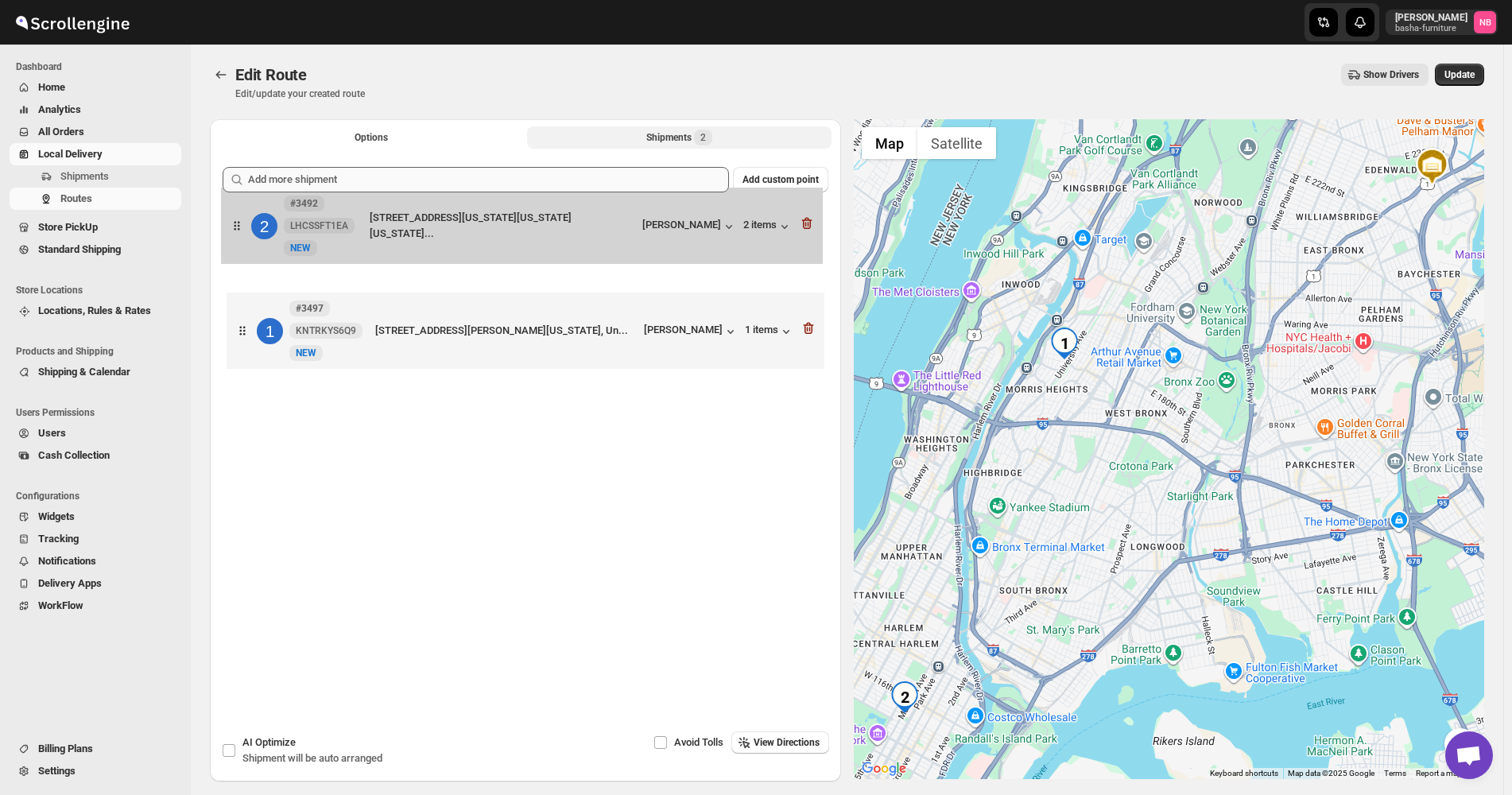
drag, startPoint x: 519, startPoint y: 333, endPoint x: 508, endPoint y: 192, distance: 141.4
click at [508, 194] on div "Add custom point 1 #3497 KNTRKYS6Q9 New NEW 1950 Andrews Ave S, Bronx, NY 10453…" at bounding box center [526, 418] width 606 height 502
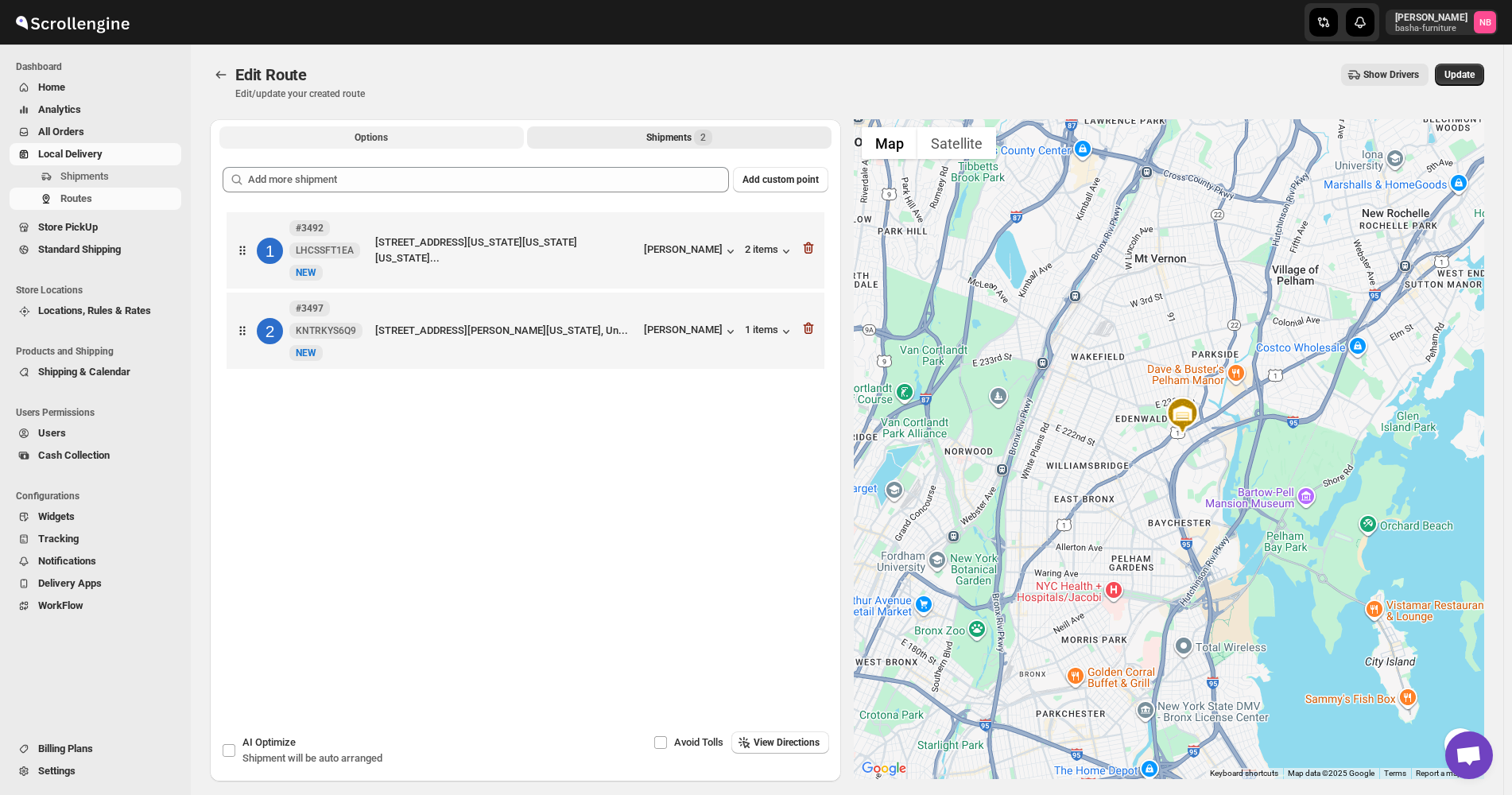
click at [465, 136] on button "Options" at bounding box center [371, 137] width 305 height 22
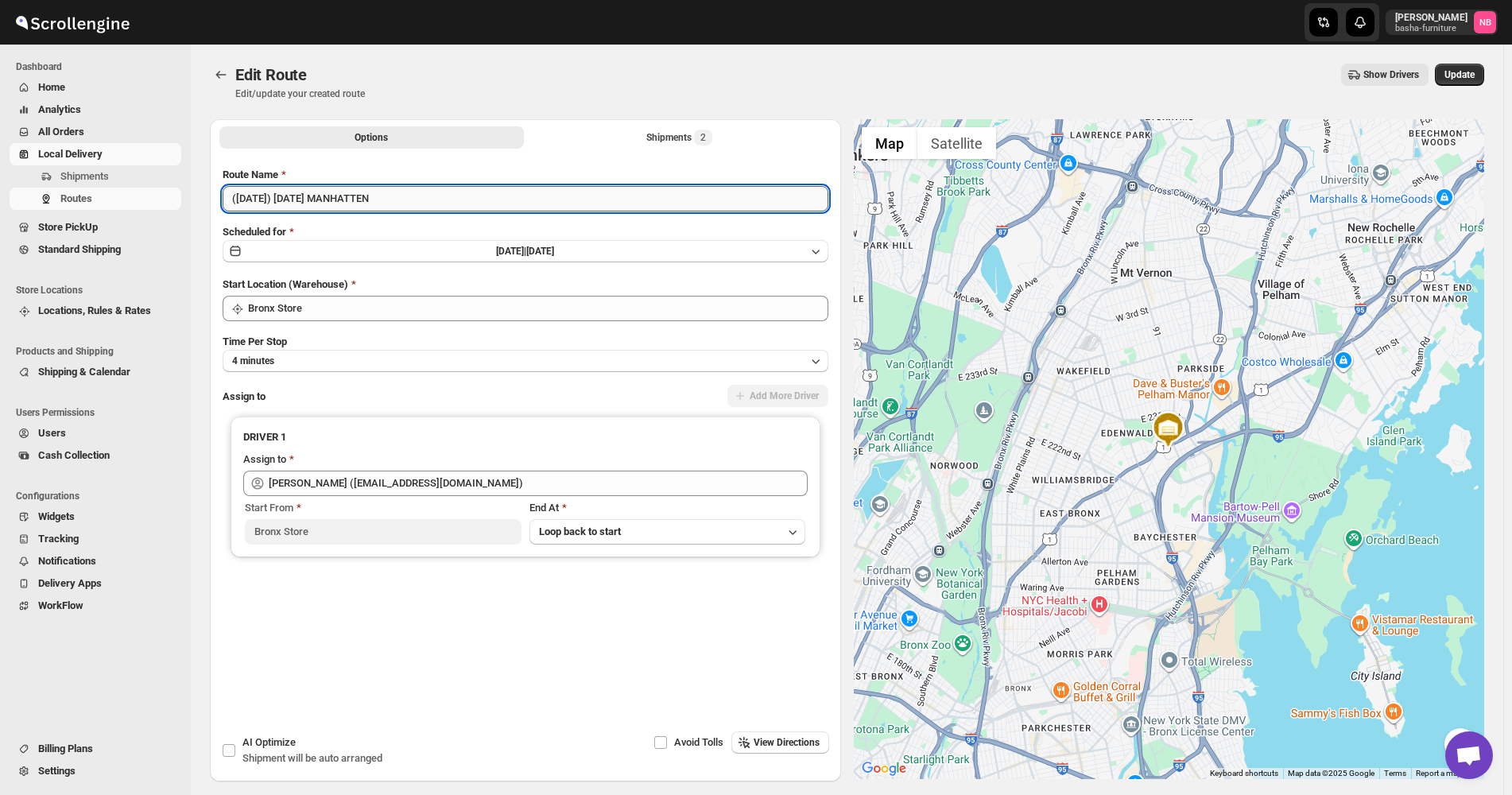
click at [396, 197] on input "([DATE]) [DATE] MANHATTEN" at bounding box center [526, 198] width 606 height 25
type input "(9/6/25) Saturday Manhattan/Bronx"
click at [482, 221] on div "Route Name (9/6/25) Saturday Manhattan/Bronx Scheduled for Sat Sep 06 2025 | Sa…" at bounding box center [526, 418] width 606 height 504
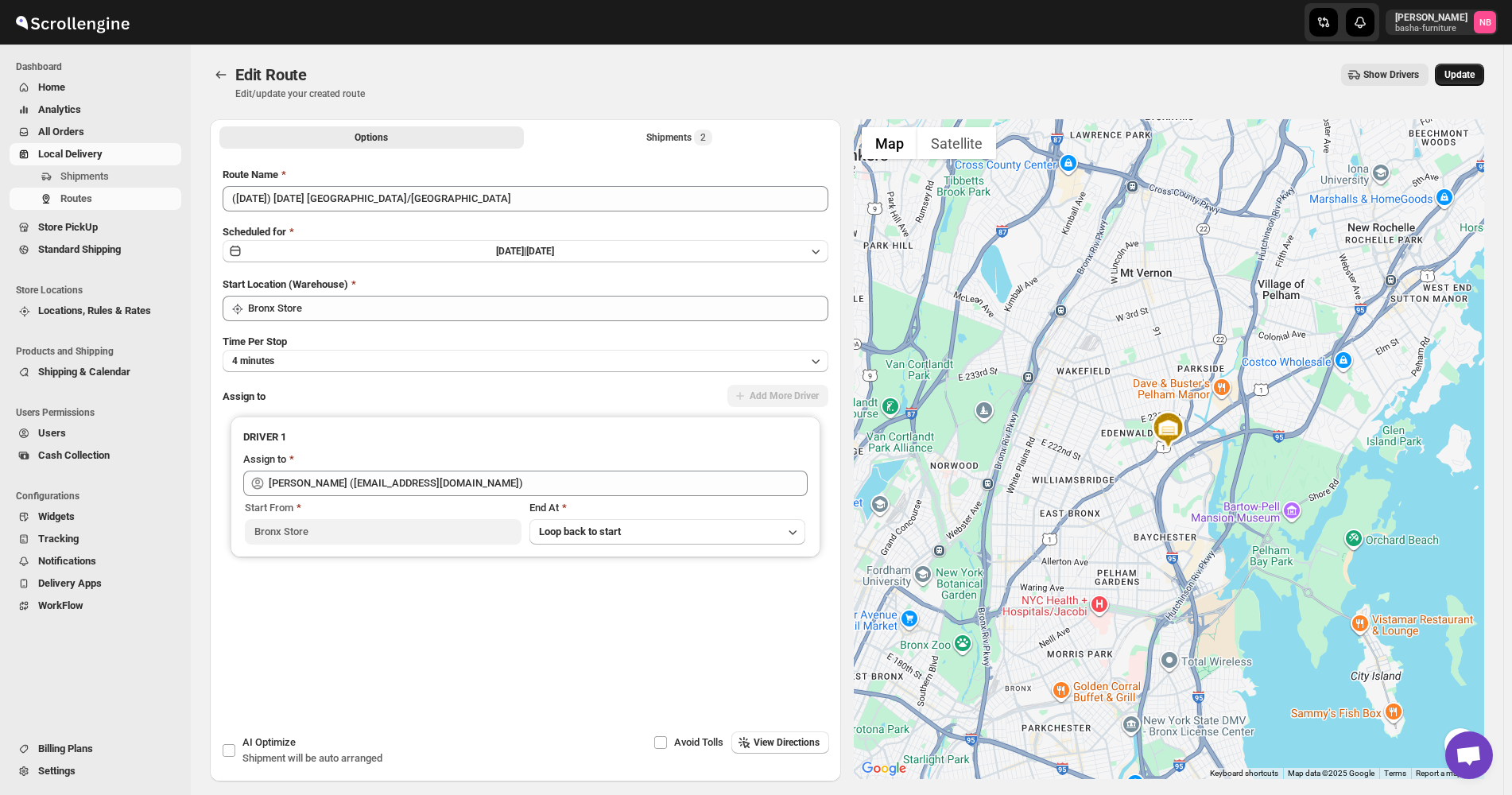
click at [1467, 74] on span "Update" at bounding box center [1459, 75] width 30 height 13
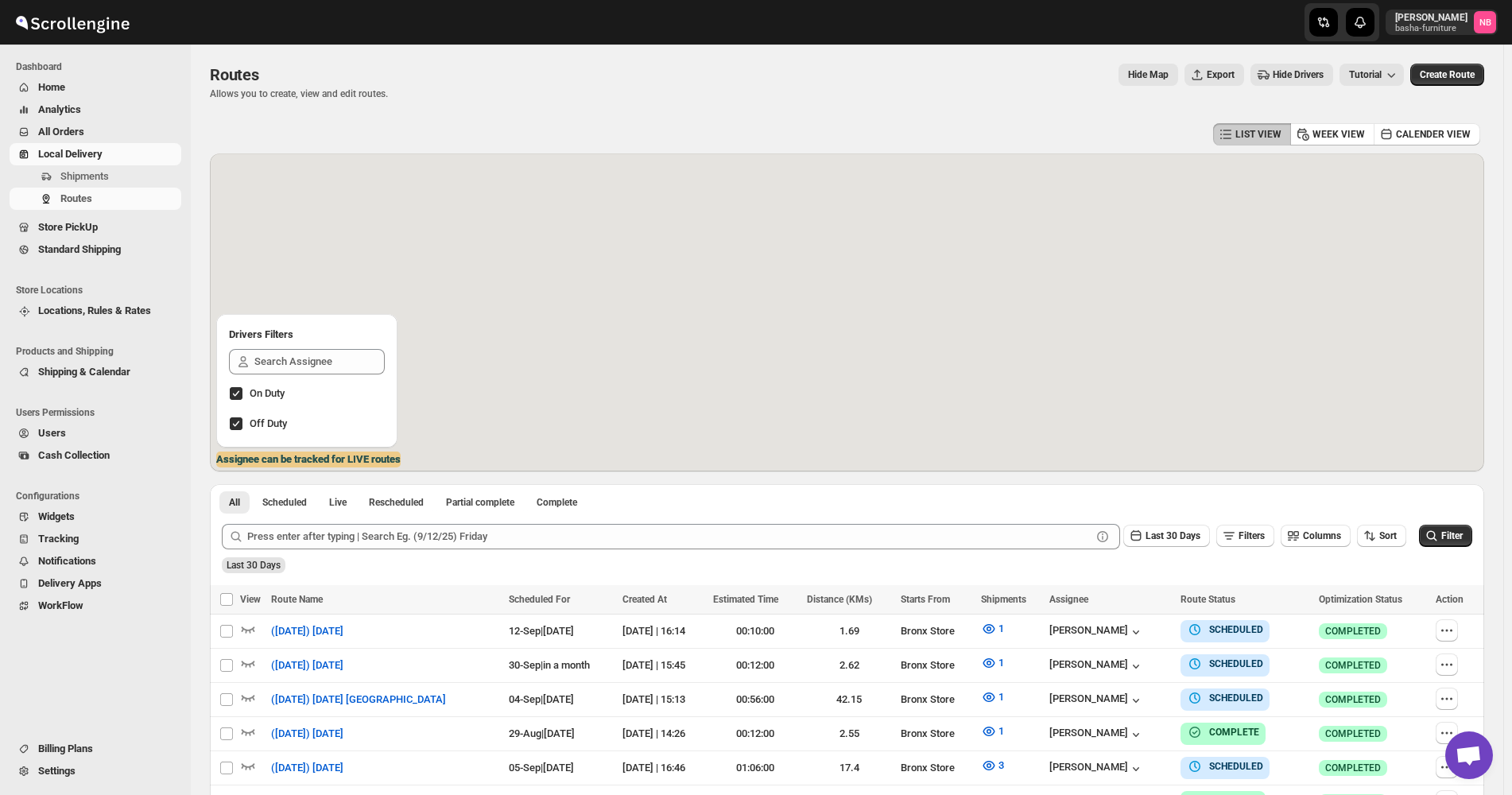
scroll to position [318, 0]
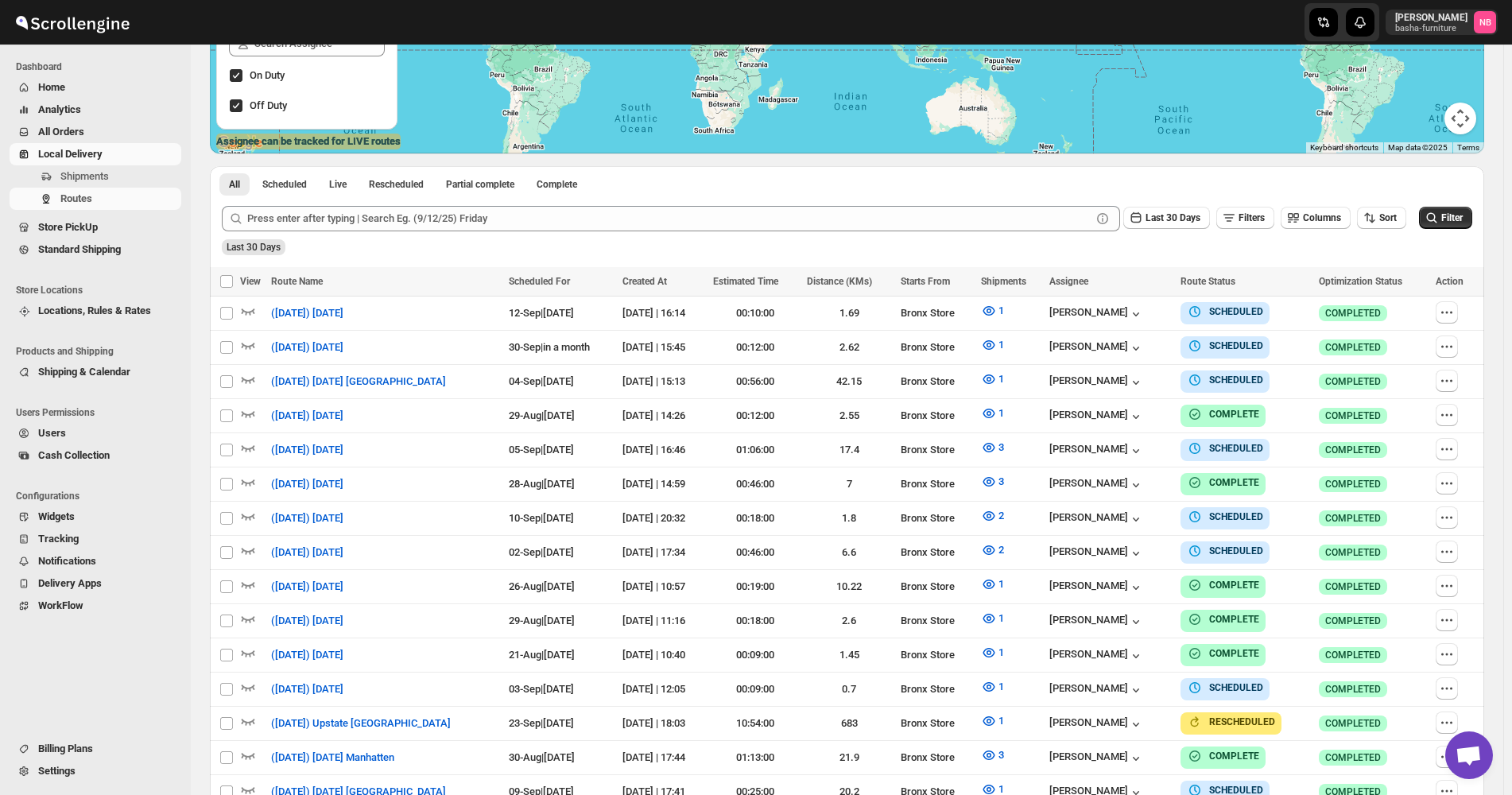
click at [1369, 230] on div "Sort" at bounding box center [1382, 218] width 49 height 24
click at [1377, 229] on button "Sort" at bounding box center [1382, 217] width 49 height 22
click at [1376, 299] on div "Due Date" at bounding box center [1363, 303] width 42 height 15
click at [1155, 204] on div "Last 30 Days Filters Columns Sort" at bounding box center [1262, 215] width 289 height 30
click at [1171, 216] on span "Last 30 Days" at bounding box center [1173, 217] width 55 height 11
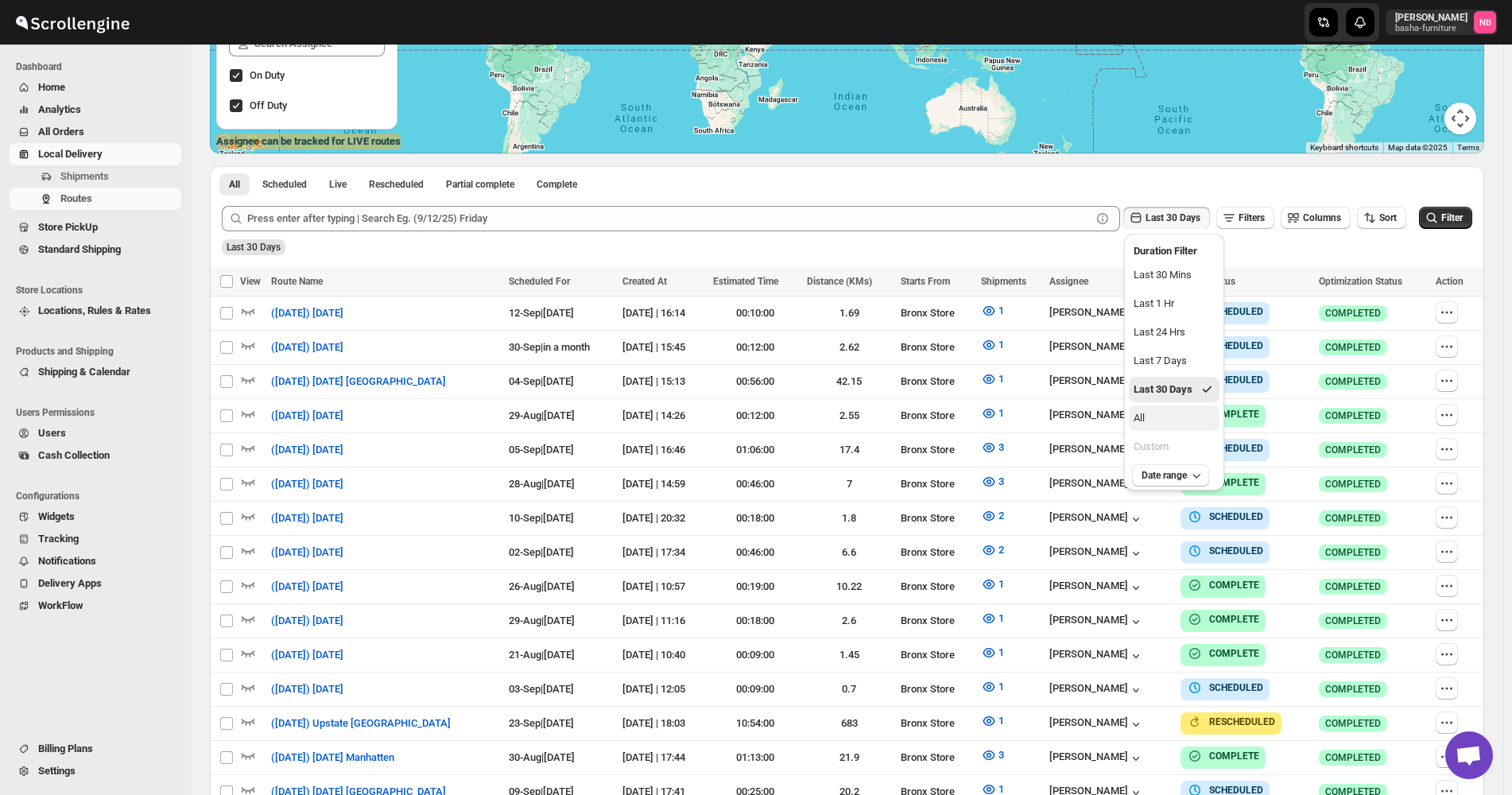
click at [1171, 414] on button "All" at bounding box center [1174, 418] width 91 height 25
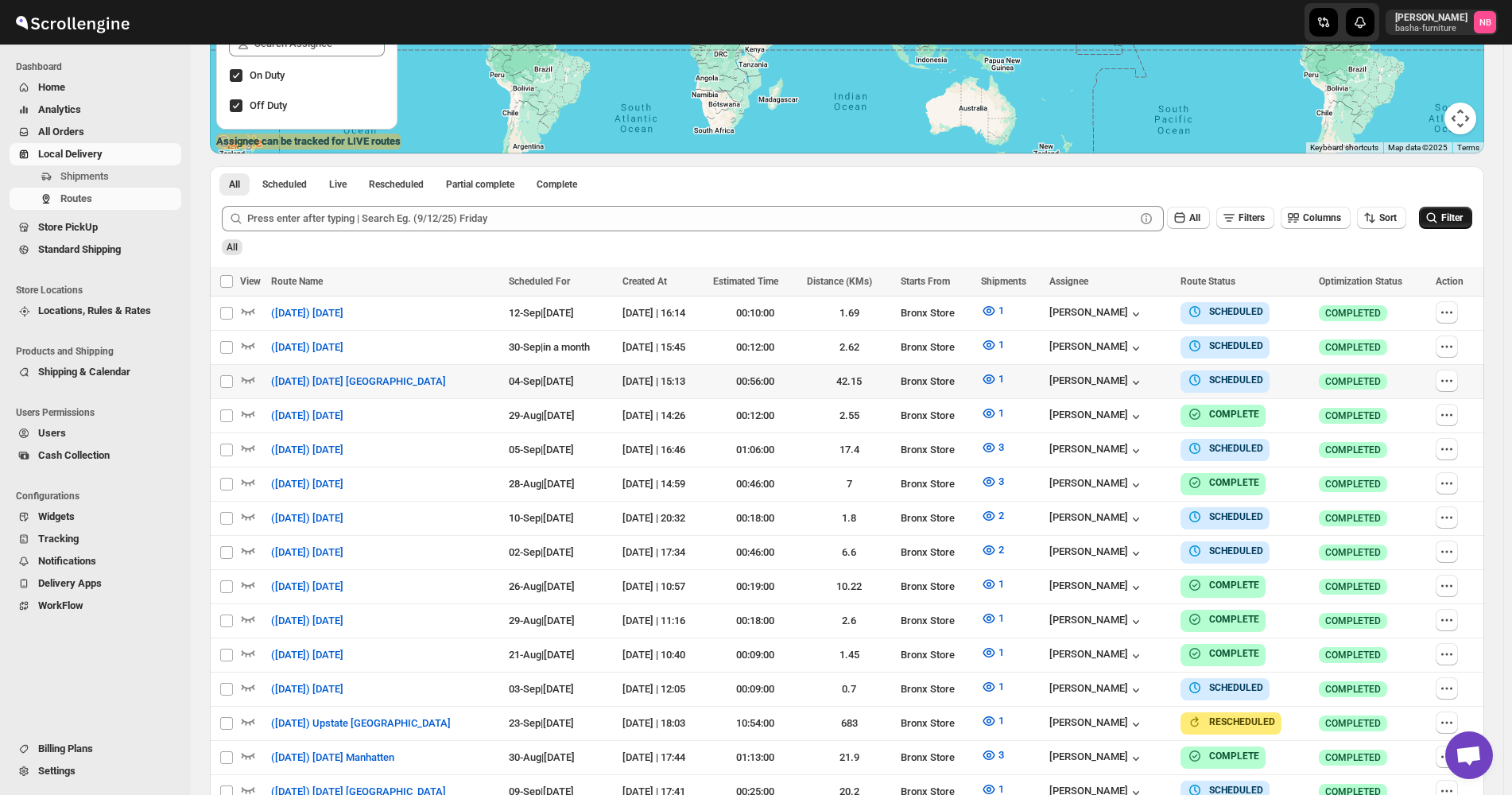
click at [1463, 217] on span "Filter" at bounding box center [1452, 217] width 22 height 11
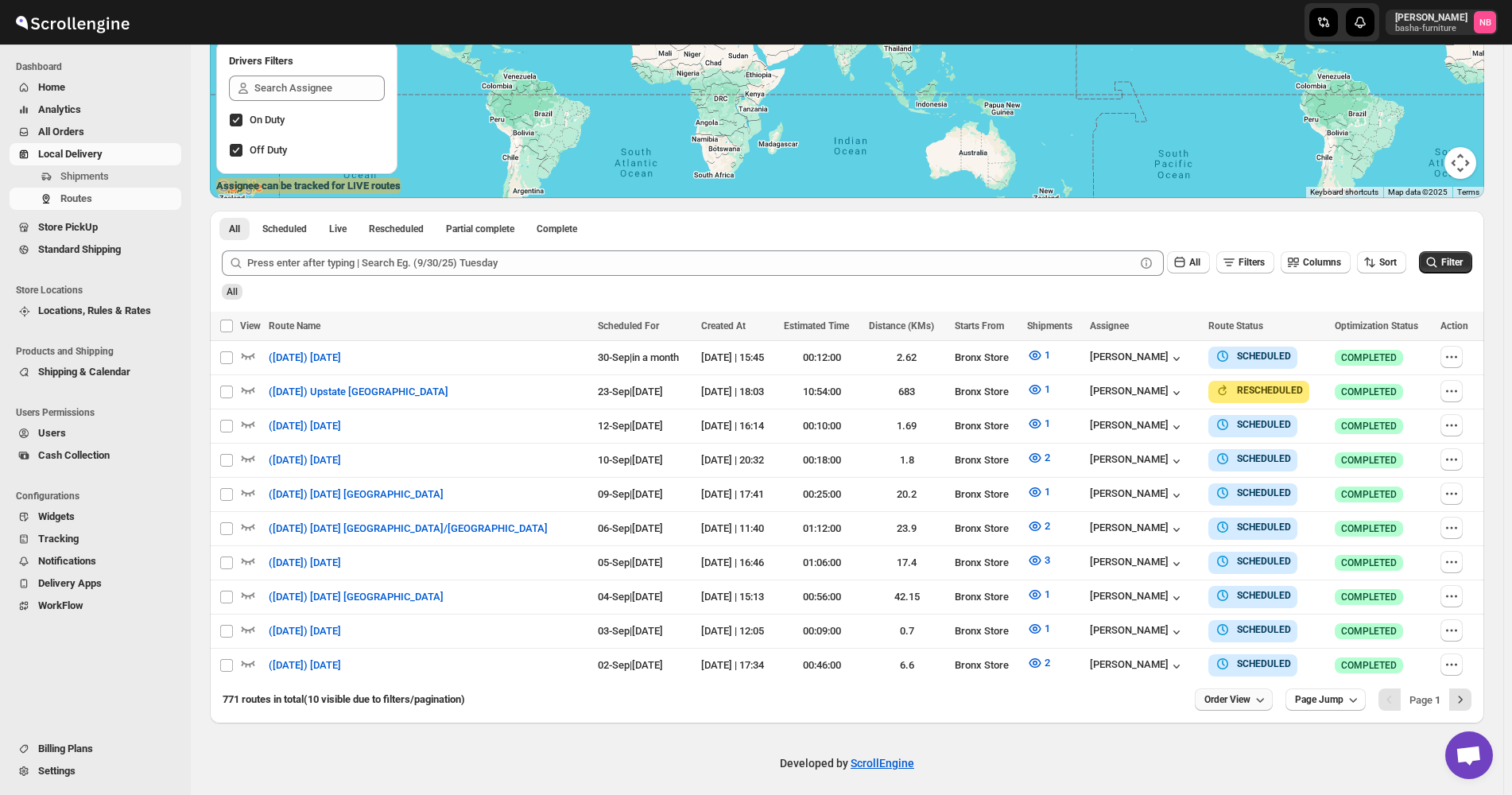
click at [1250, 689] on button "Order View" at bounding box center [1234, 699] width 78 height 22
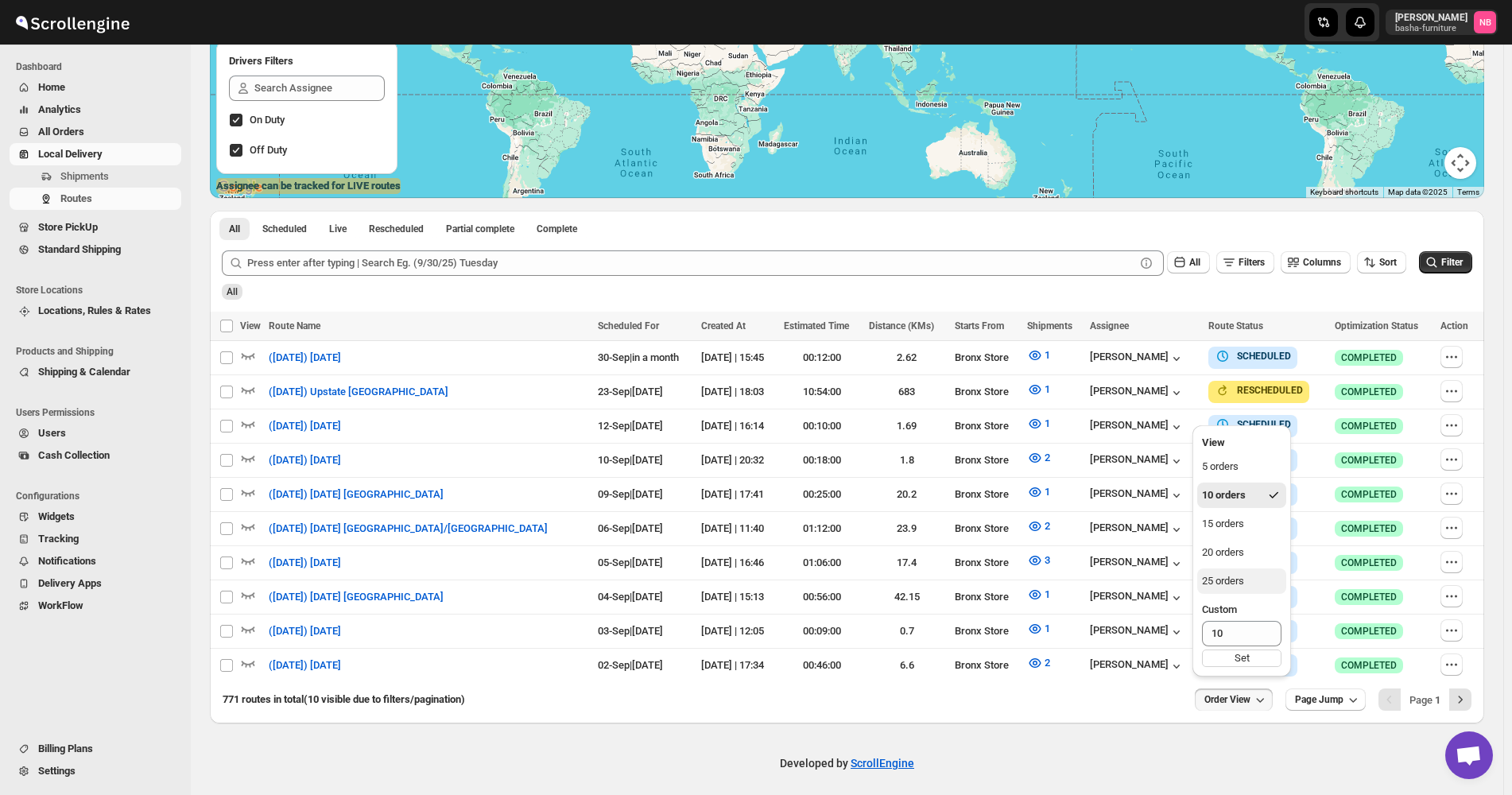
click at [1255, 592] on button "25 orders" at bounding box center [1242, 581] width 89 height 25
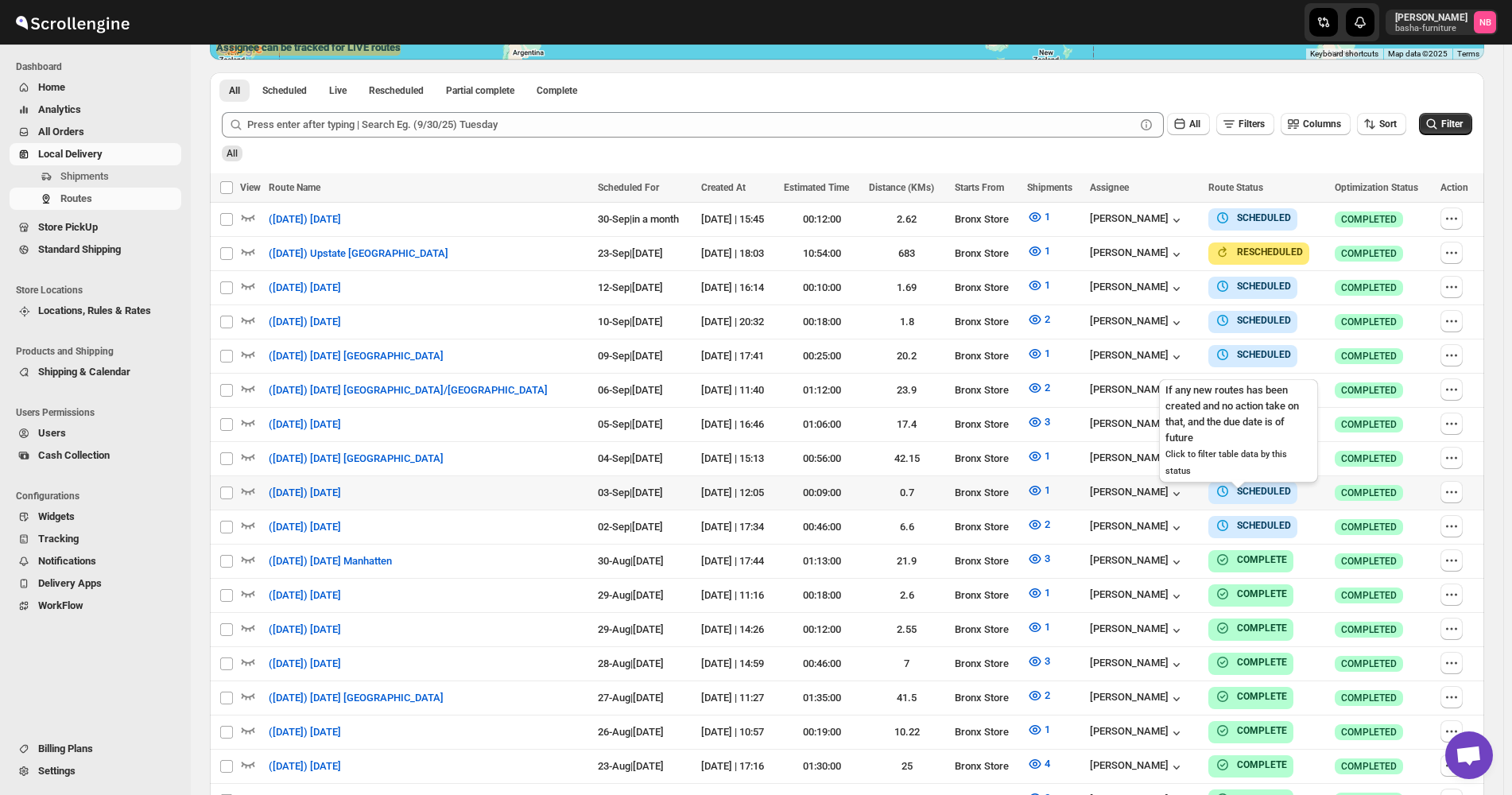
scroll to position [356, 0]
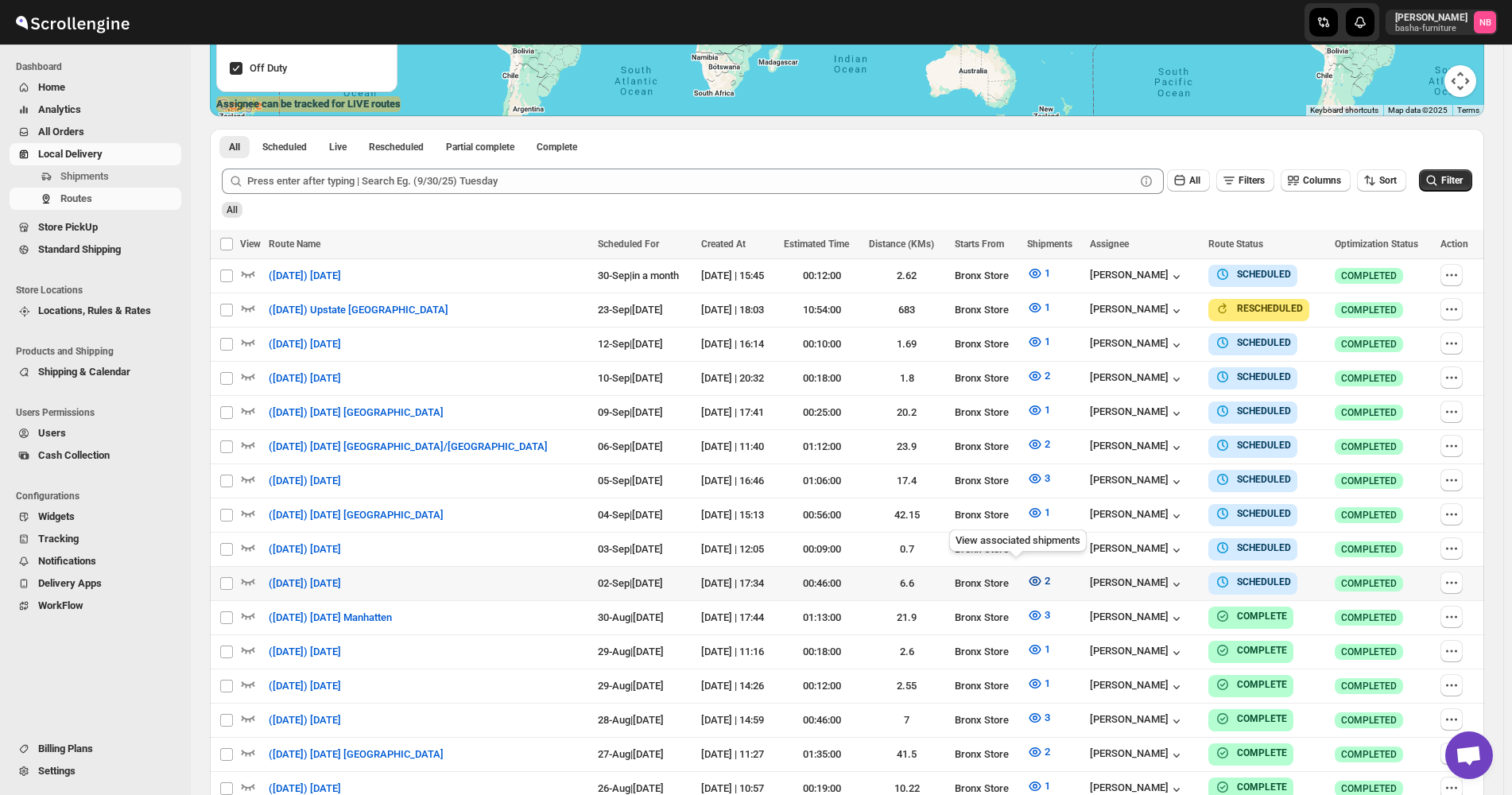
click at [1017, 569] on button "2" at bounding box center [1038, 581] width 42 height 25
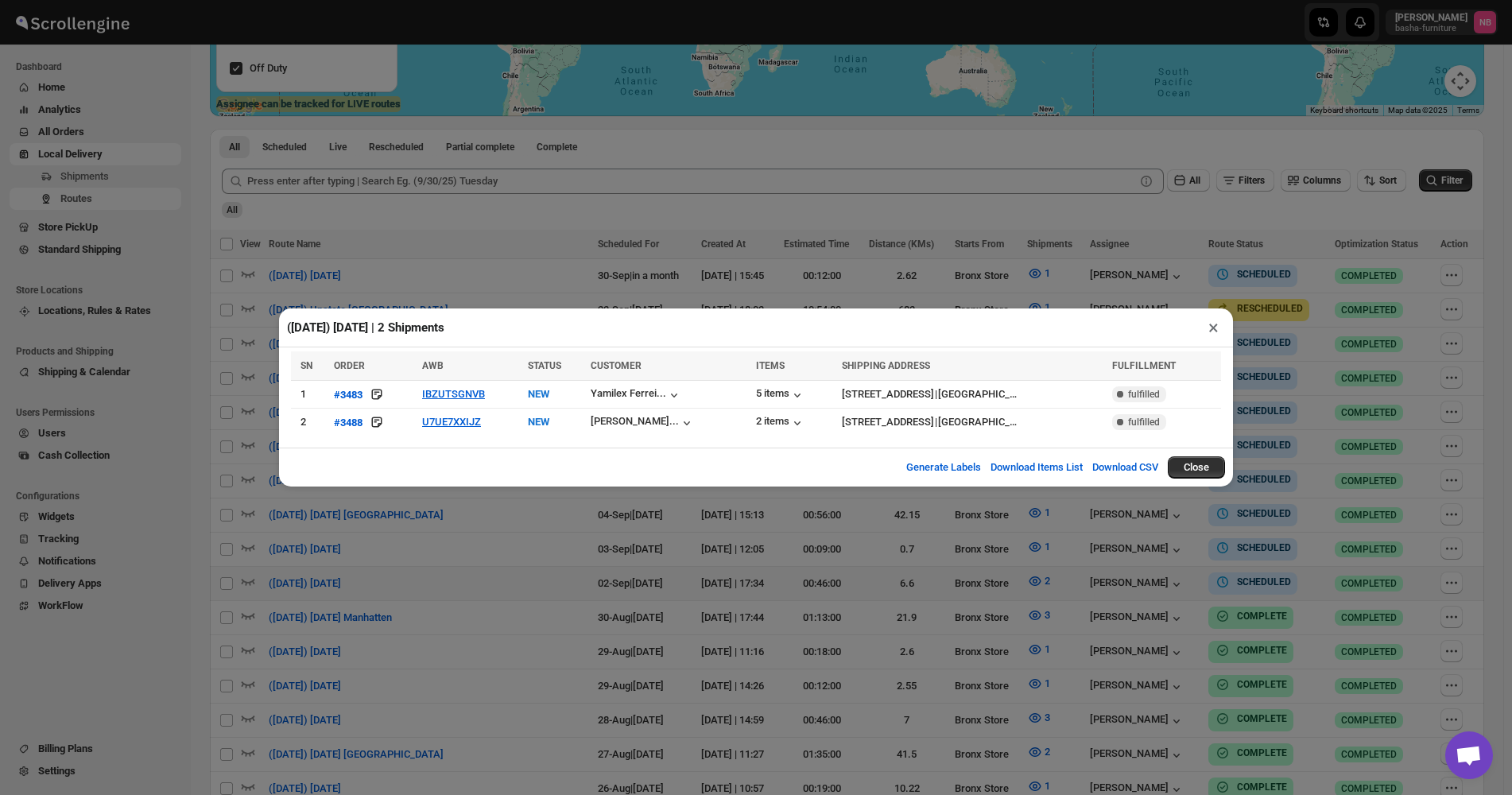
click at [685, 589] on div "(9/2/25) Tuesday | 2 Shipments × SN ORDER AWB STATUS CUSTOMER ITEMS SHIPPING AD…" at bounding box center [756, 398] width 1512 height 795
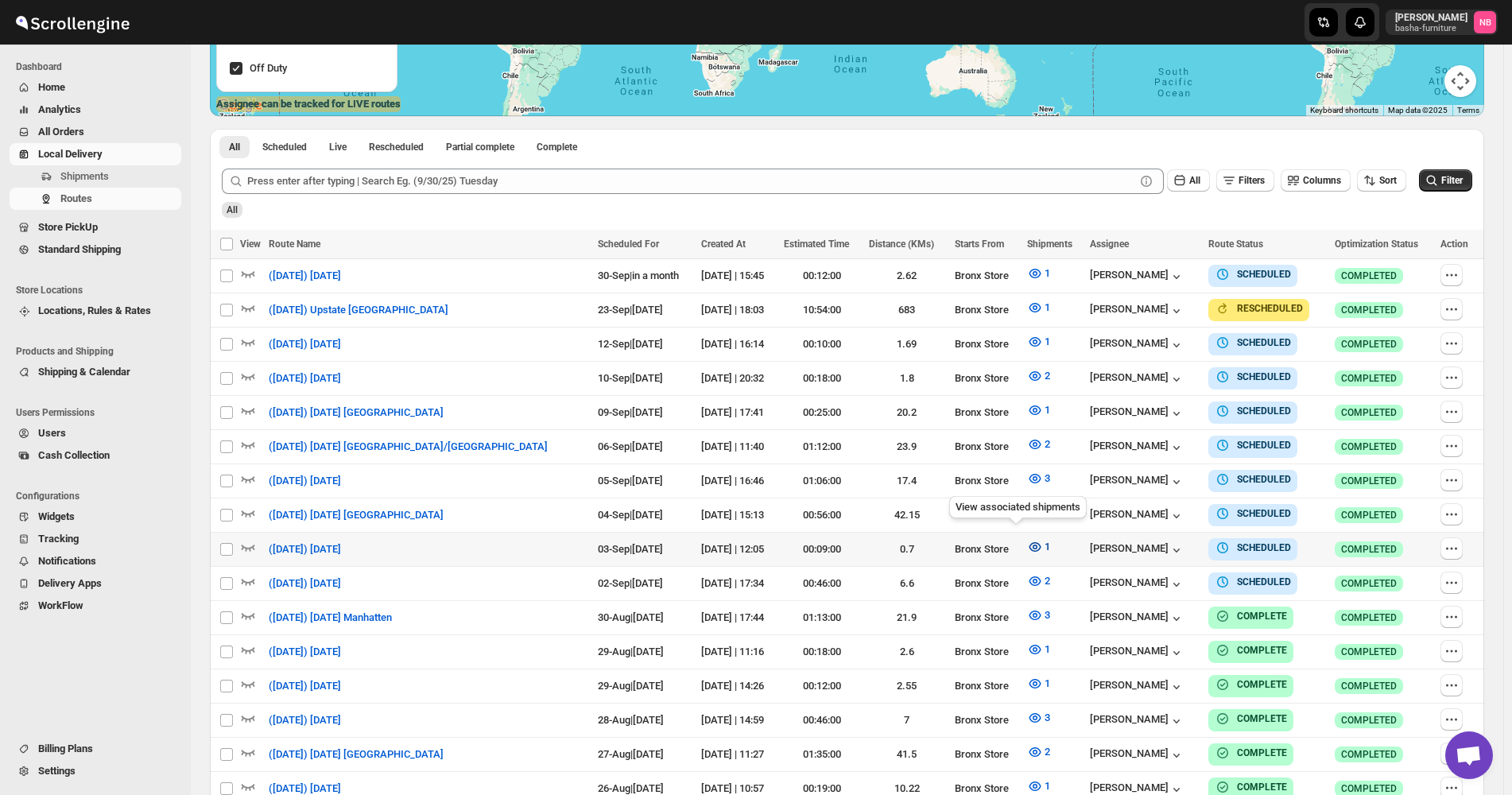
click at [1027, 540] on icon "button" at bounding box center [1034, 546] width 15 height 15
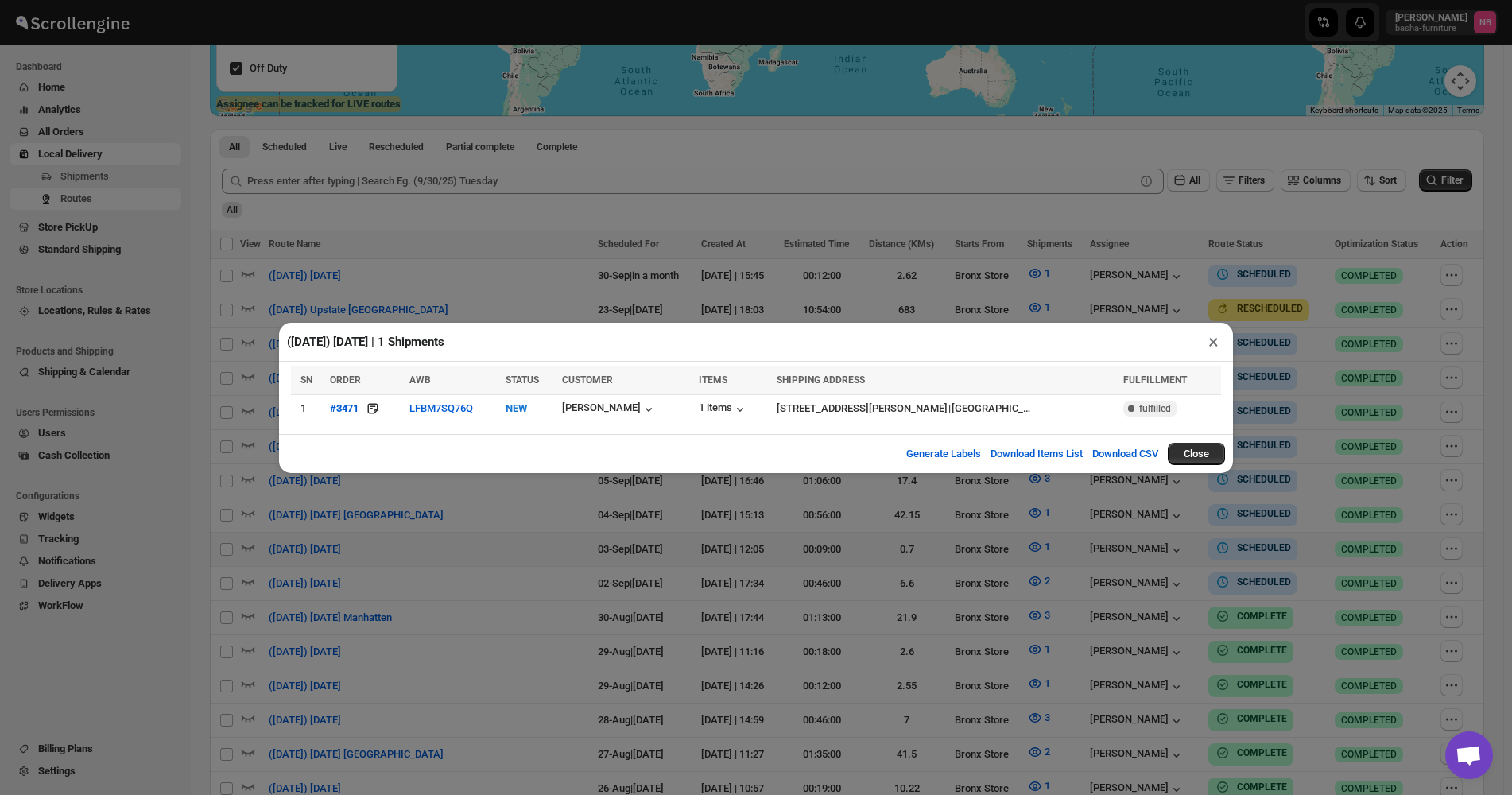
click at [465, 580] on div "(9/3/25) Wednesday | 1 Shipments × SN ORDER AWB STATUS CUSTOMER ITEMS SHIPPING …" at bounding box center [756, 398] width 1512 height 795
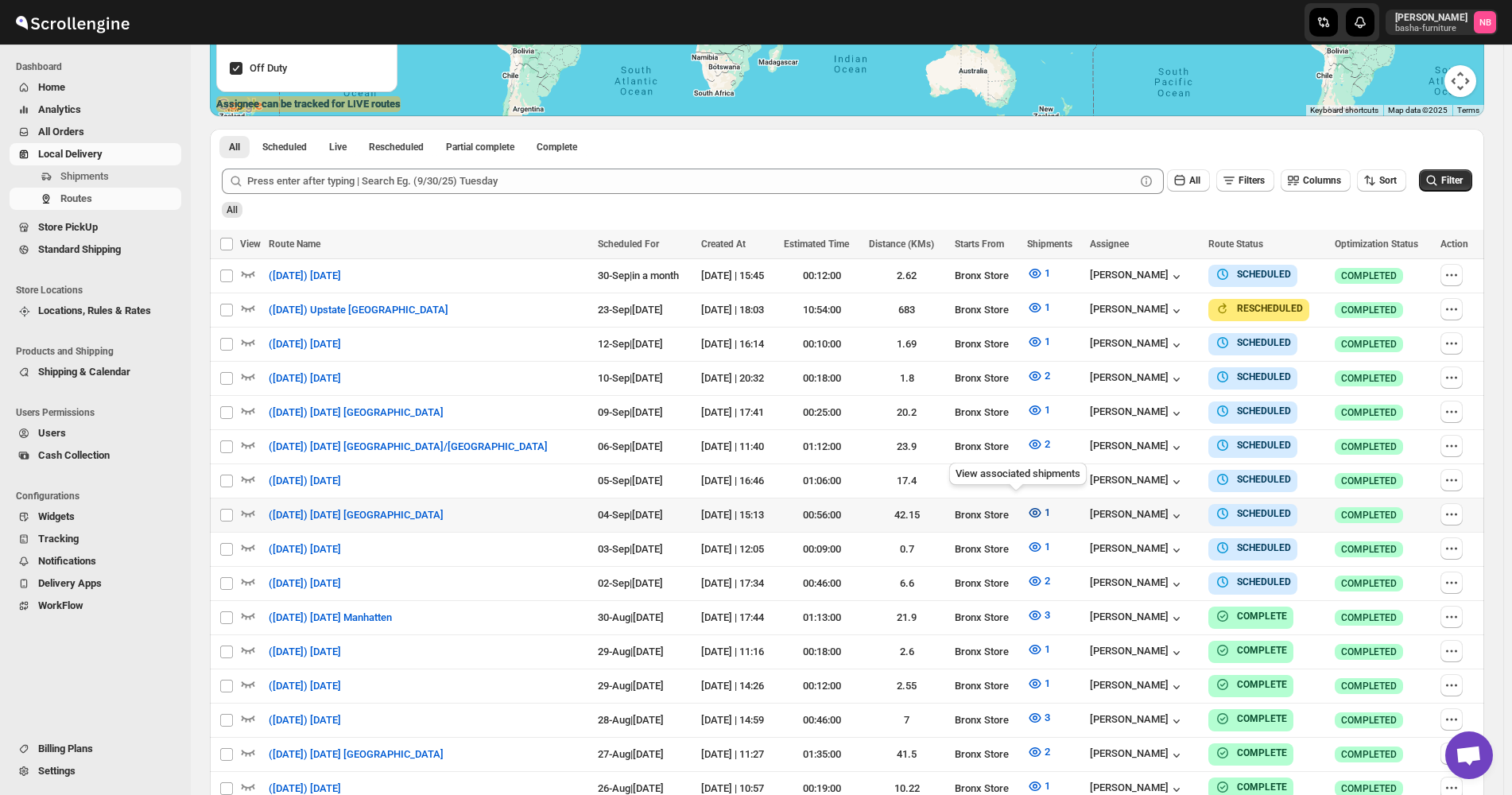
click at [1027, 505] on icon "button" at bounding box center [1034, 512] width 15 height 15
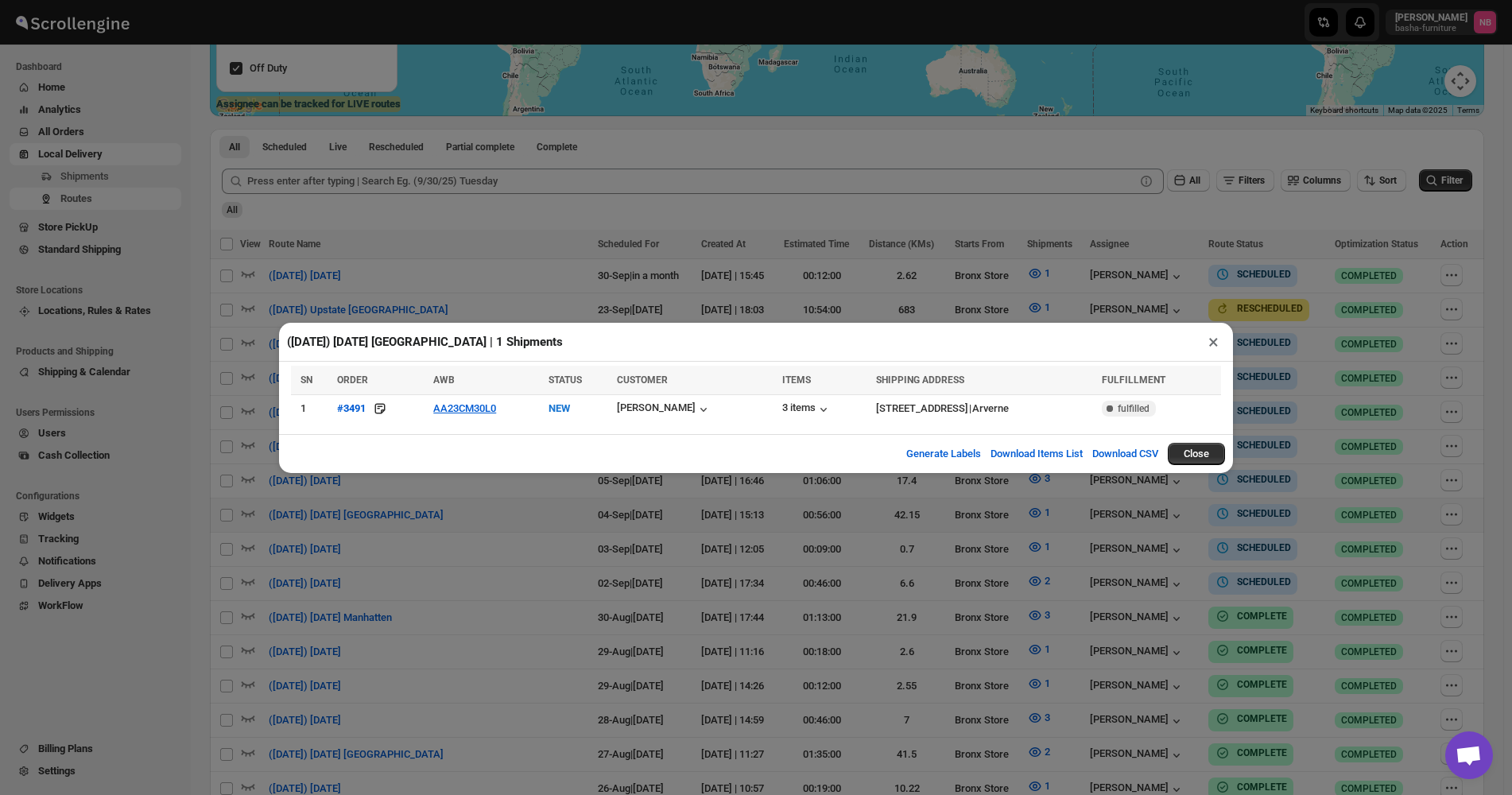
click at [509, 533] on div "(9/4/25) Thursday Queens | 1 Shipments × SN ORDER AWB STATUS CUSTOMER ITEMS SHI…" at bounding box center [756, 398] width 1512 height 795
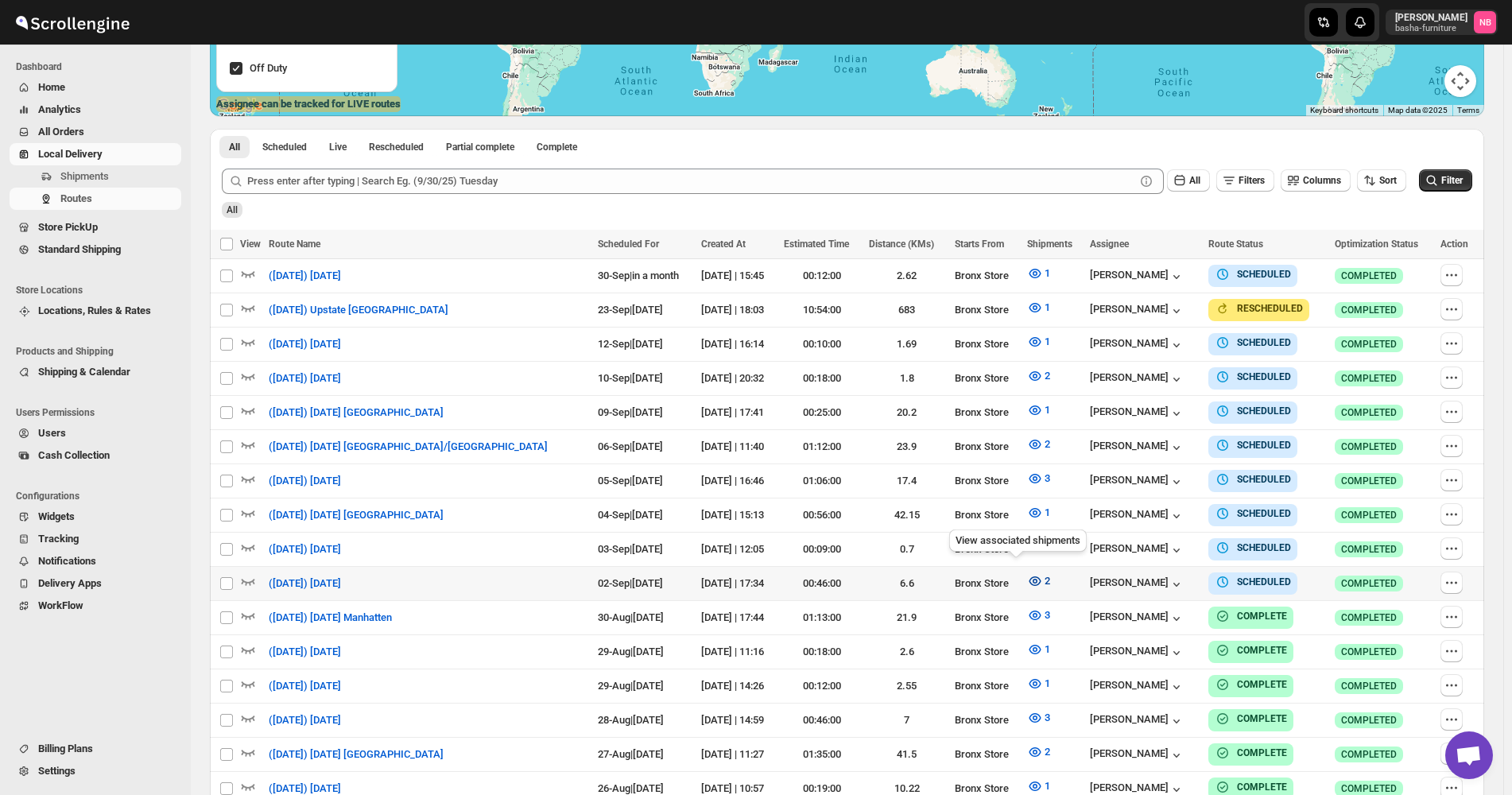
click at [1044, 575] on span "2" at bounding box center [1047, 580] width 5 height 12
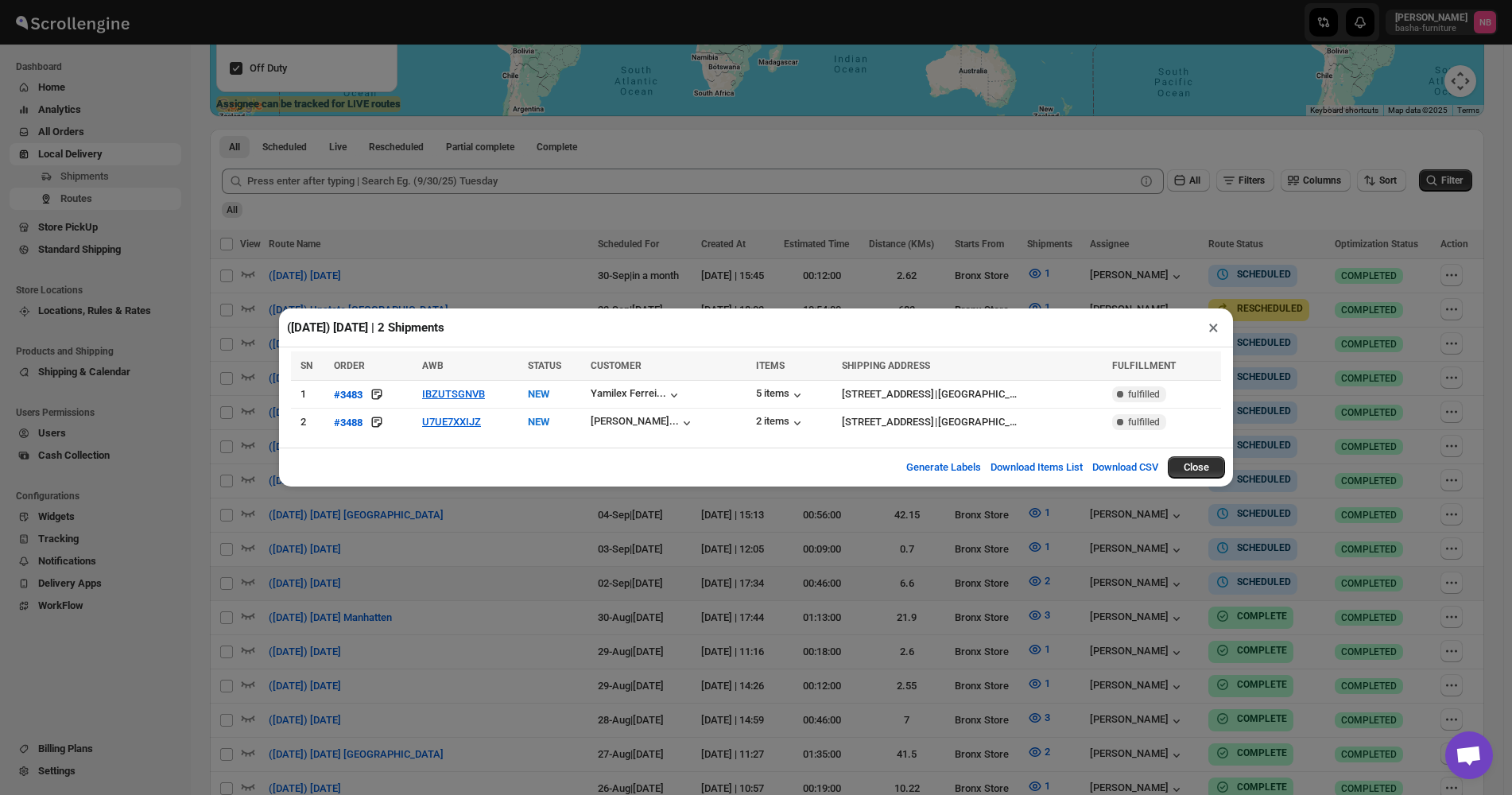
click at [692, 559] on div "(9/2/25) Tuesday | 2 Shipments × SN ORDER AWB STATUS CUSTOMER ITEMS SHIPPING AD…" at bounding box center [756, 398] width 1512 height 795
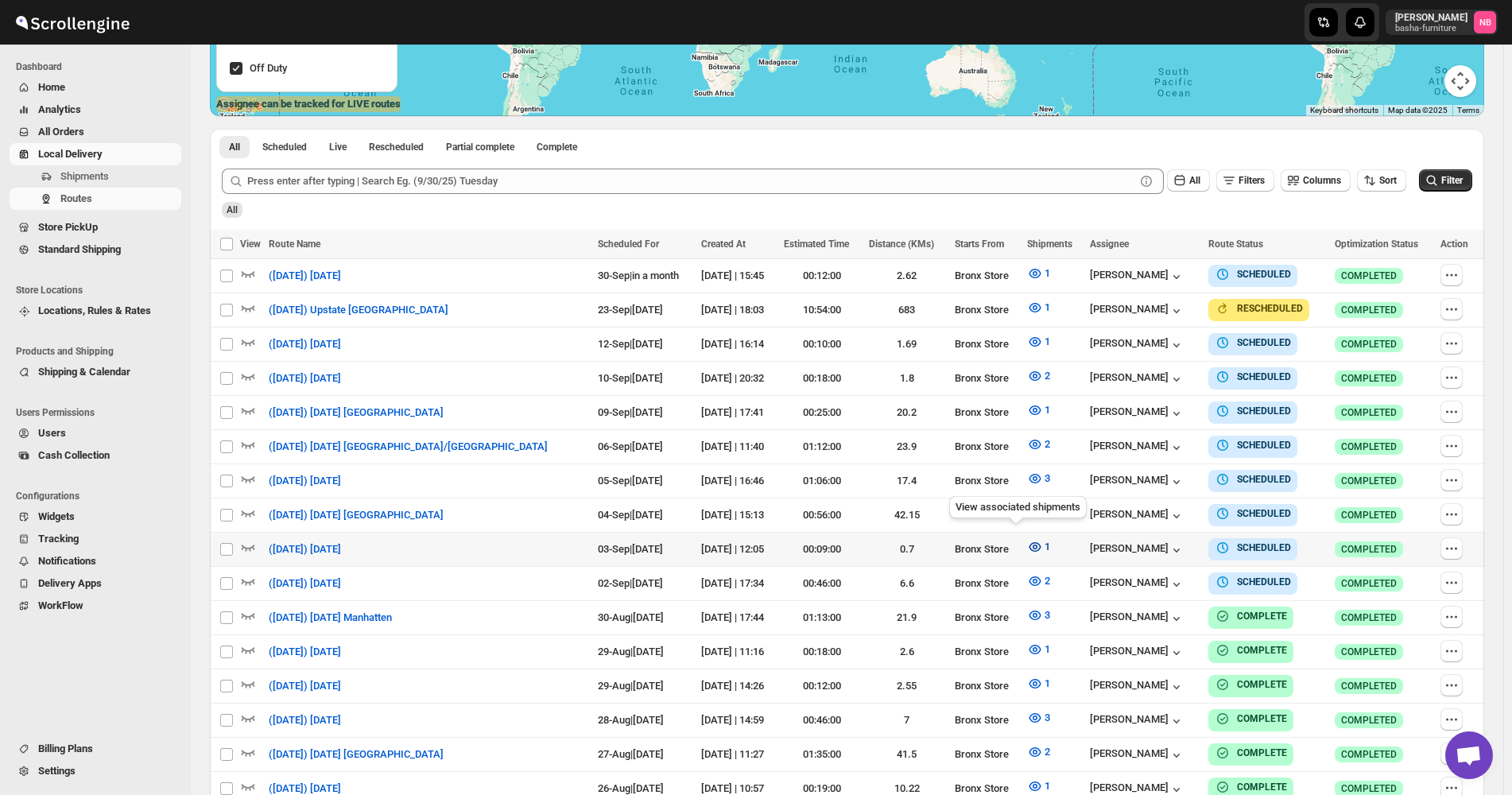
click at [1020, 549] on button "1" at bounding box center [1038, 547] width 42 height 25
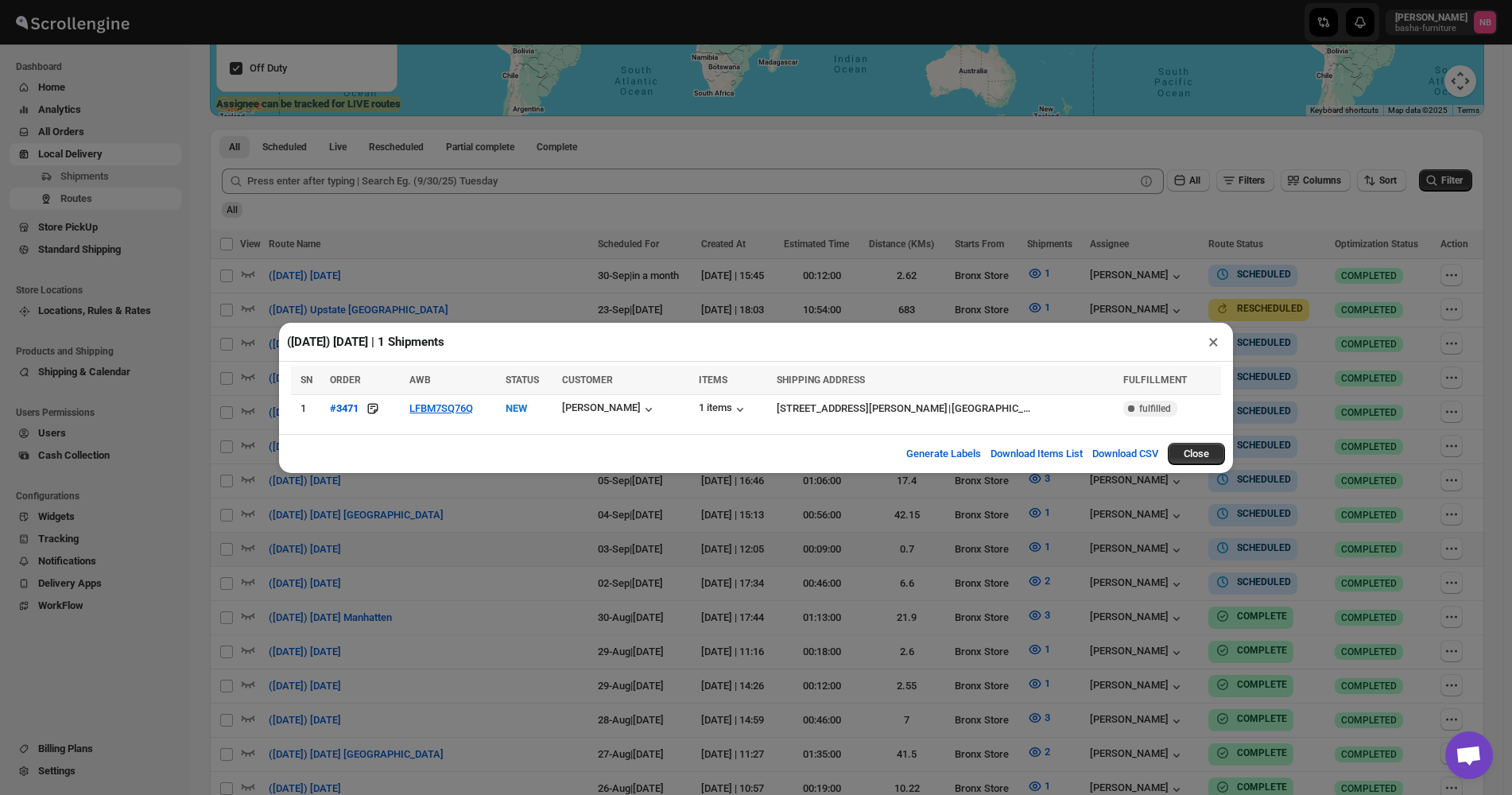
click at [894, 682] on div "(9/3/25) Wednesday | 1 Shipments × SN ORDER AWB STATUS CUSTOMER ITEMS SHIPPING …" at bounding box center [756, 398] width 1512 height 795
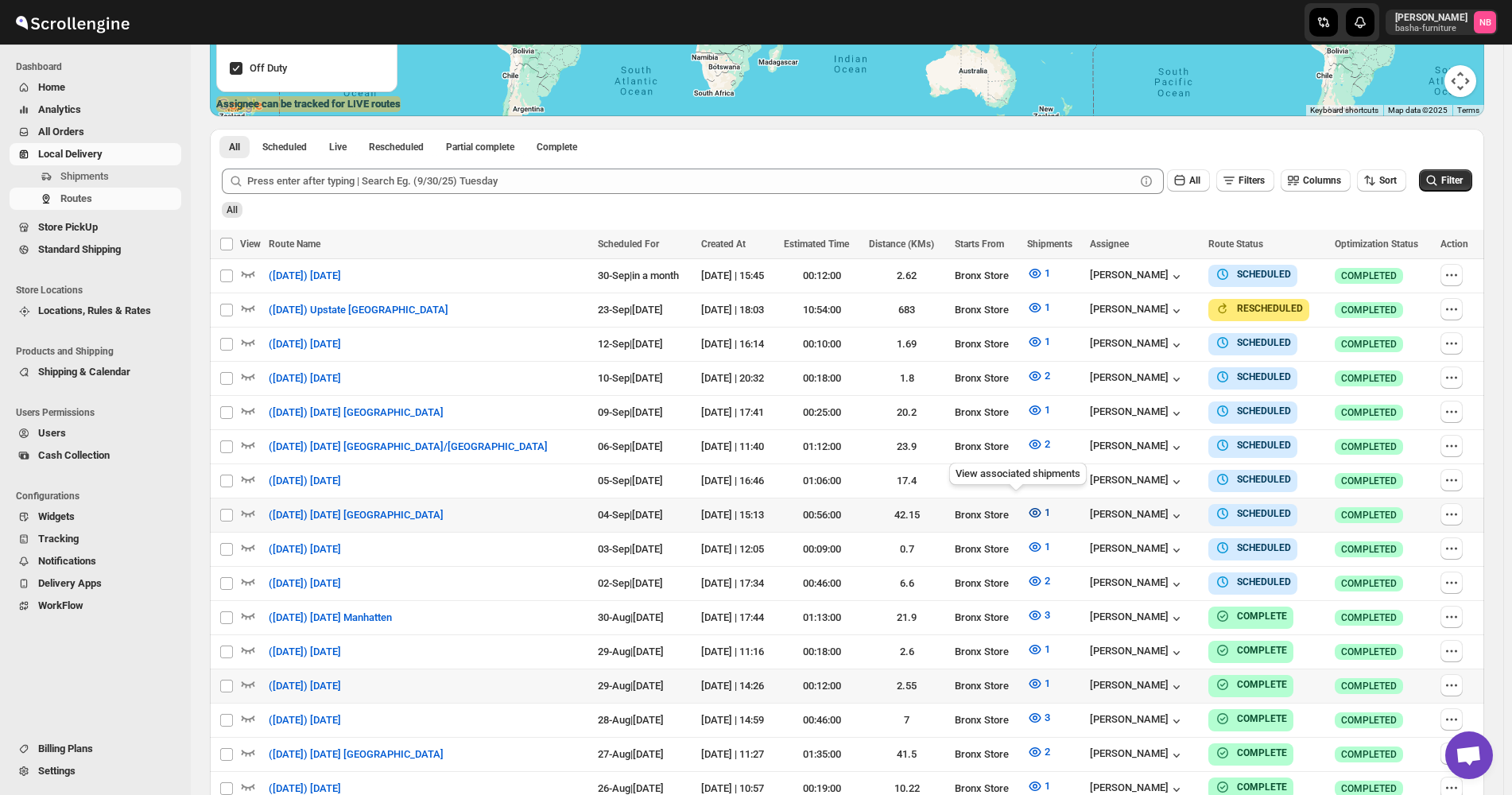
click at [1029, 510] on icon "button" at bounding box center [1034, 512] width 12 height 9
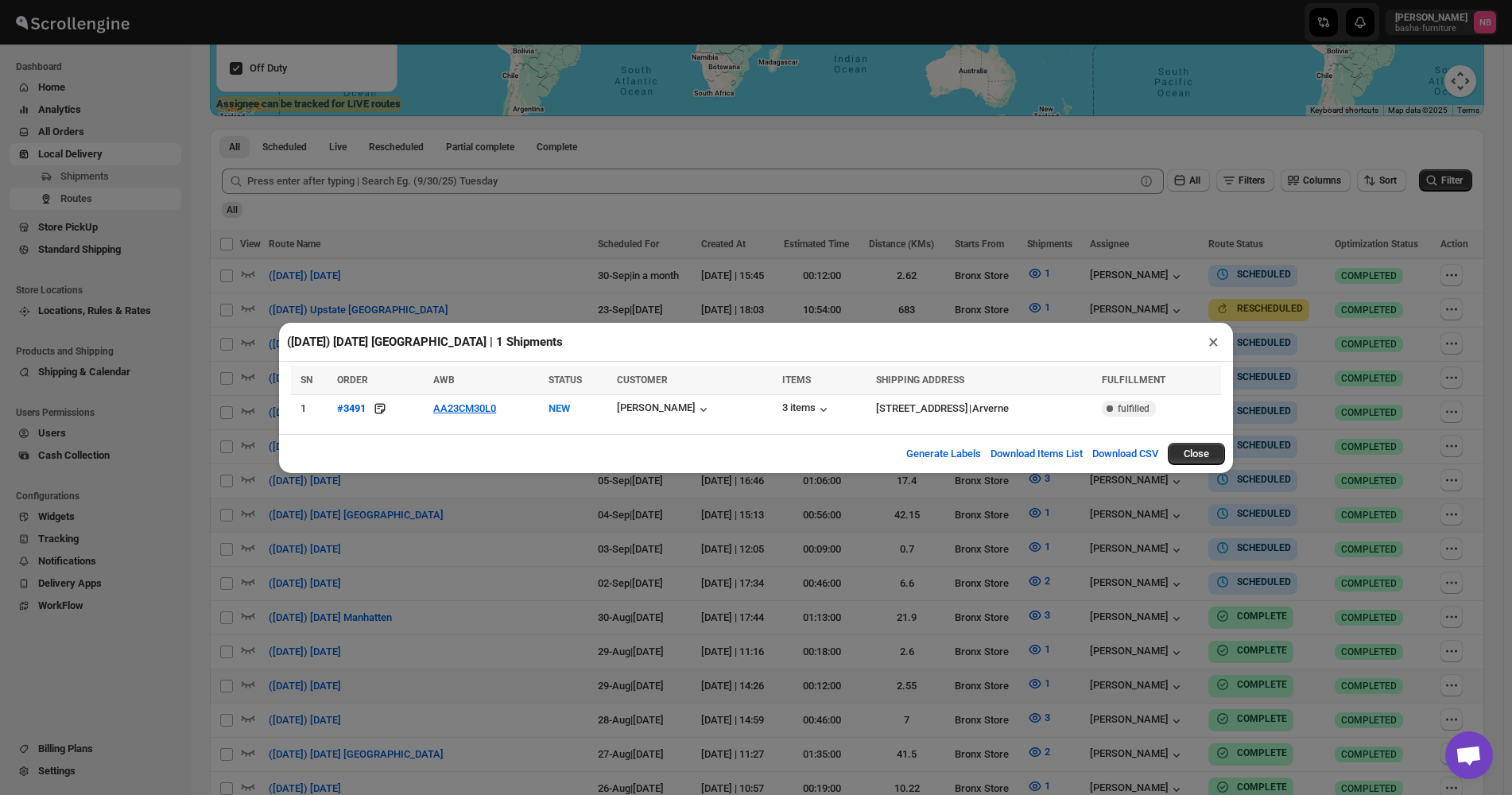
click at [747, 614] on div "(9/4/25) Thursday Queens | 1 Shipments × SN ORDER AWB STATUS CUSTOMER ITEMS SHI…" at bounding box center [756, 398] width 1512 height 795
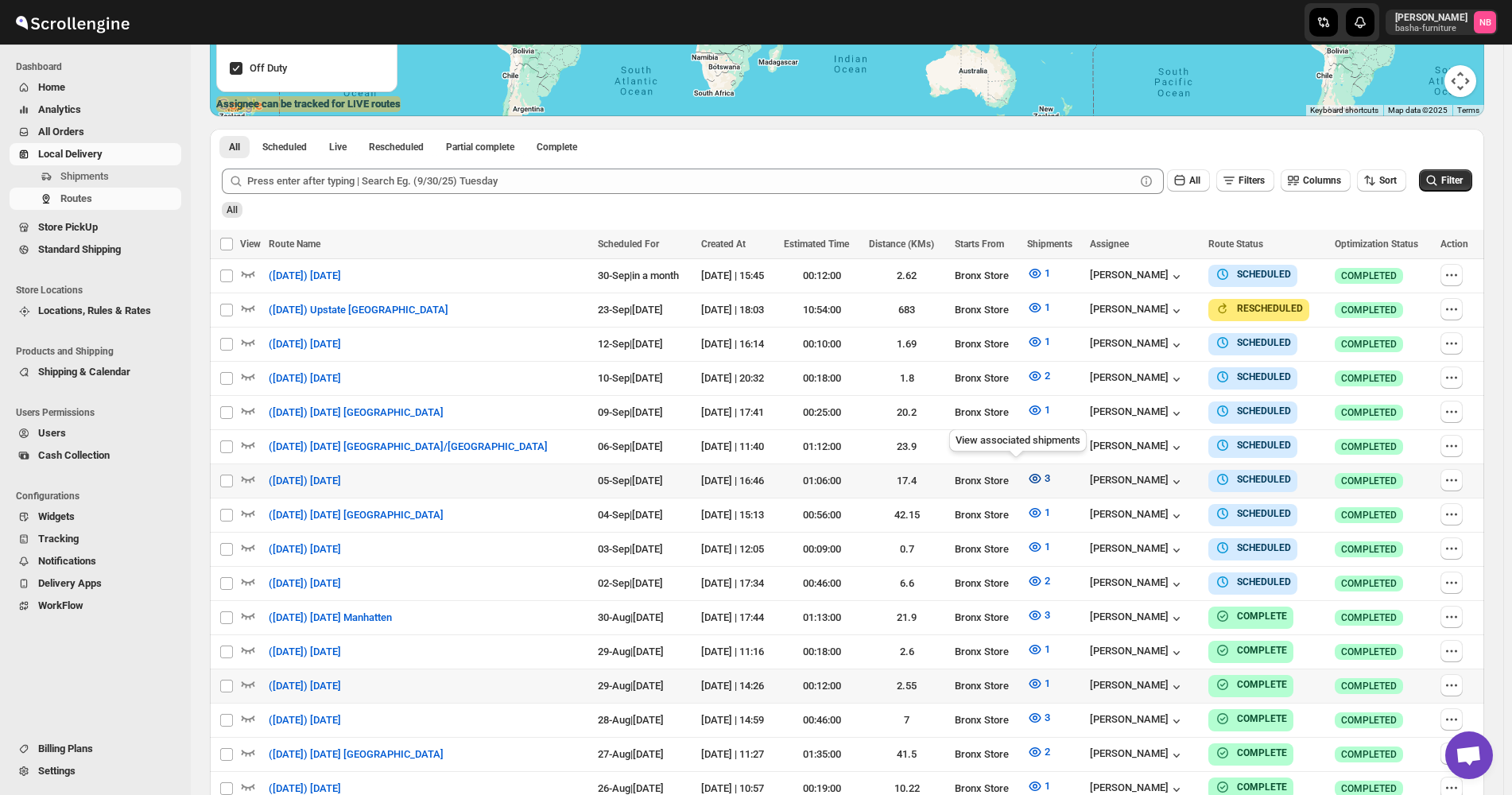
click at [1044, 475] on span "3" at bounding box center [1047, 478] width 5 height 12
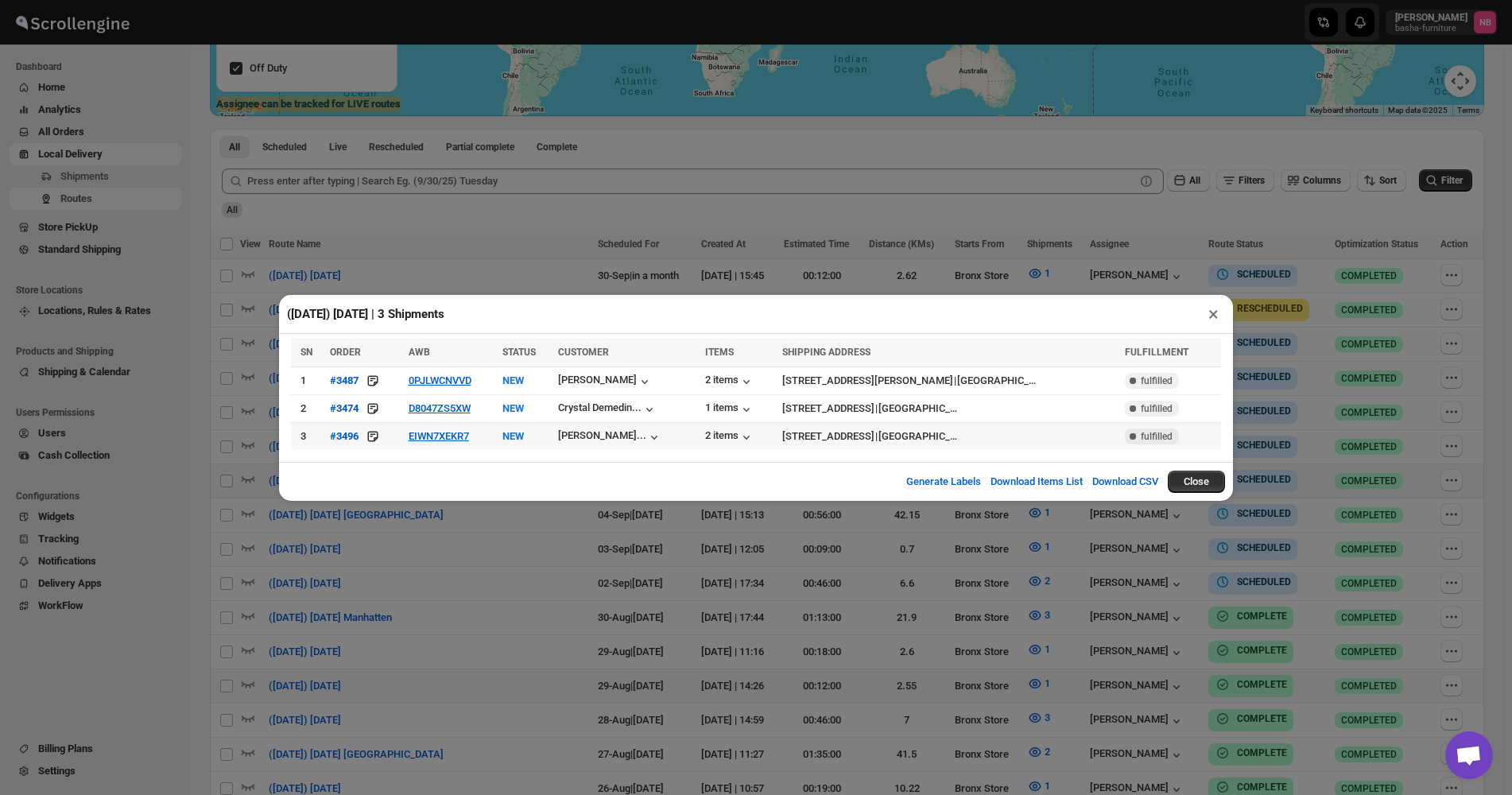
drag, startPoint x: 533, startPoint y: 653, endPoint x: 559, endPoint y: 523, distance: 132.6
click at [533, 653] on div "(9/5/25) Friday | 3 Shipments × SN ORDER AWB STATUS CUSTOMER ITEMS SHIPPING ADD…" at bounding box center [756, 398] width 1512 height 795
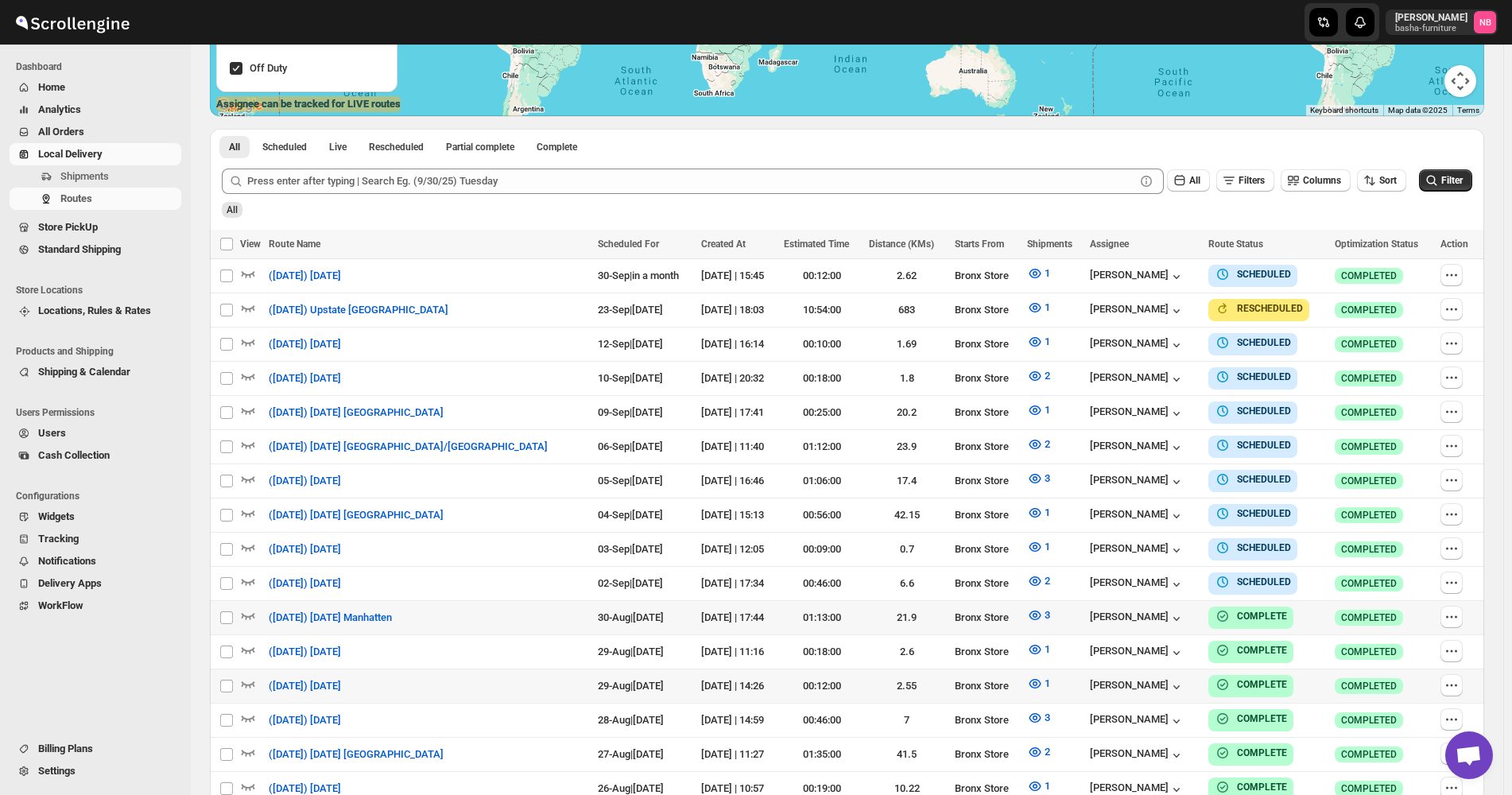
drag, startPoint x: 1280, startPoint y: 138, endPoint x: 1409, endPoint y: 106, distance: 132.9
click at [1281, 138] on div "All Scheduled Live Rescheduled Partial complete Complete More views All Schedul…" at bounding box center [847, 143] width 1275 height 28
drag, startPoint x: 1497, startPoint y: 117, endPoint x: 1416, endPoint y: 0, distance: 142.3
click at [1497, 119] on div "Routes. This page is ready Routes Allows you to create, view and edit routes. H…" at bounding box center [847, 421] width 1313 height 1464
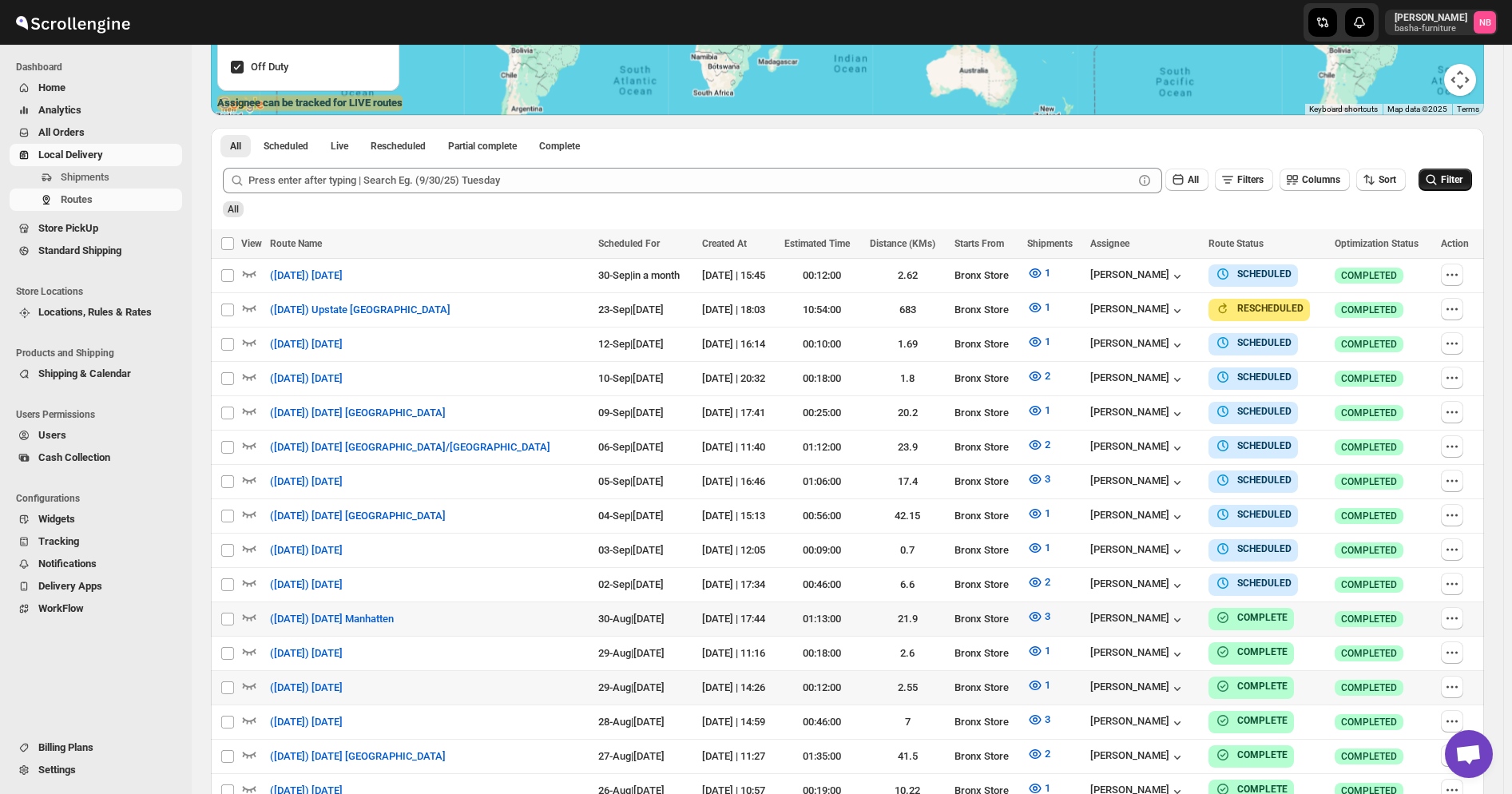
click at [1440, 186] on icon "submit" at bounding box center [1431, 179] width 16 height 16
click at [1376, 147] on div "All Scheduled Live Rescheduled Partial complete Complete More views All Schedul…" at bounding box center [847, 142] width 1273 height 28
